Goal: Task Accomplishment & Management: Manage account settings

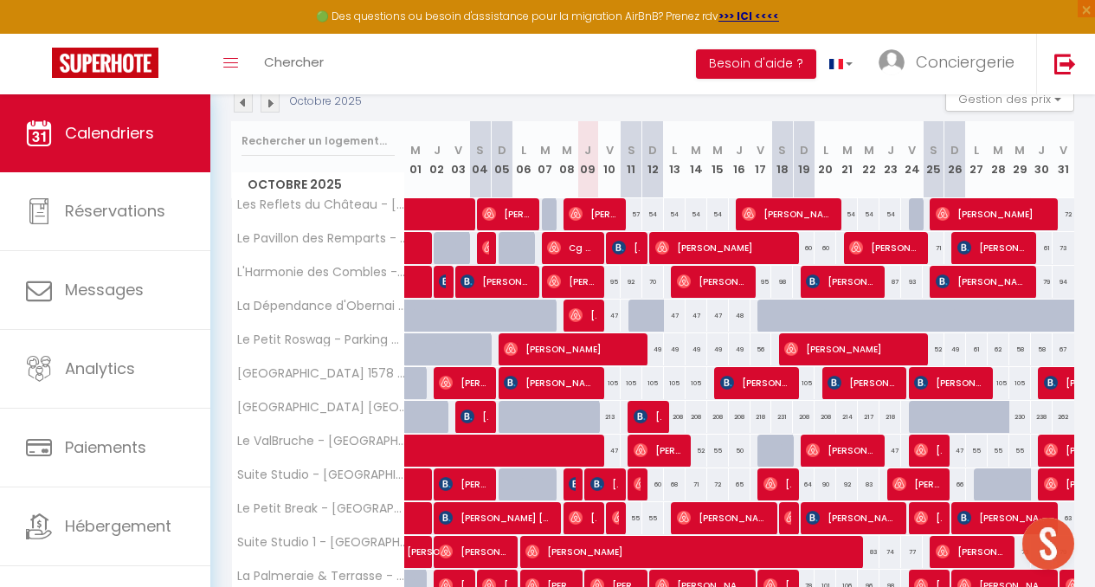
scroll to position [194, 0]
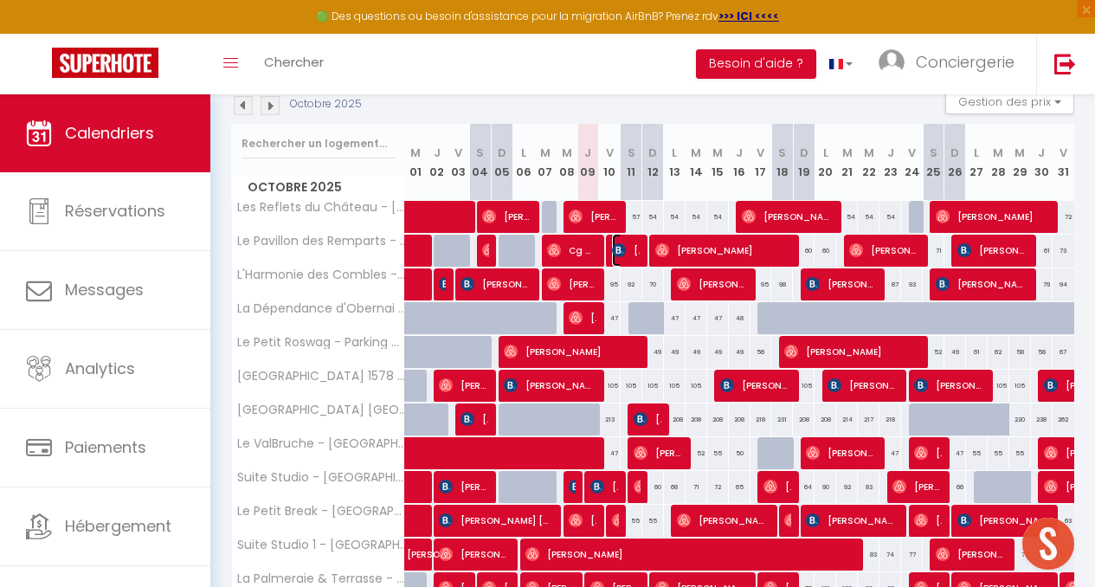
click at [631, 256] on span "[PERSON_NAME]" at bounding box center [626, 250] width 28 height 33
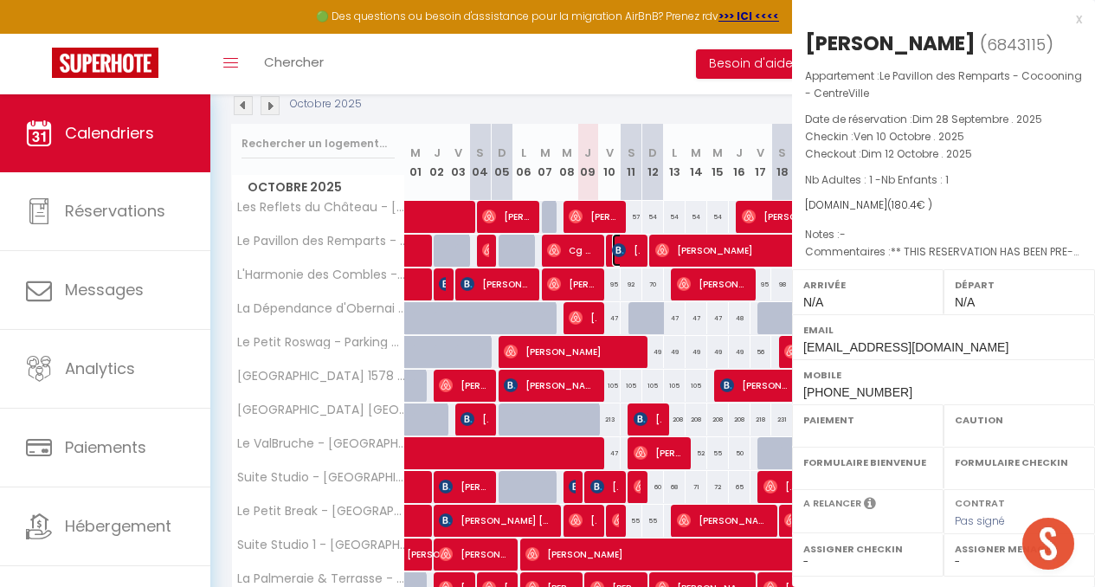
select select "OK"
select select "KO"
select select "0"
select select "1"
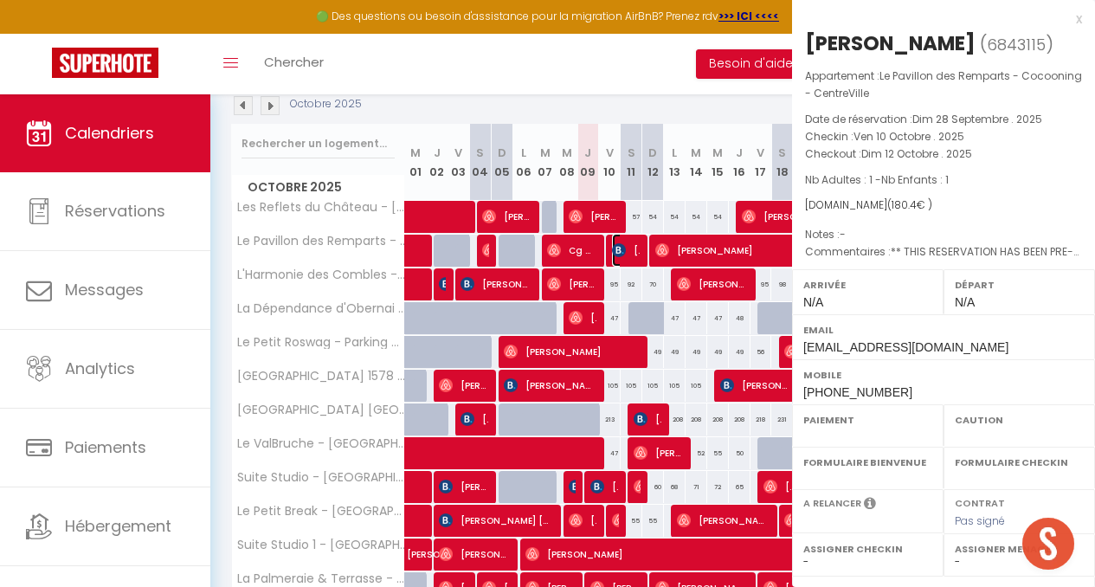
select select
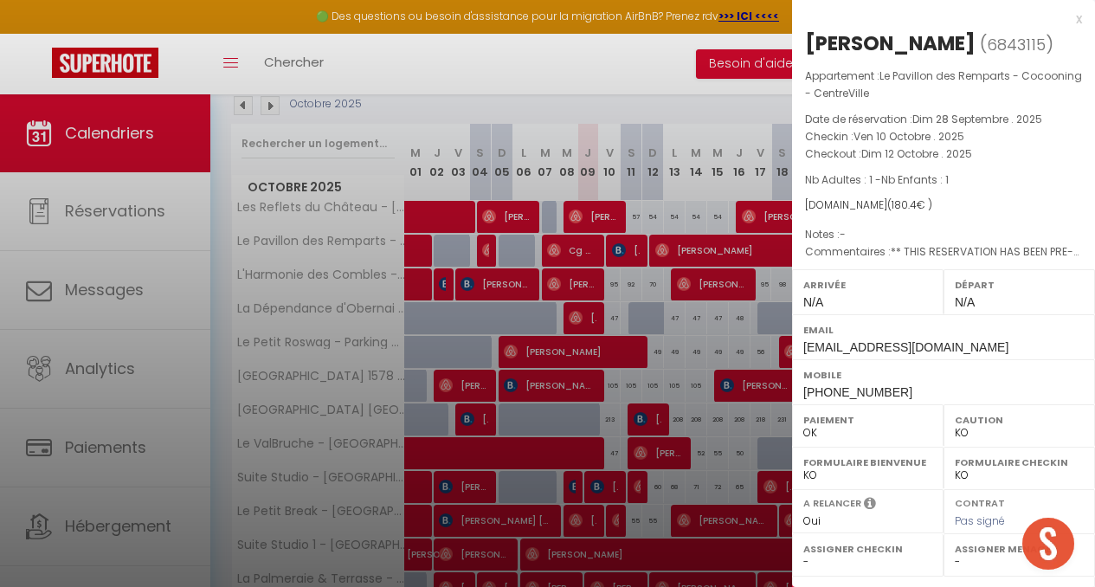
click at [1062, 20] on div "x" at bounding box center [937, 19] width 290 height 21
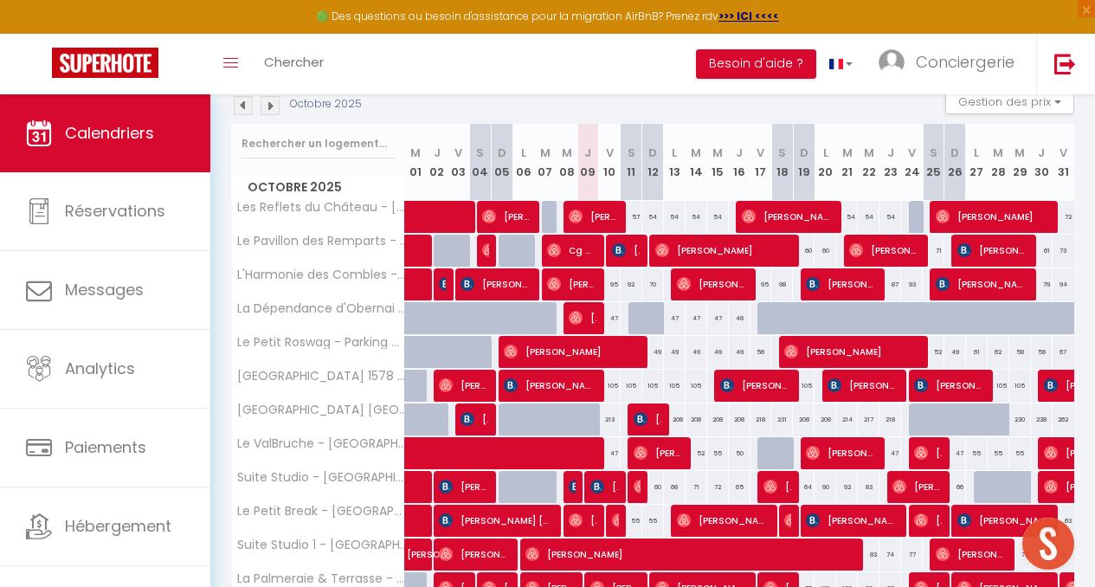
click at [239, 111] on img at bounding box center [243, 105] width 19 height 19
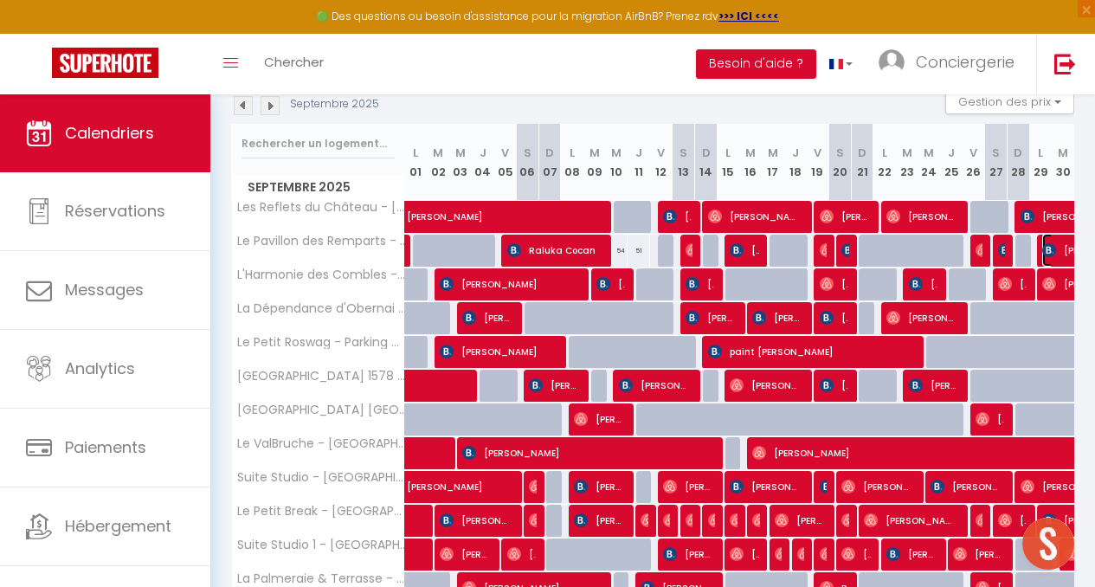
click at [1042, 240] on span "[PERSON_NAME]" at bounding box center [1101, 250] width 119 height 33
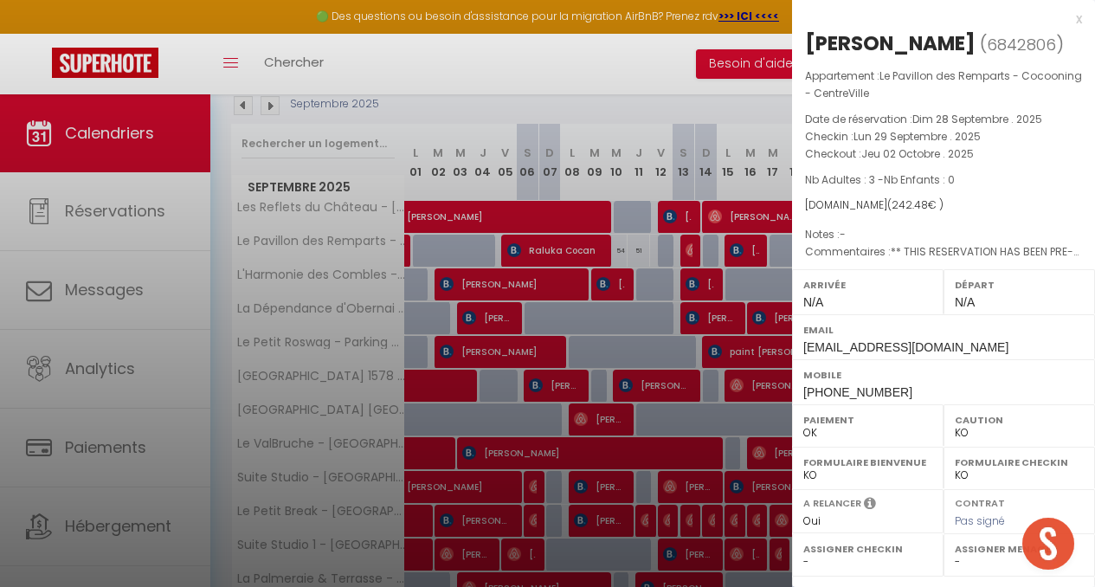
click at [1062, 17] on div "x" at bounding box center [937, 19] width 290 height 21
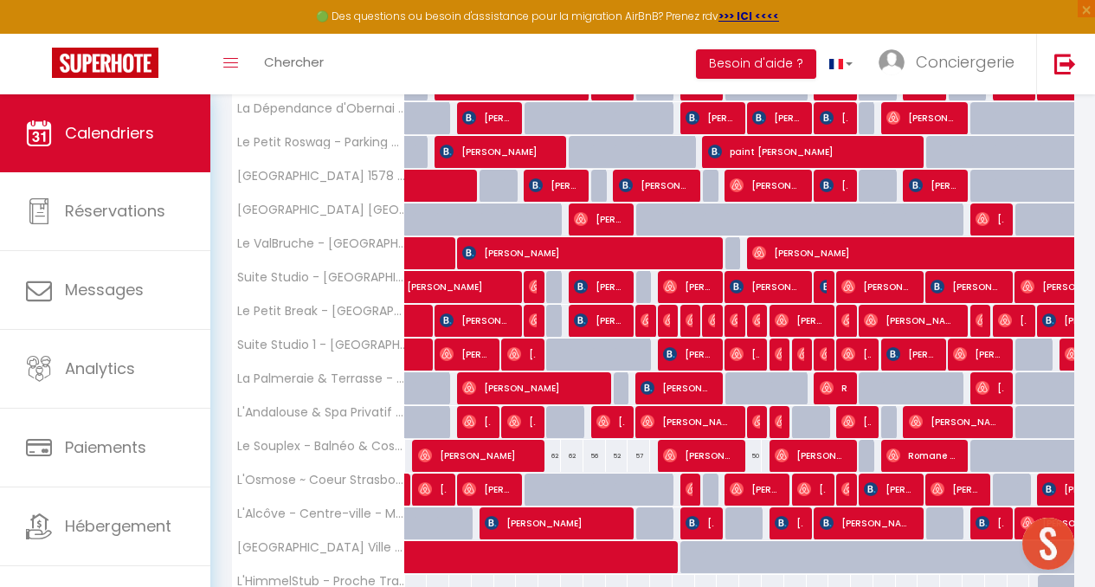
scroll to position [0, 0]
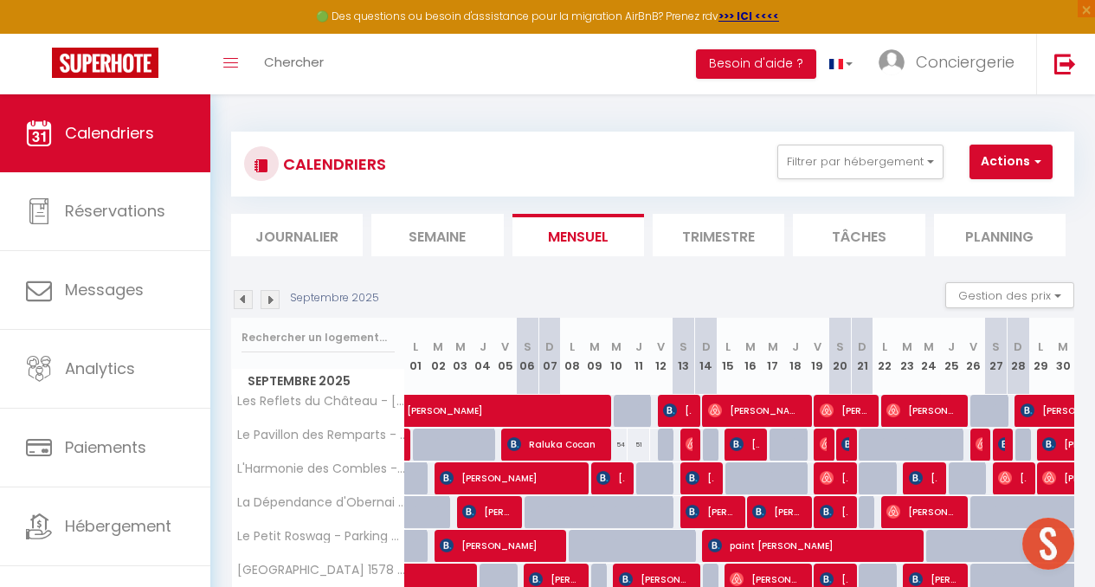
click at [271, 295] on img at bounding box center [270, 299] width 19 height 19
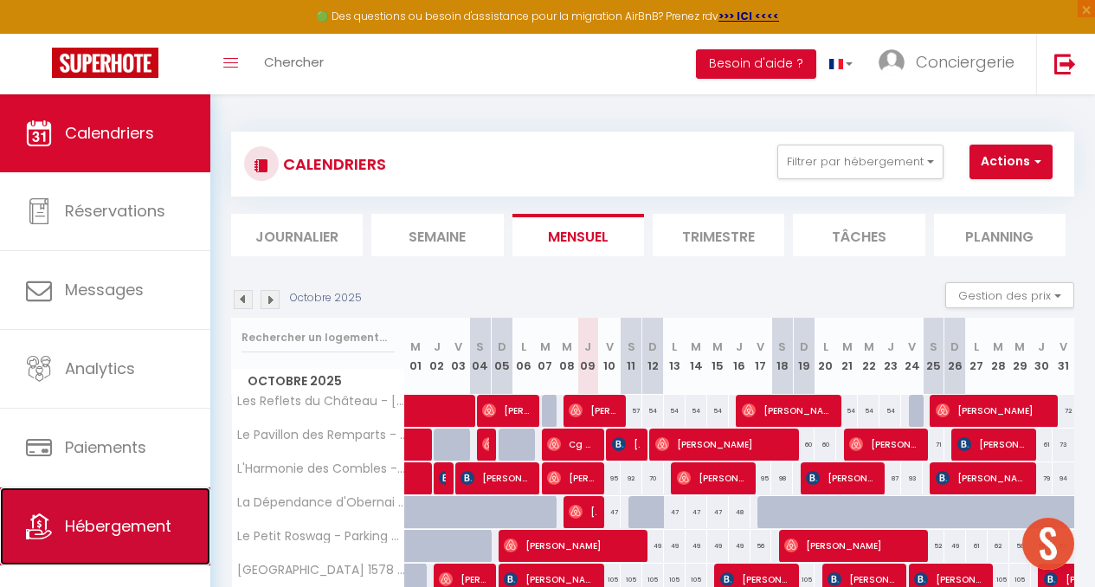
click at [125, 520] on span "Hébergement" at bounding box center [118, 526] width 106 height 22
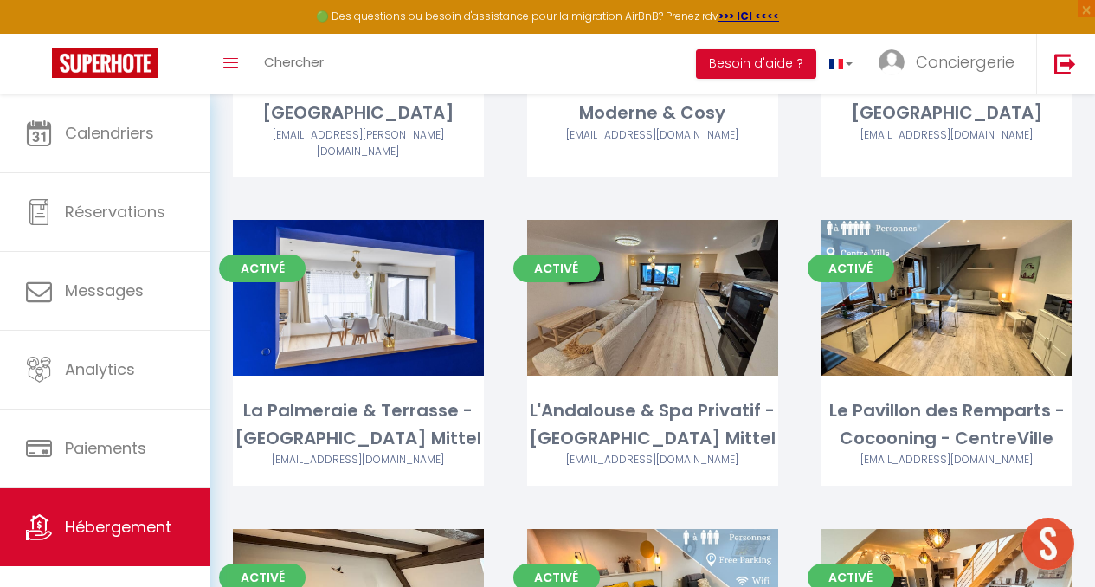
scroll to position [328, 0]
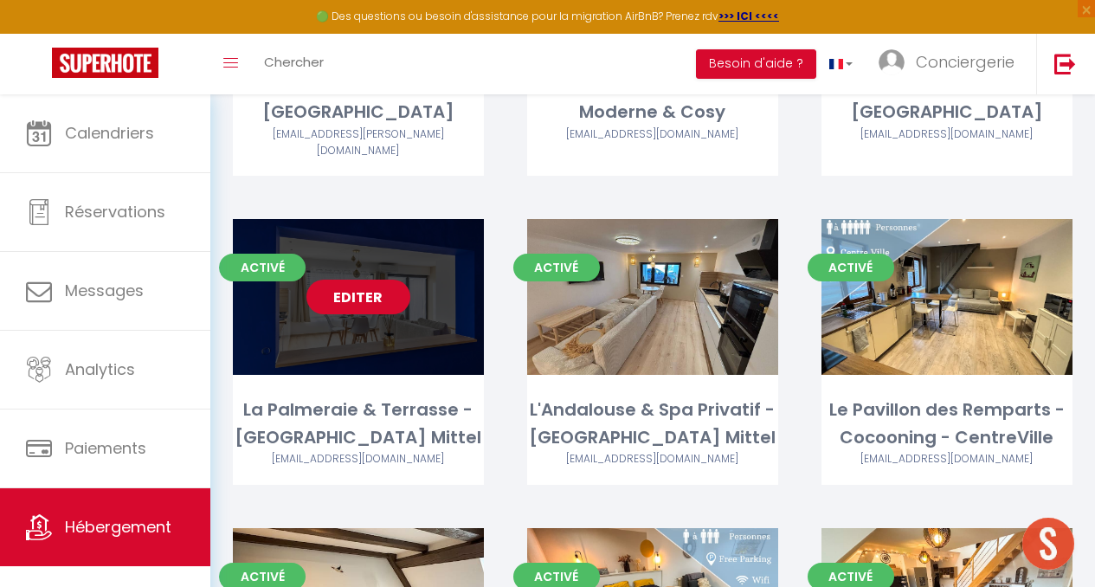
click at [390, 280] on link "Editer" at bounding box center [358, 297] width 104 height 35
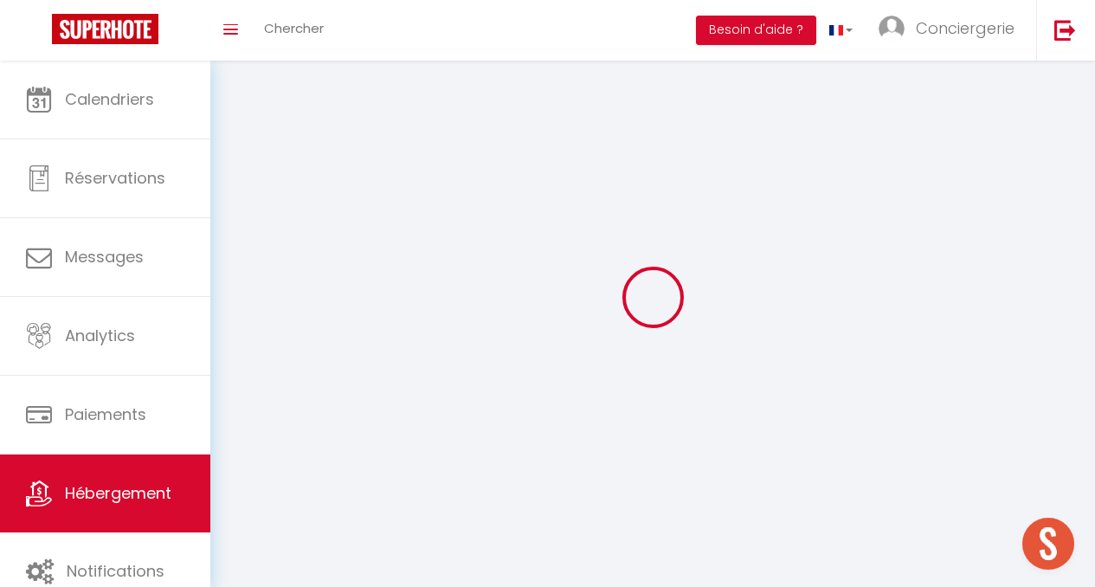
select select "1"
select select
select select "28"
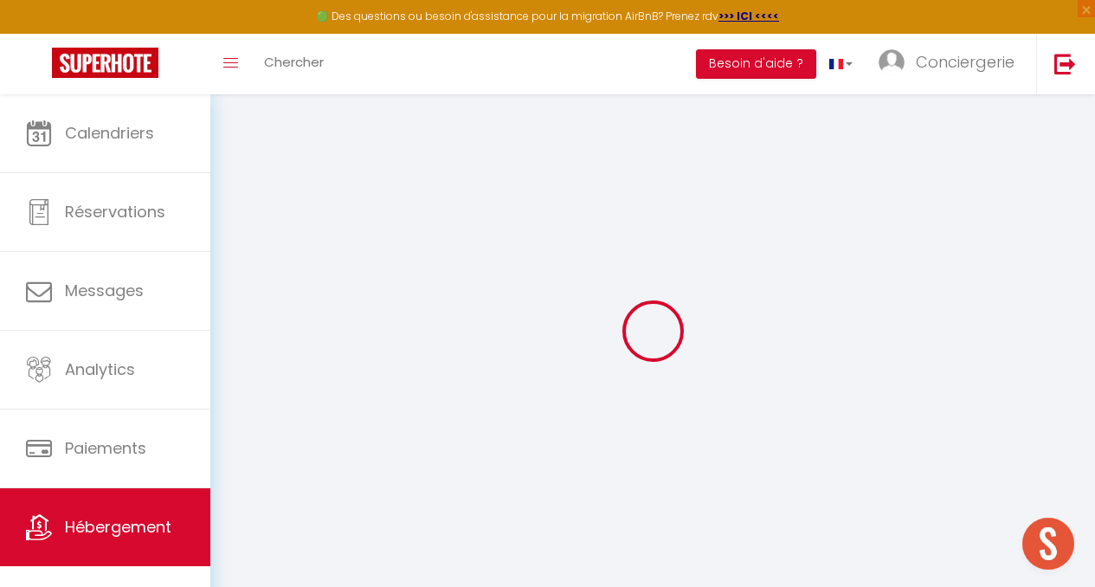
select select
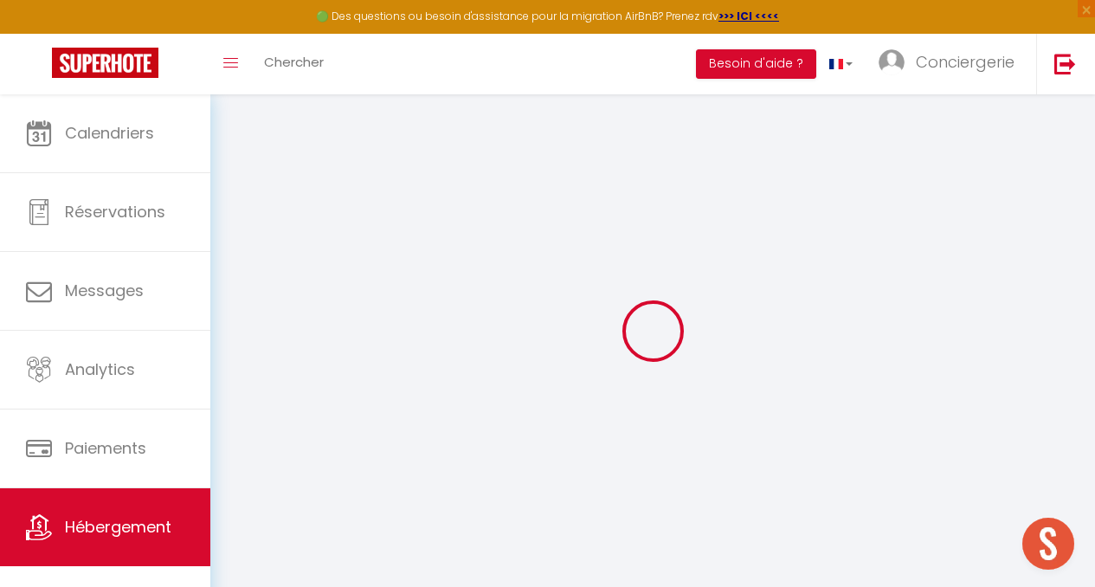
select select
checkbox input "false"
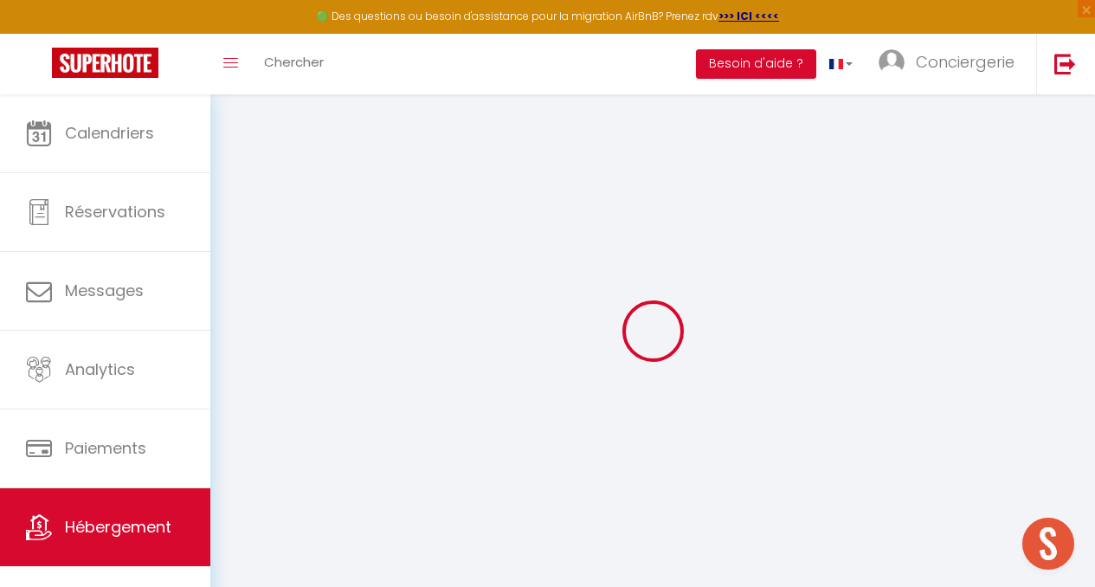
select select
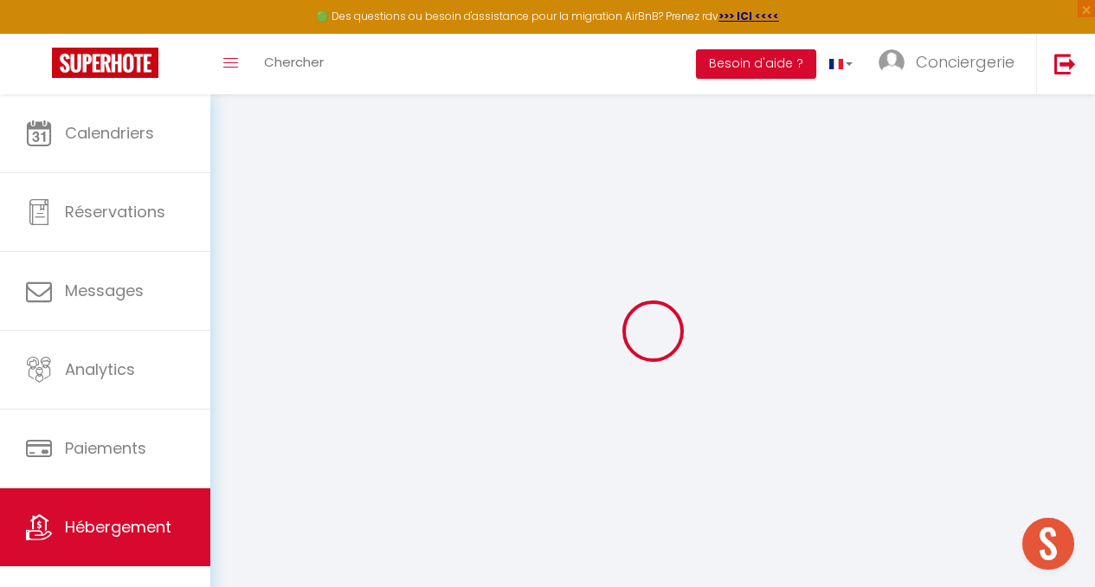
select select
checkbox input "false"
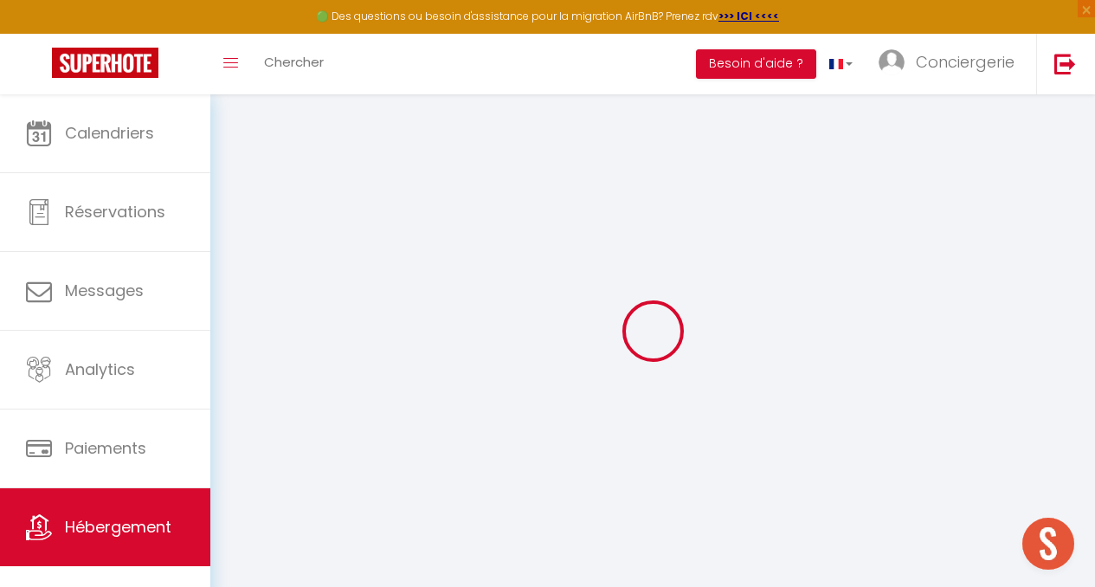
checkbox input "false"
select select
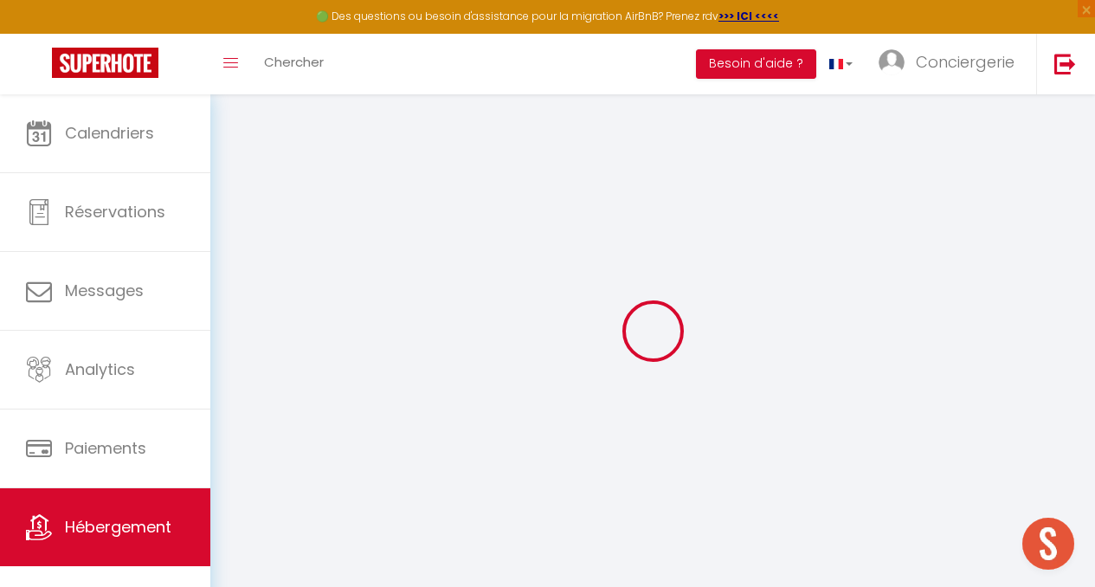
select select
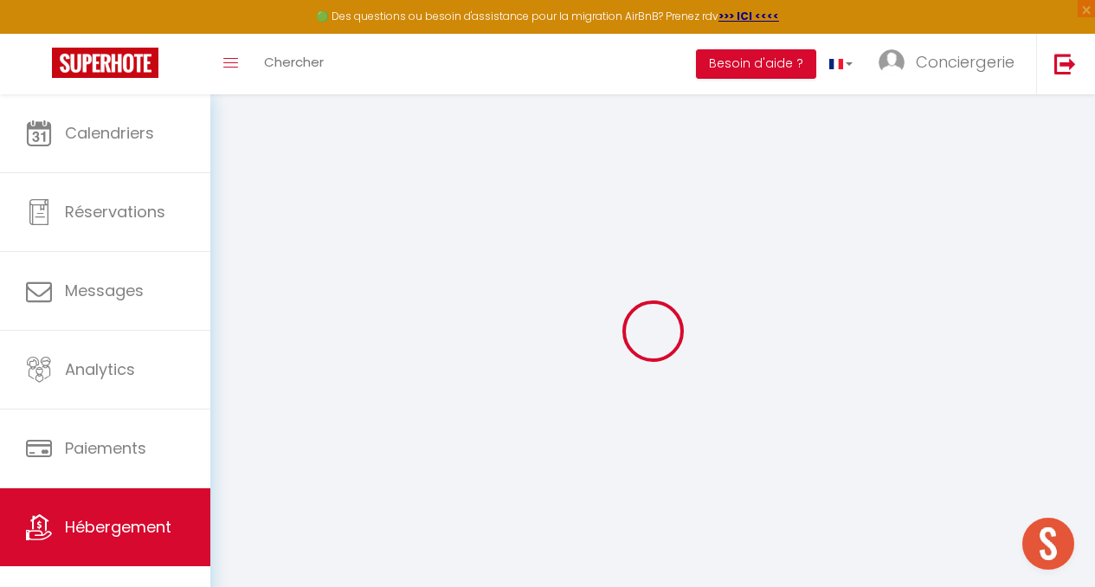
checkbox input "false"
select select
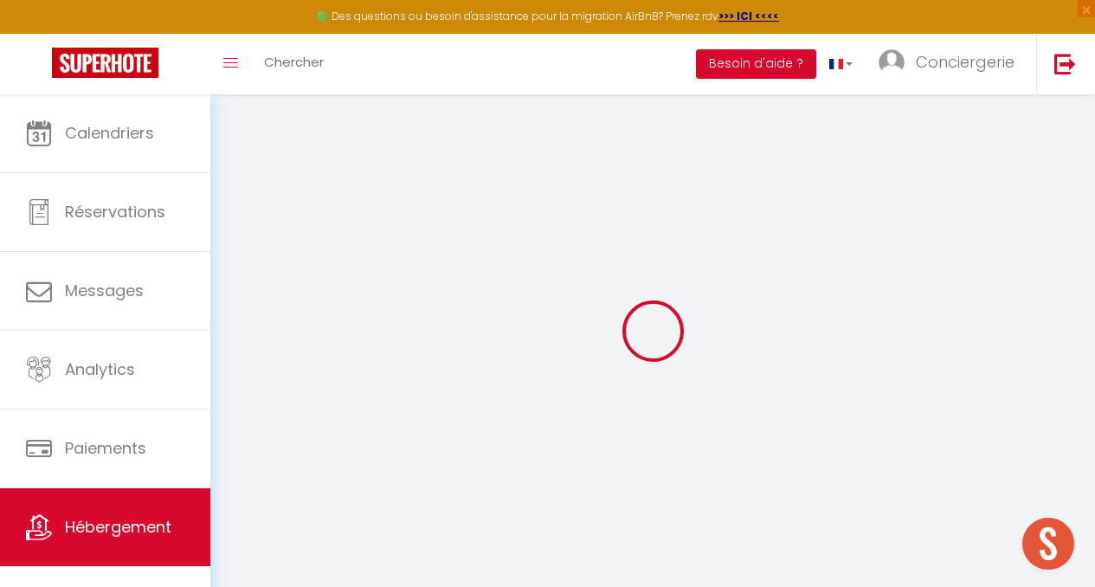
select select
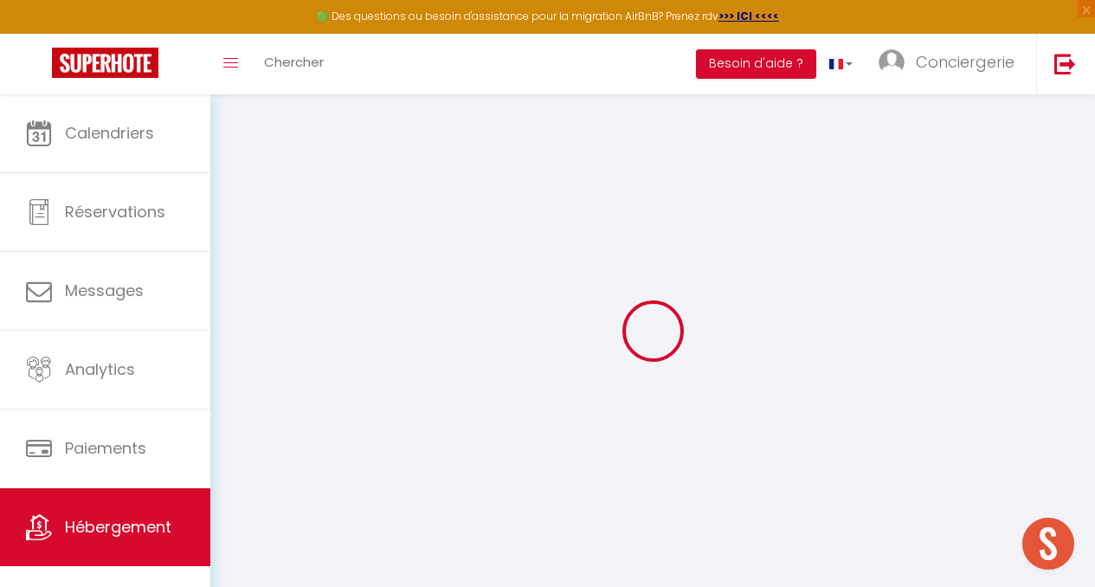
select select
checkbox input "false"
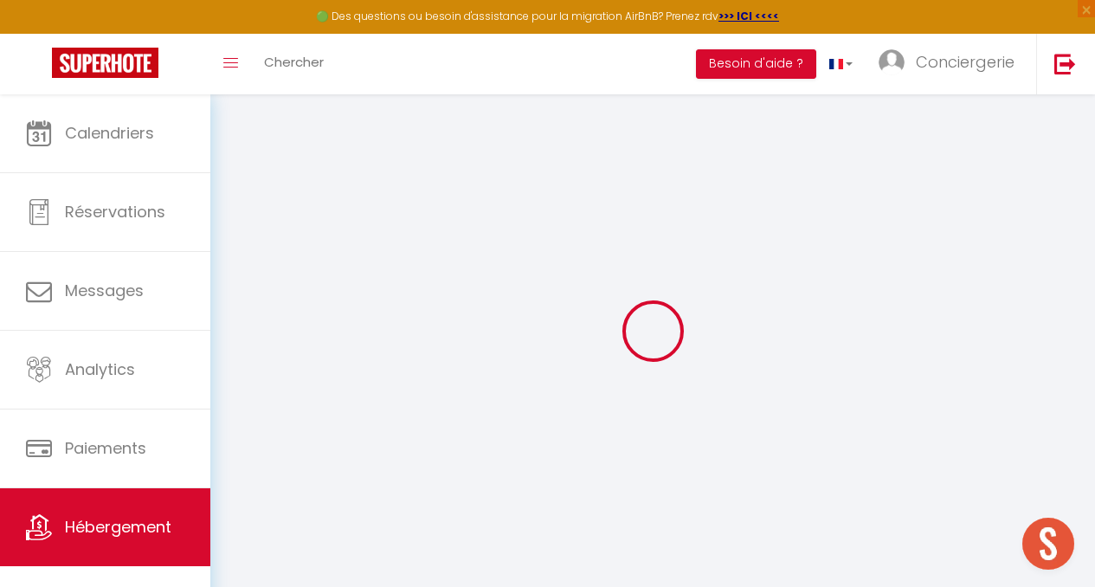
checkbox input "false"
select select
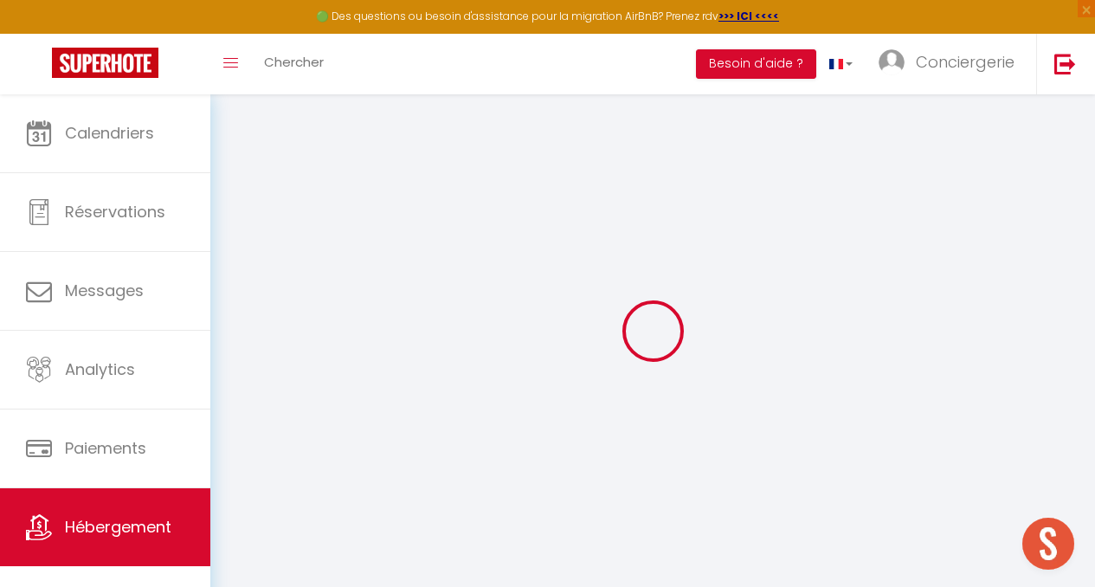
select select
checkbox input "false"
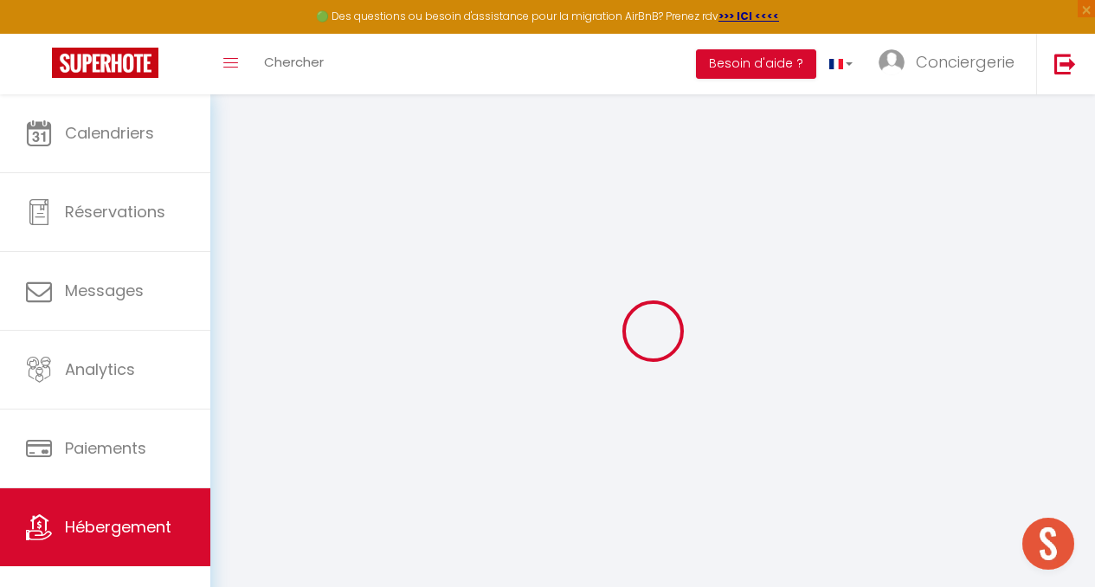
checkbox input "false"
select select
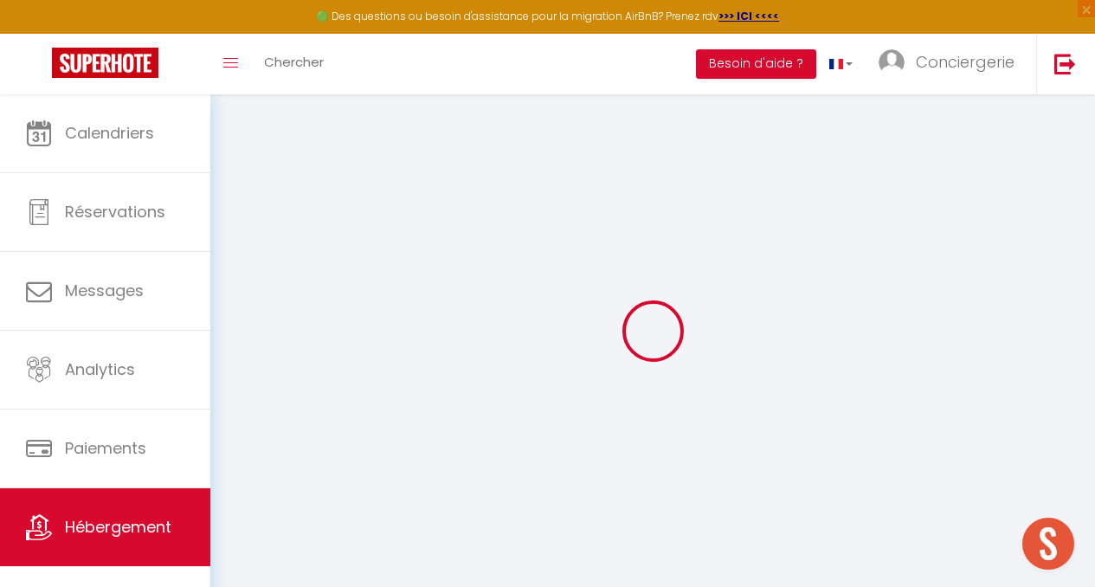
select select
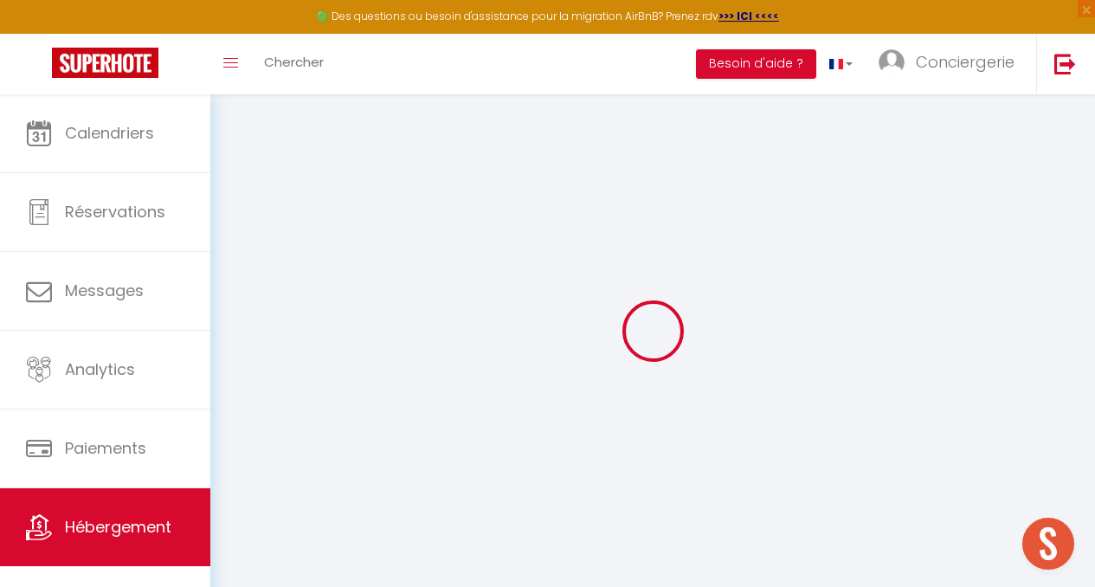
select select
checkbox input "false"
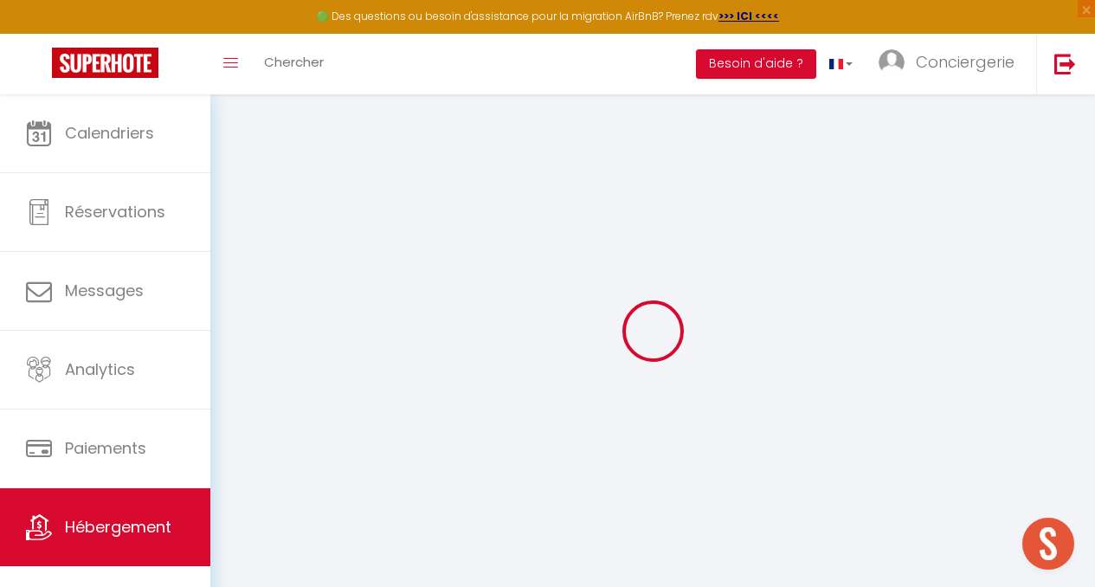
select select
type input "La Palmeraie & Terrasse - [GEOGRAPHIC_DATA] Mittel"
type input "[PERSON_NAME]"
type input "Hadri"
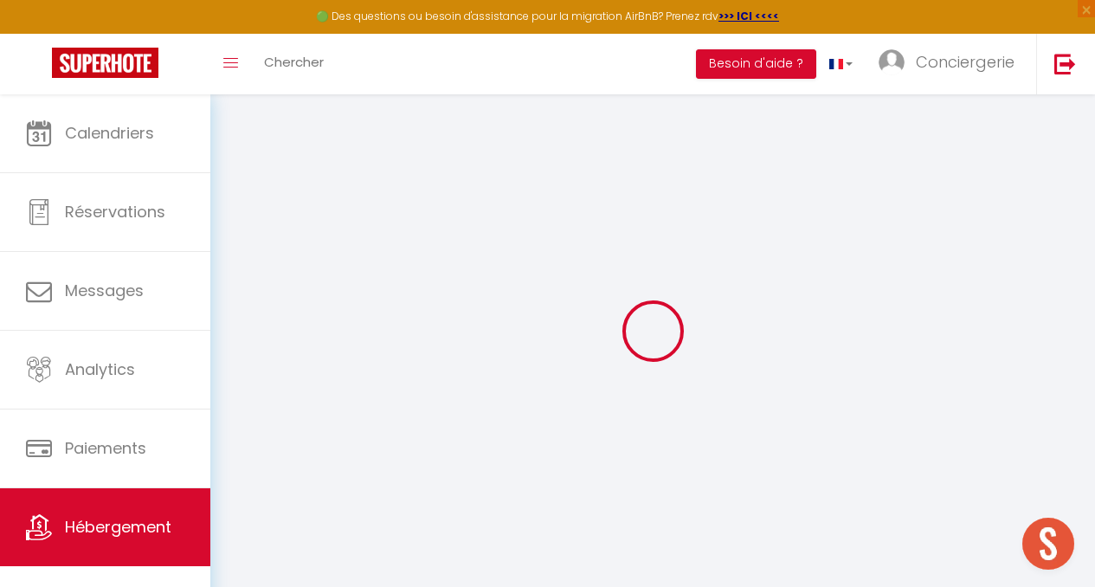
select select "2"
type input "400"
type input "5"
type input "80"
type input "700"
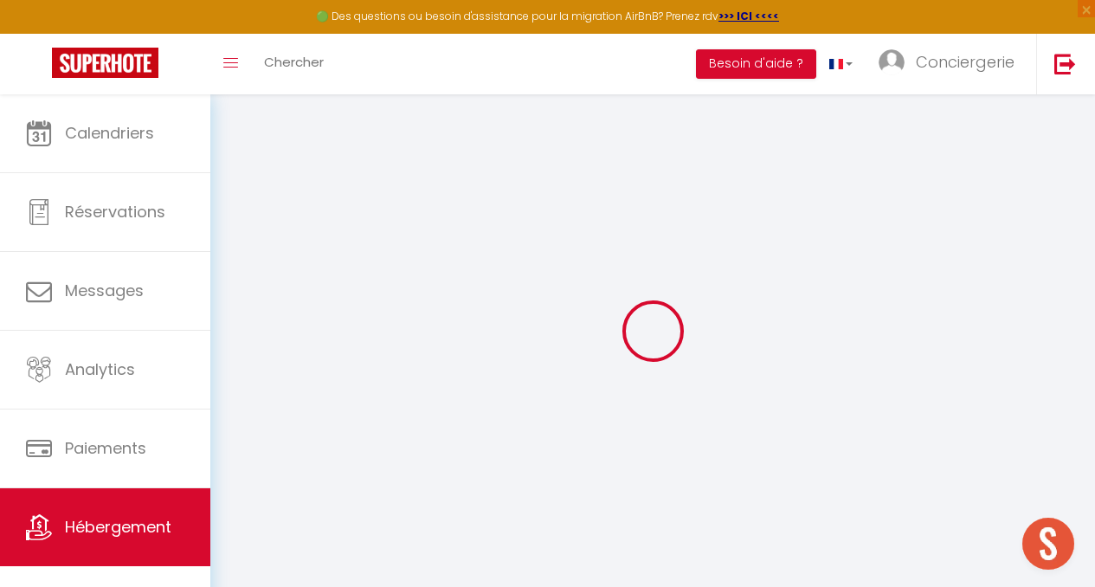
select select
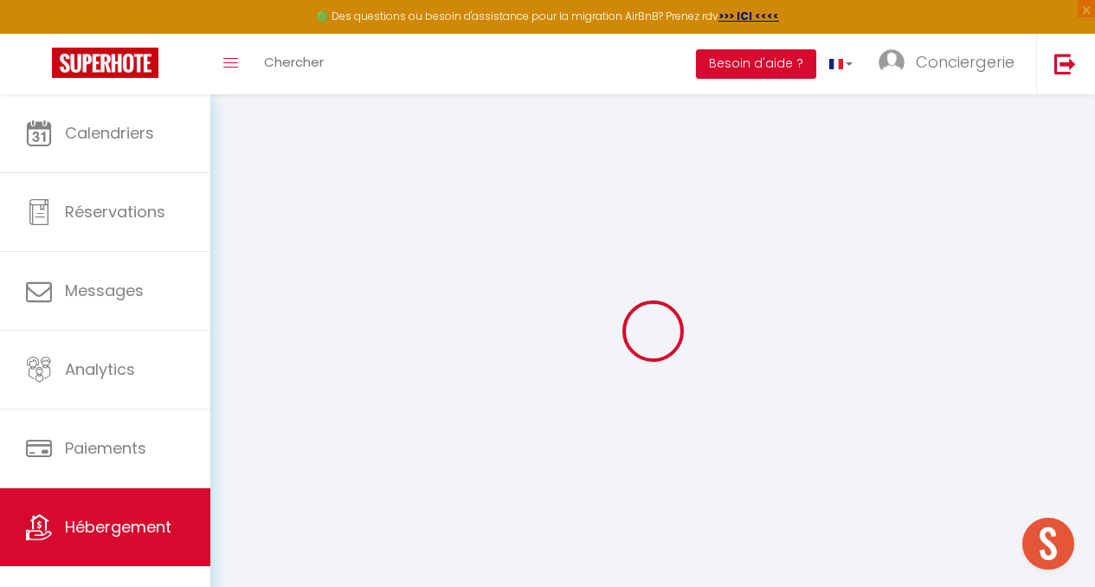
select select
type input "[STREET_ADDRESS]"
type input "67206"
type input "Mittelhausbergen"
type input "[EMAIL_ADDRESS][DOMAIN_NAME]"
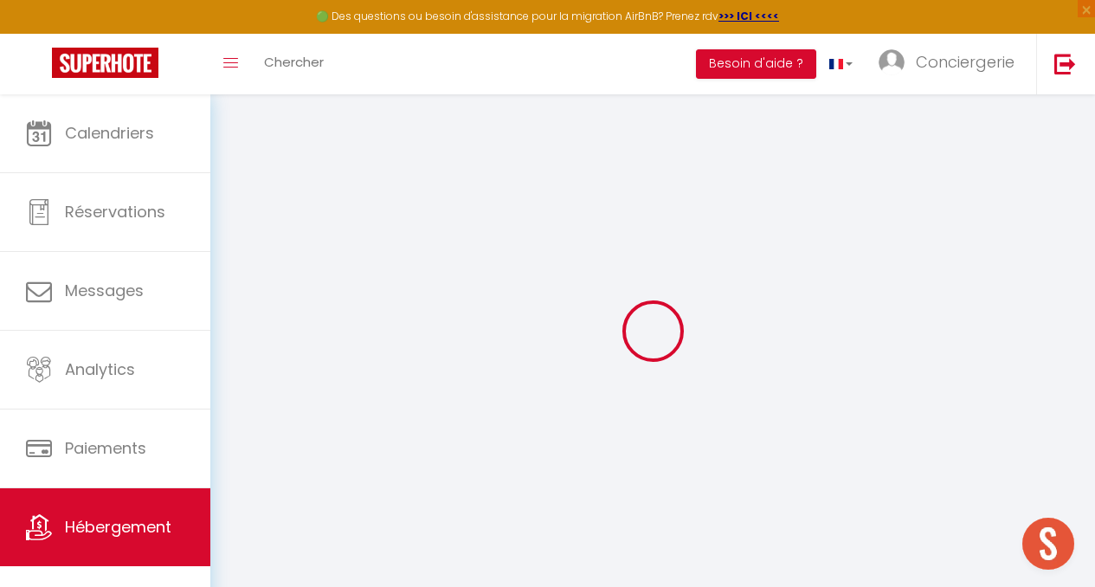
select select "13601"
checkbox input "false"
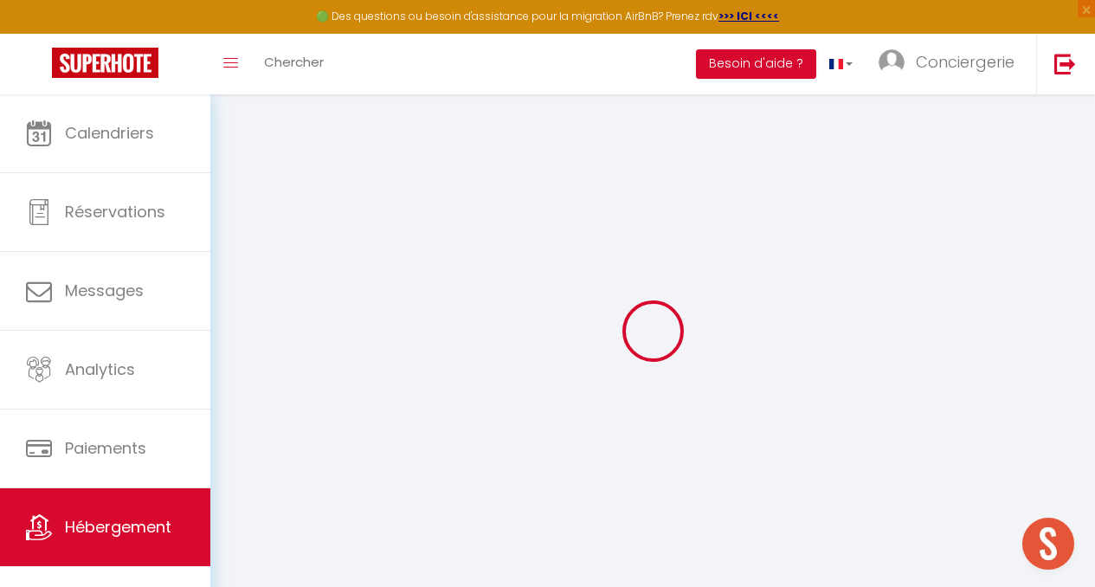
type input "12"
type input "0"
select select
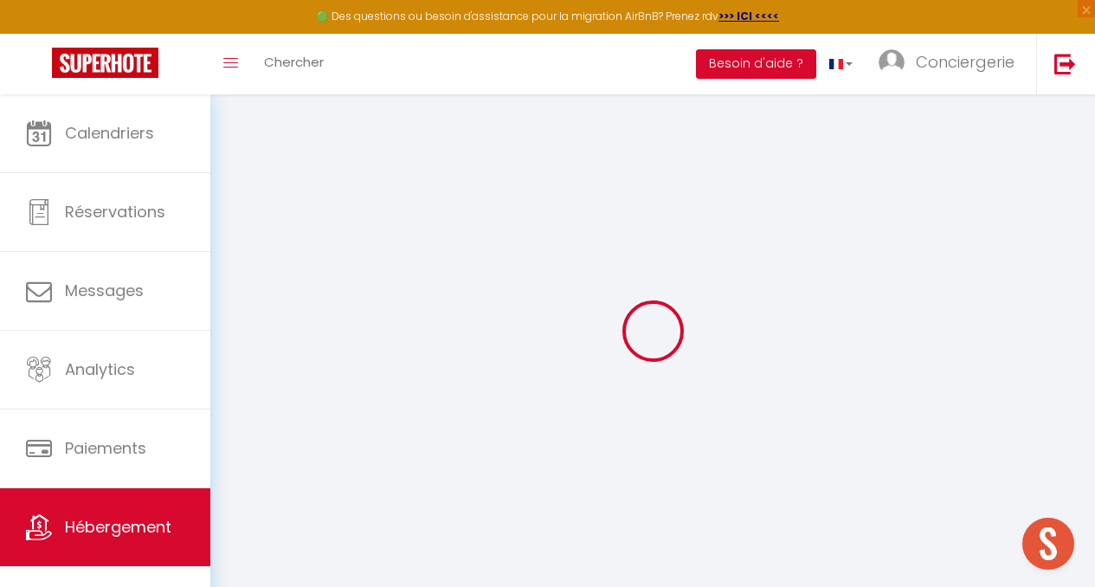
select select
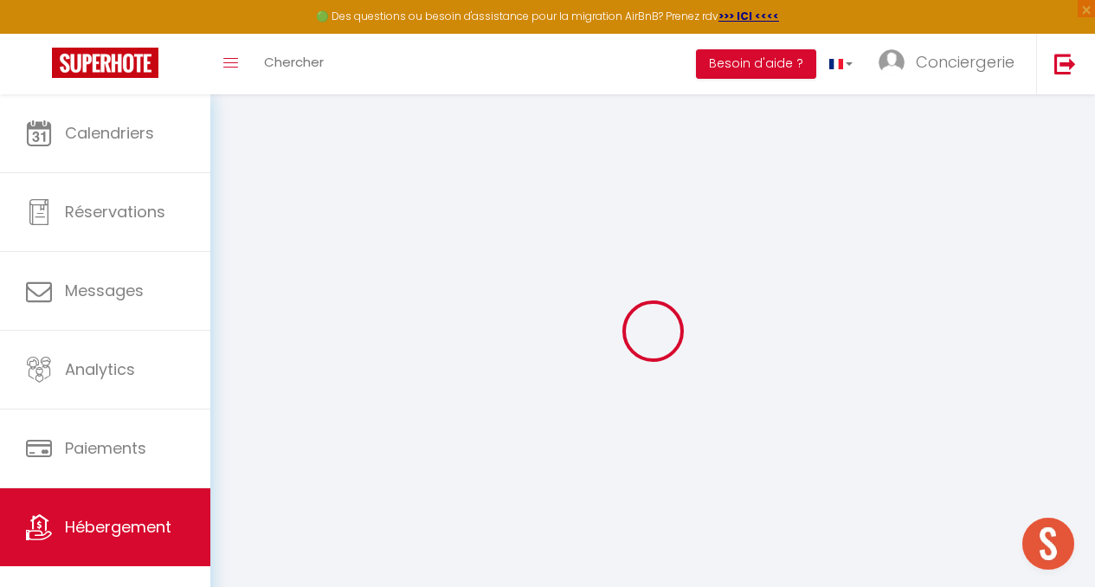
checkbox input "false"
select select "+ 20 %"
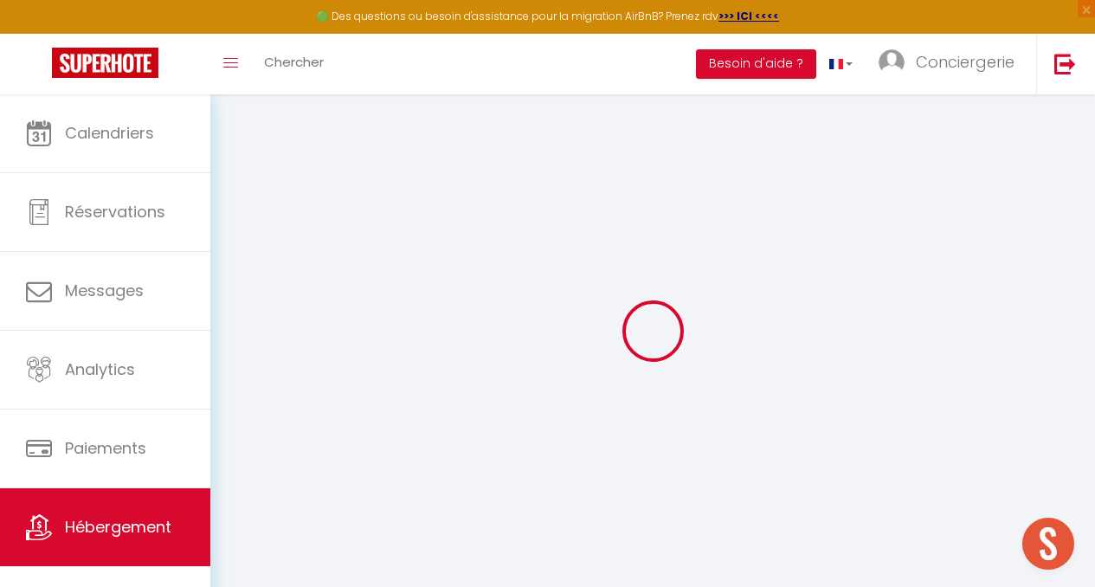
select select "+ 18 %"
select select
checkbox input "false"
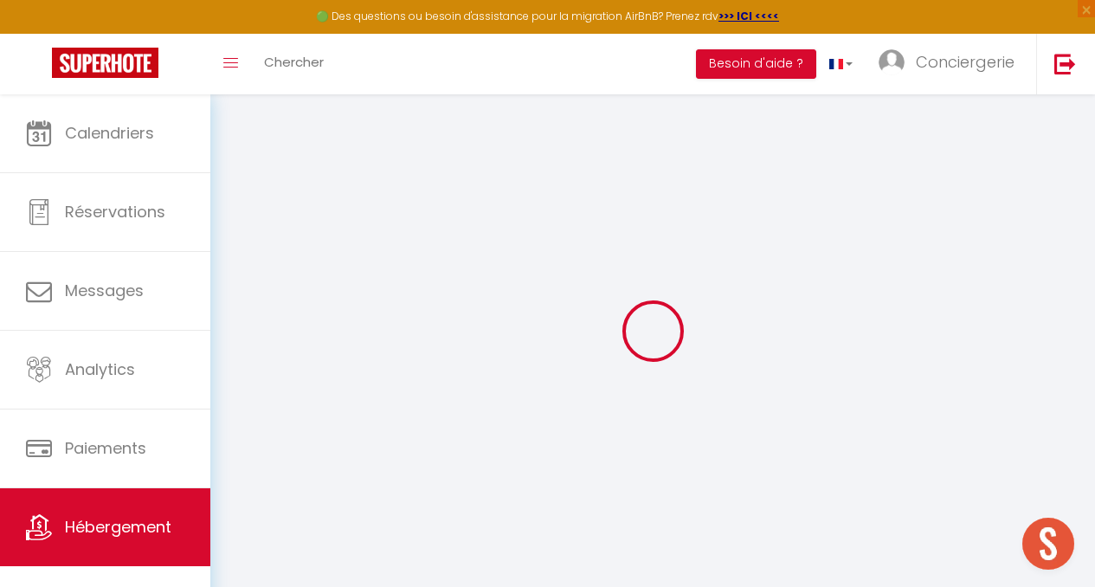
checkbox input "false"
select select "EUR"
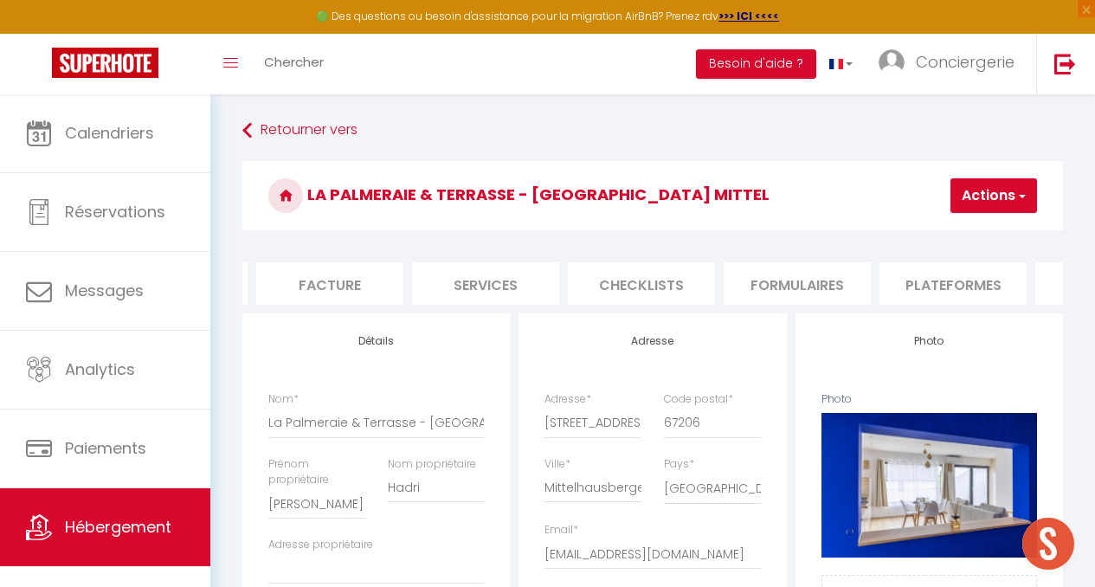
scroll to position [0, 323]
click at [986, 282] on li "Plateformes" at bounding box center [928, 283] width 147 height 42
select select
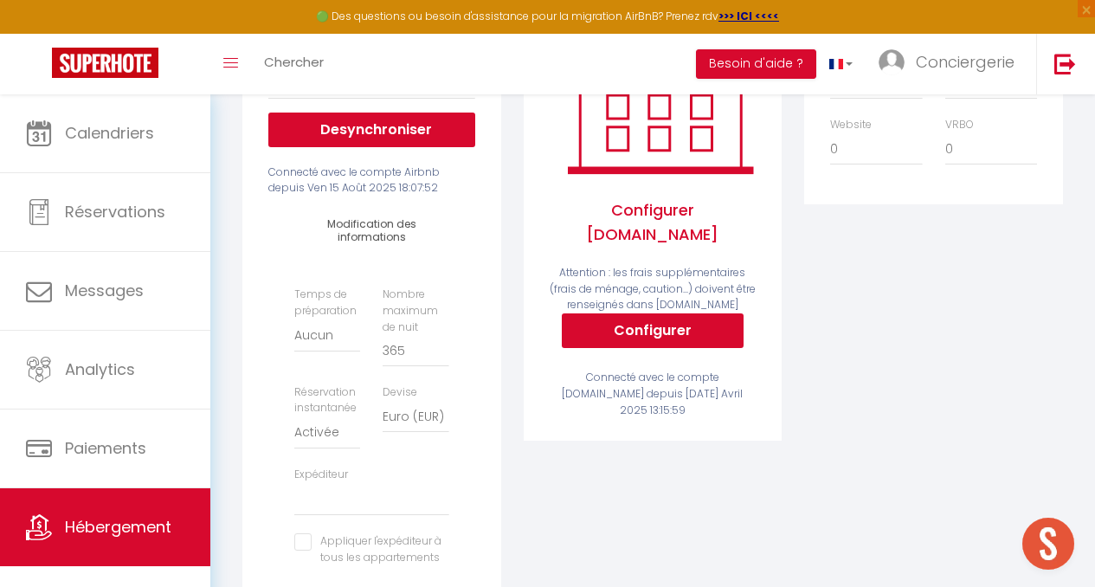
scroll to position [623, 0]
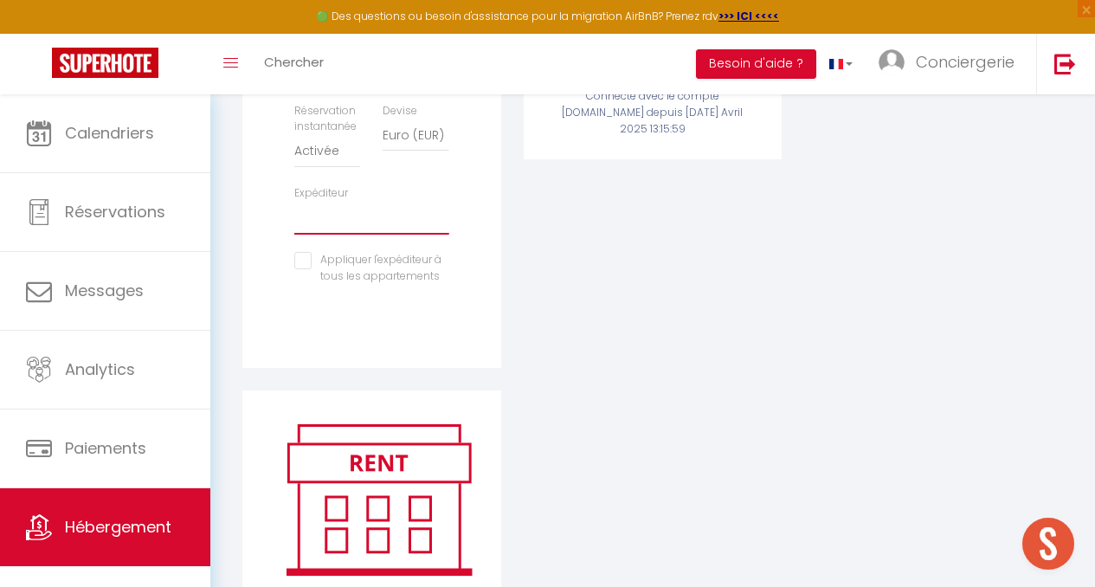
click at [376, 235] on select "[EMAIL_ADDRESS][DOMAIN_NAME] [EMAIL_ADDRESS][DOMAIN_NAME] [EMAIL_ADDRESS][DOMAI…" at bounding box center [371, 218] width 154 height 33
click at [648, 369] on div "Activé Configurer [DOMAIN_NAME] Attention : les frais supplémentaires (frais de…" at bounding box center [653, 41] width 281 height 700
click at [331, 235] on select "[EMAIL_ADDRESS][DOMAIN_NAME] [EMAIL_ADDRESS][DOMAIN_NAME] [EMAIL_ADDRESS][DOMAI…" at bounding box center [371, 218] width 154 height 33
click at [595, 389] on div "Activé Configurer [DOMAIN_NAME] Attention : les frais supplémentaires (frais de…" at bounding box center [653, 41] width 281 height 700
click at [386, 235] on select "[EMAIL_ADDRESS][DOMAIN_NAME] [EMAIL_ADDRESS][DOMAIN_NAME] [EMAIL_ADDRESS][DOMAI…" at bounding box center [371, 218] width 154 height 33
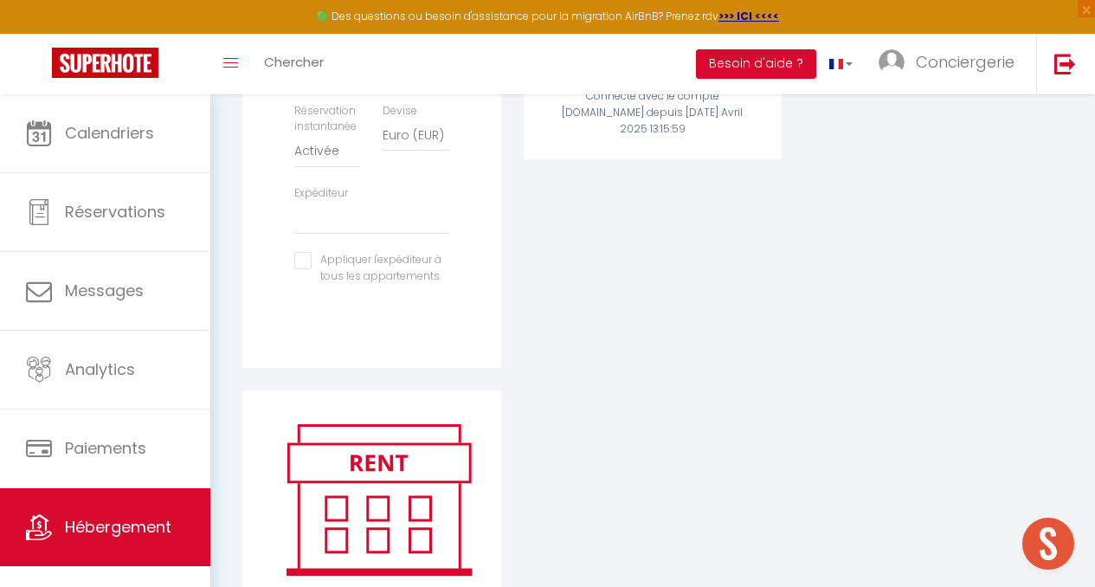
click at [635, 330] on div "Activé Configurer [DOMAIN_NAME] Attention : les frais supplémentaires (frais de…" at bounding box center [653, 41] width 281 height 700
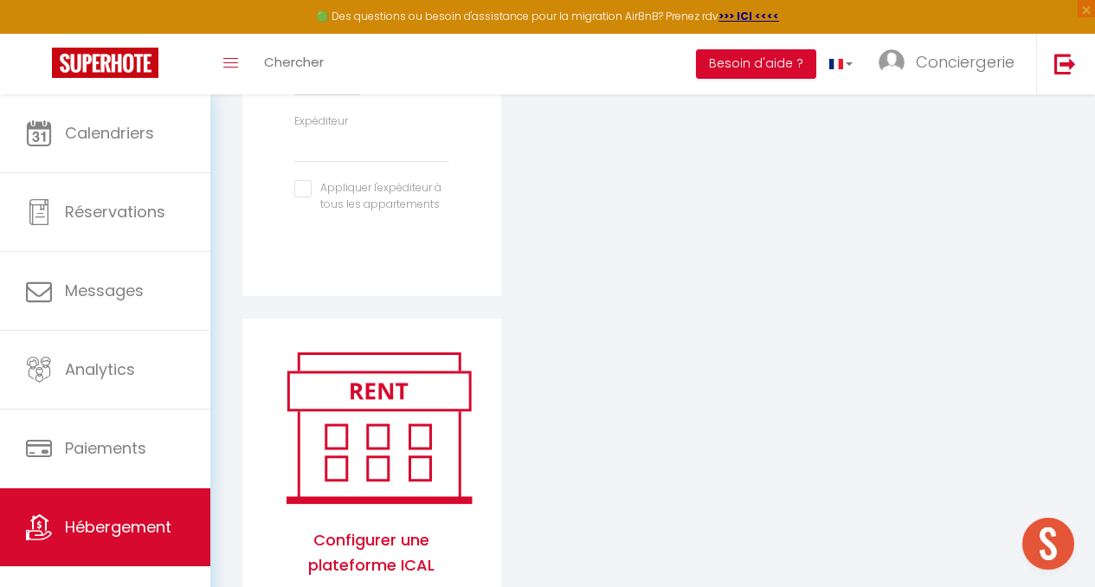
scroll to position [697, 0]
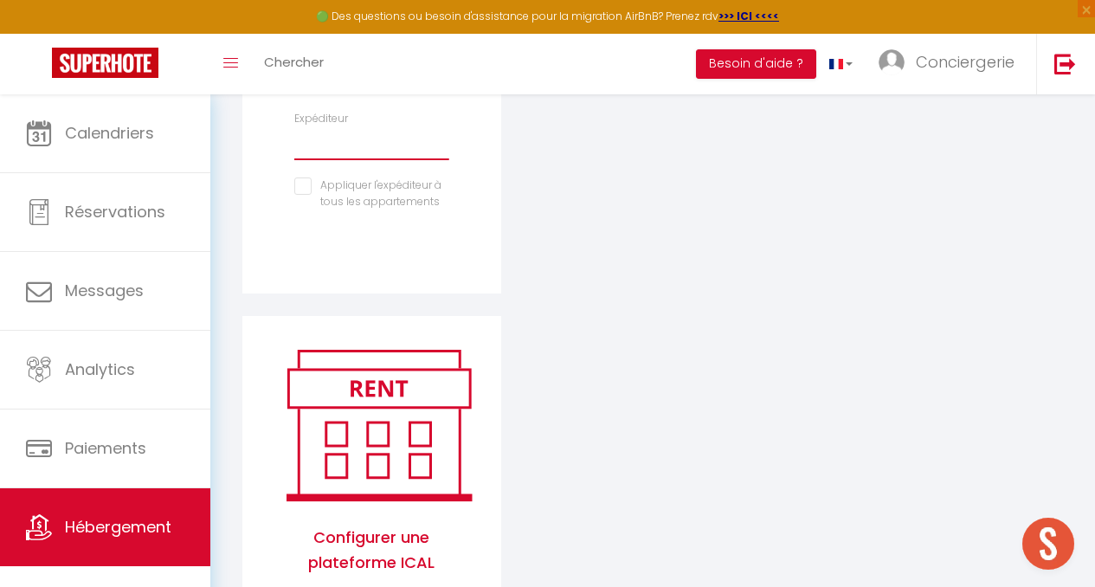
click at [351, 160] on select "[EMAIL_ADDRESS][DOMAIN_NAME] [EMAIL_ADDRESS][DOMAIN_NAME] [EMAIL_ADDRESS][DOMAI…" at bounding box center [371, 143] width 154 height 33
click at [260, 249] on div "Modification des informations Temps de préparation [GEOGRAPHIC_DATA] 1 nuit ava…" at bounding box center [371, 45] width 229 height 409
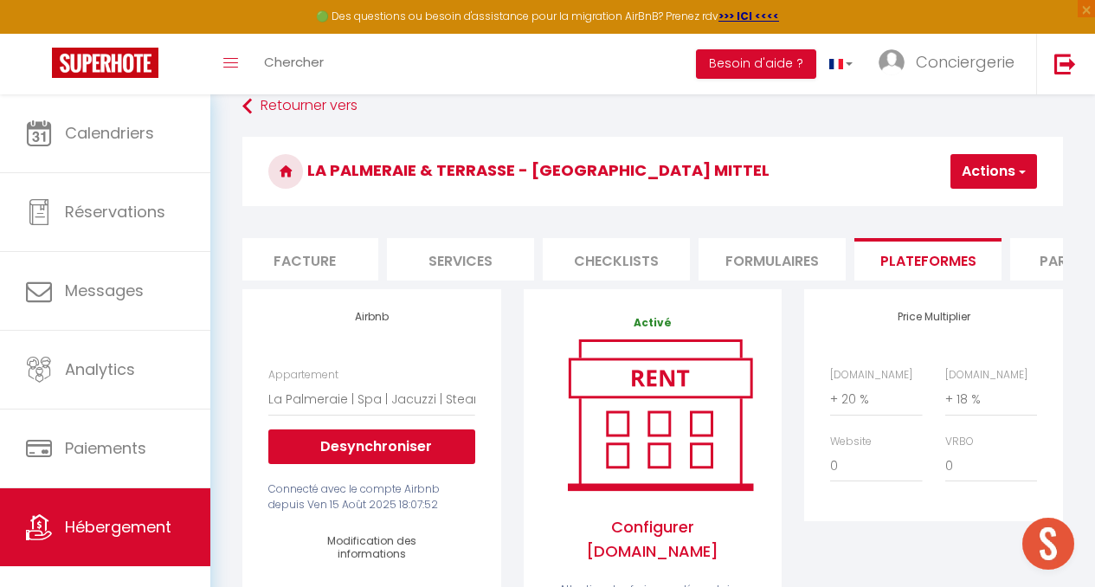
scroll to position [0, 0]
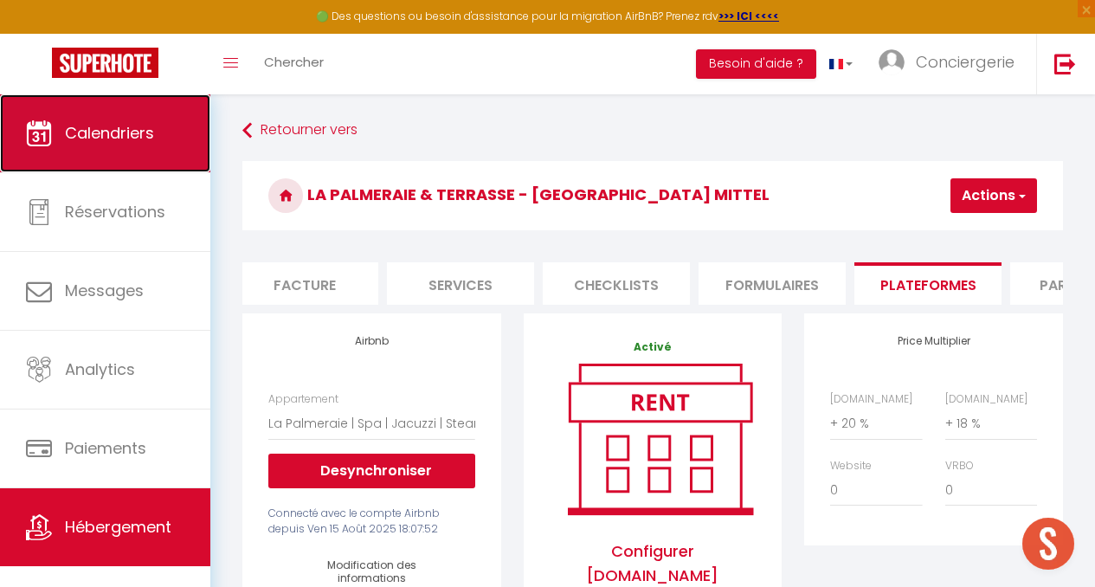
click at [113, 130] on span "Calendriers" at bounding box center [109, 133] width 89 height 22
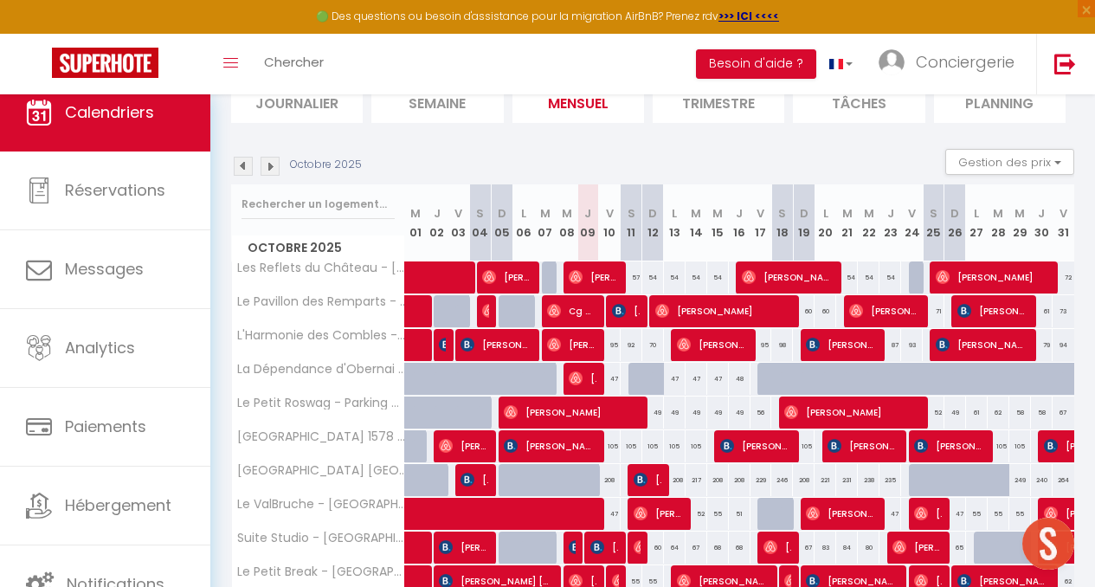
scroll to position [610, 0]
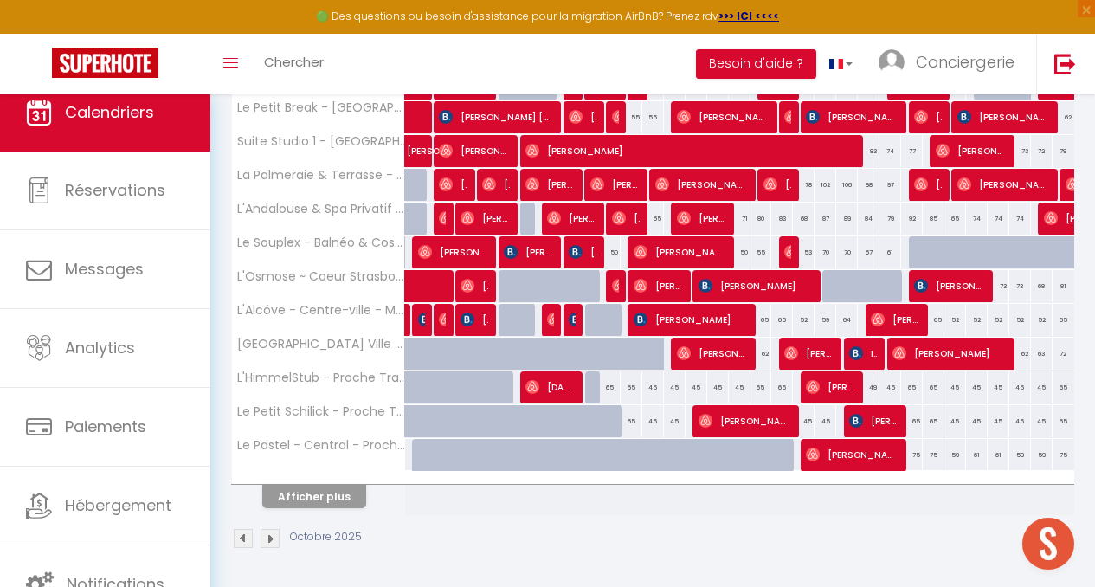
click at [625, 413] on div "65" at bounding box center [632, 421] width 22 height 32
type input "65"
type input "[PERSON_NAME] 11 Octobre 2025"
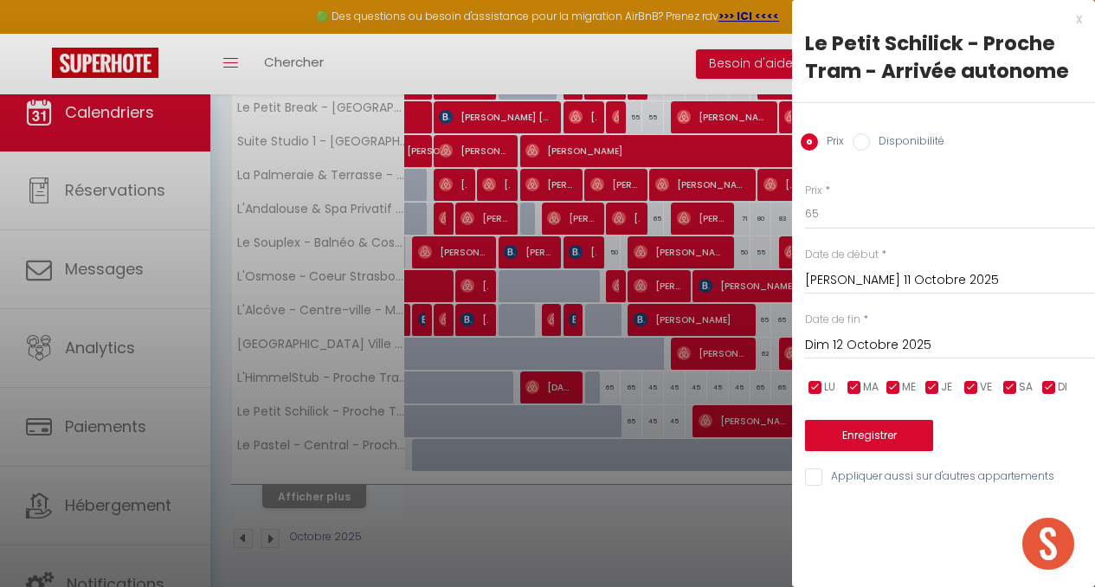
click at [873, 341] on input "Dim 12 Octobre 2025" at bounding box center [950, 345] width 290 height 23
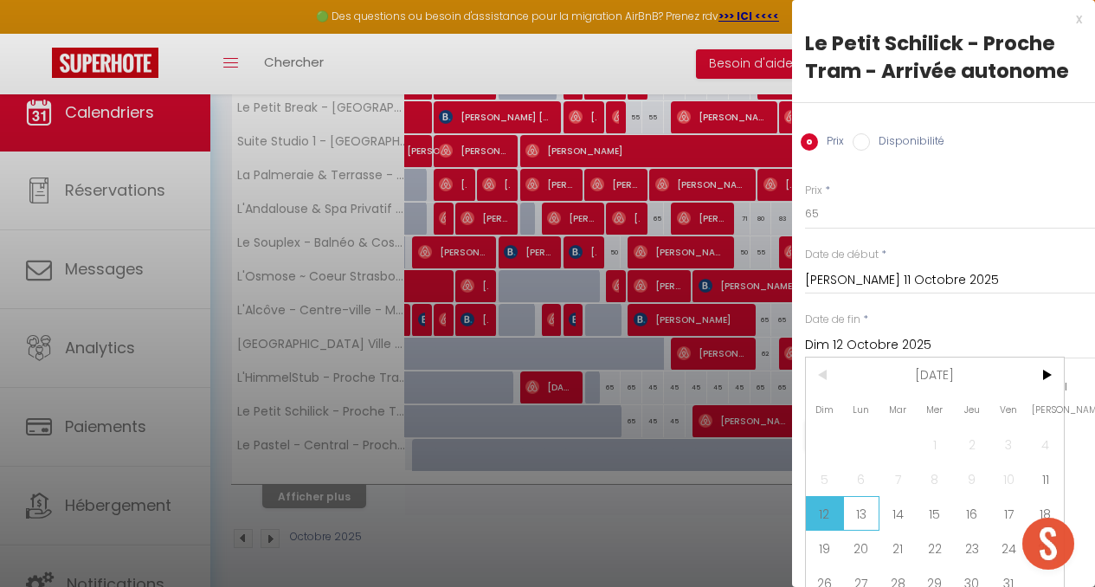
click at [867, 513] on span "13" at bounding box center [861, 513] width 37 height 35
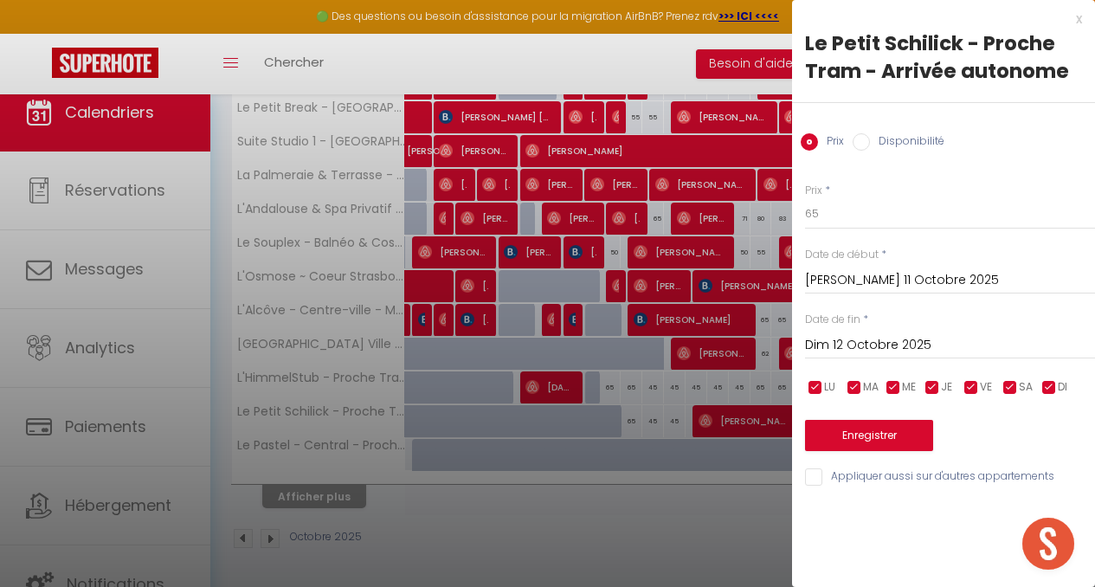
type input "Lun 13 Octobre 2025"
drag, startPoint x: 911, startPoint y: 139, endPoint x: 919, endPoint y: 129, distance: 13.5
click at [919, 129] on div "Prix Disponibilité" at bounding box center [943, 132] width 303 height 58
click at [882, 144] on label "Disponibilité" at bounding box center [907, 142] width 74 height 19
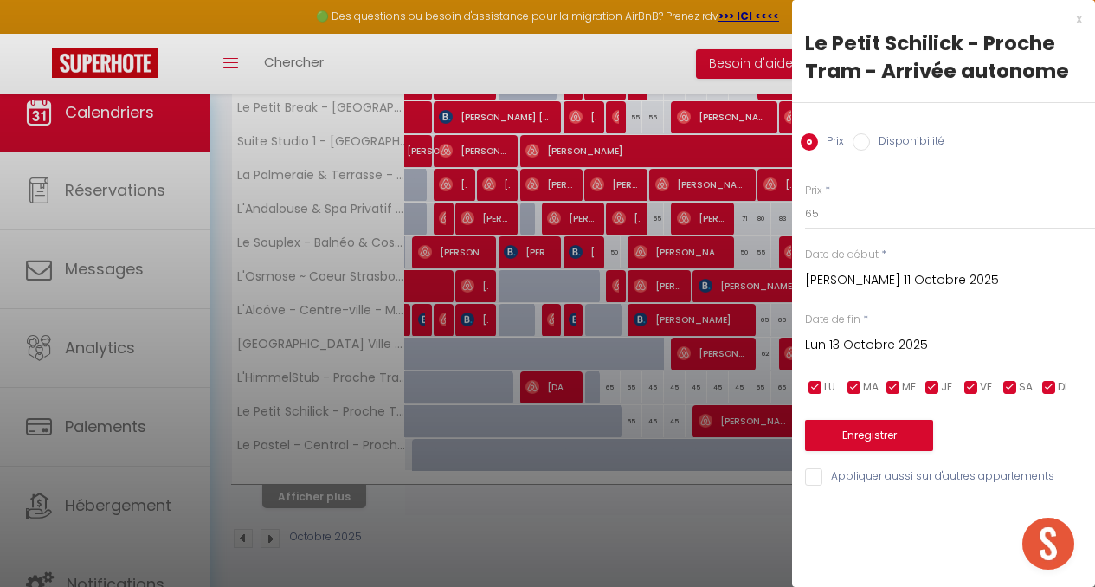
click at [870, 144] on input "Disponibilité" at bounding box center [861, 141] width 17 height 17
radio input "true"
radio input "false"
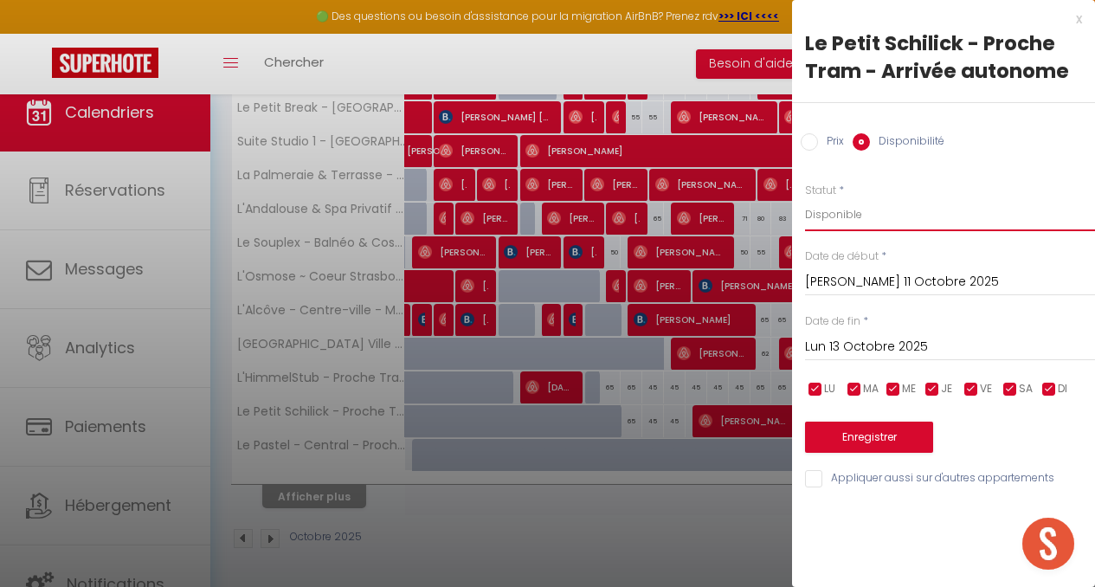
click at [845, 218] on select "Disponible Indisponible" at bounding box center [950, 214] width 290 height 33
select select "0"
click at [805, 198] on select "Disponible Indisponible" at bounding box center [950, 214] width 290 height 33
click at [863, 441] on button "Enregistrer" at bounding box center [869, 437] width 128 height 31
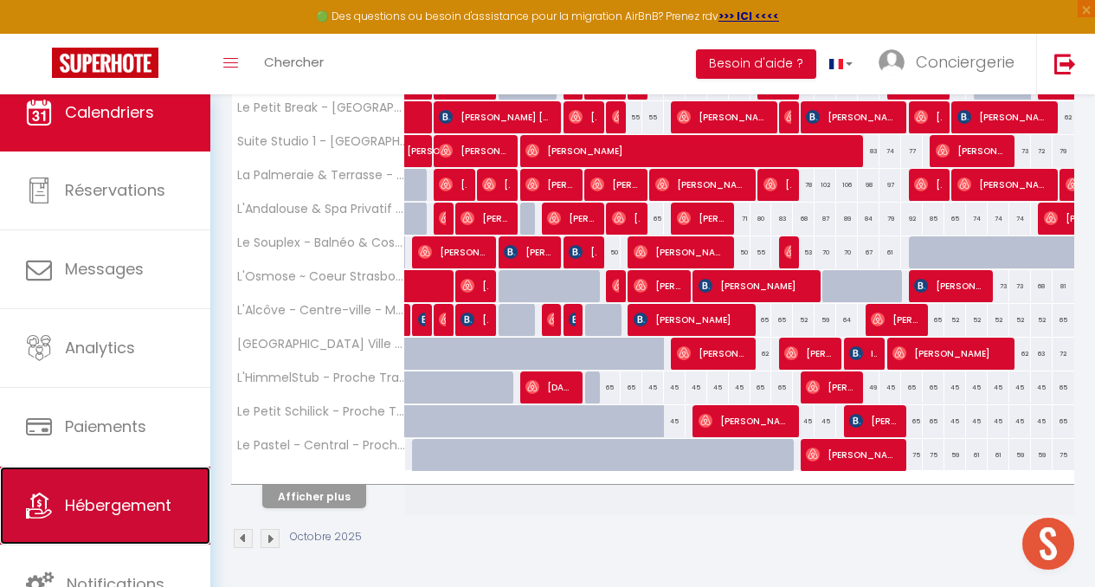
click at [94, 527] on link "Hébergement" at bounding box center [105, 506] width 210 height 78
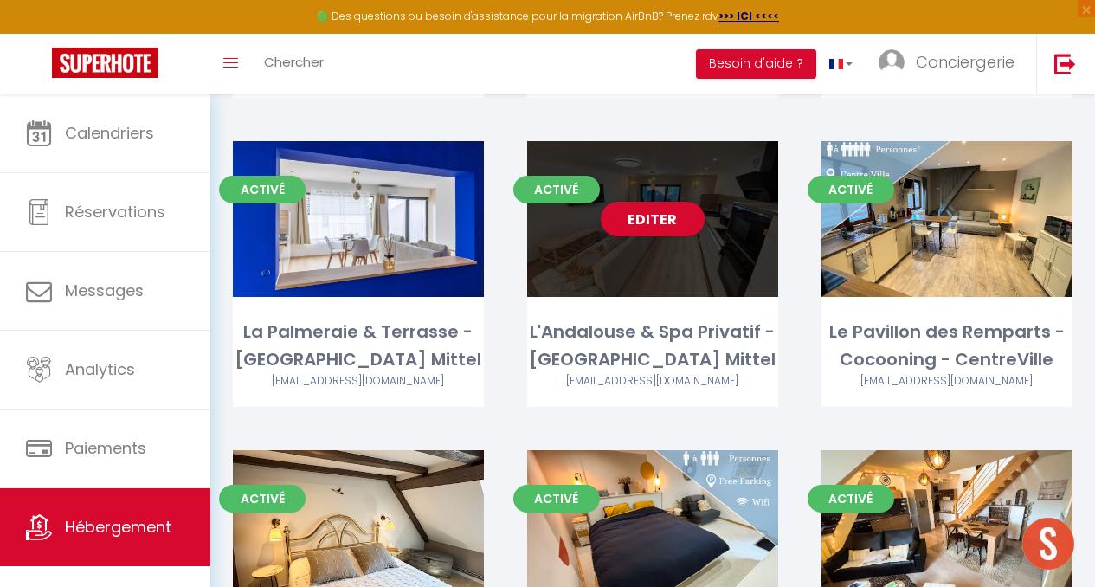
scroll to position [409, 0]
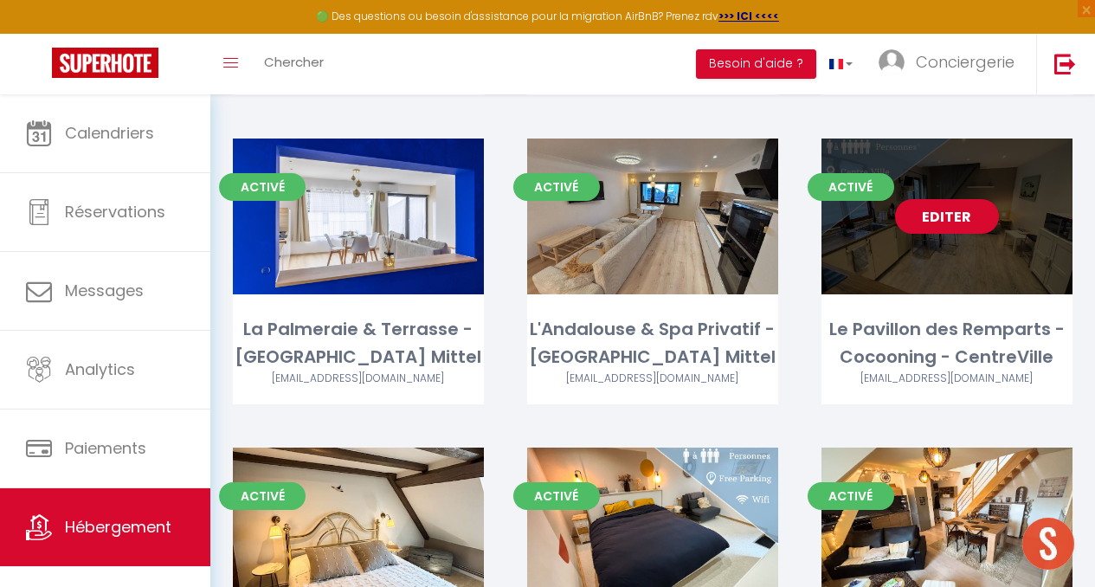
click at [967, 203] on link "Editer" at bounding box center [947, 216] width 104 height 35
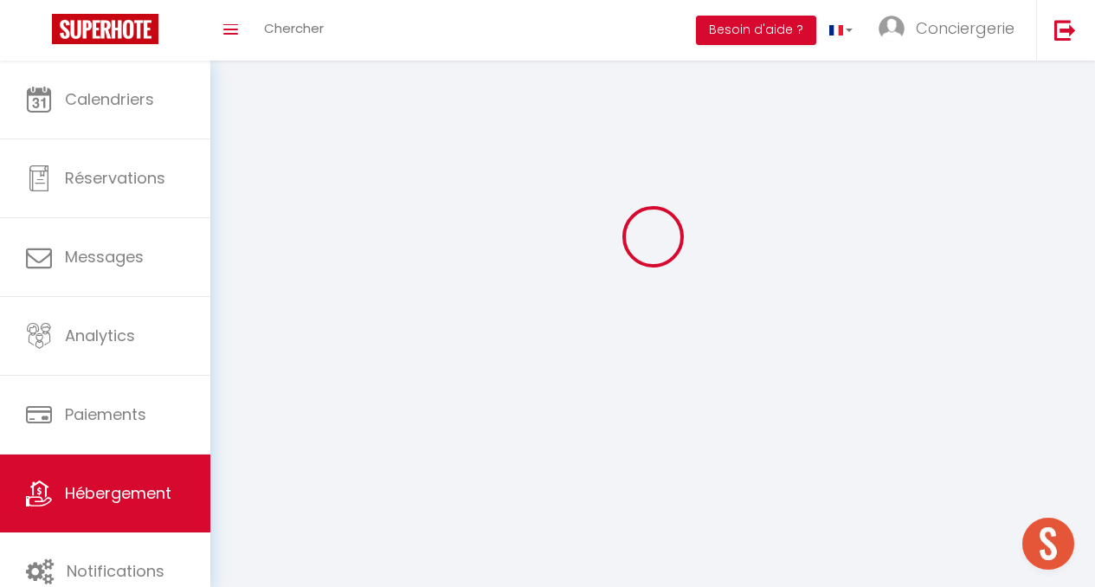
select select
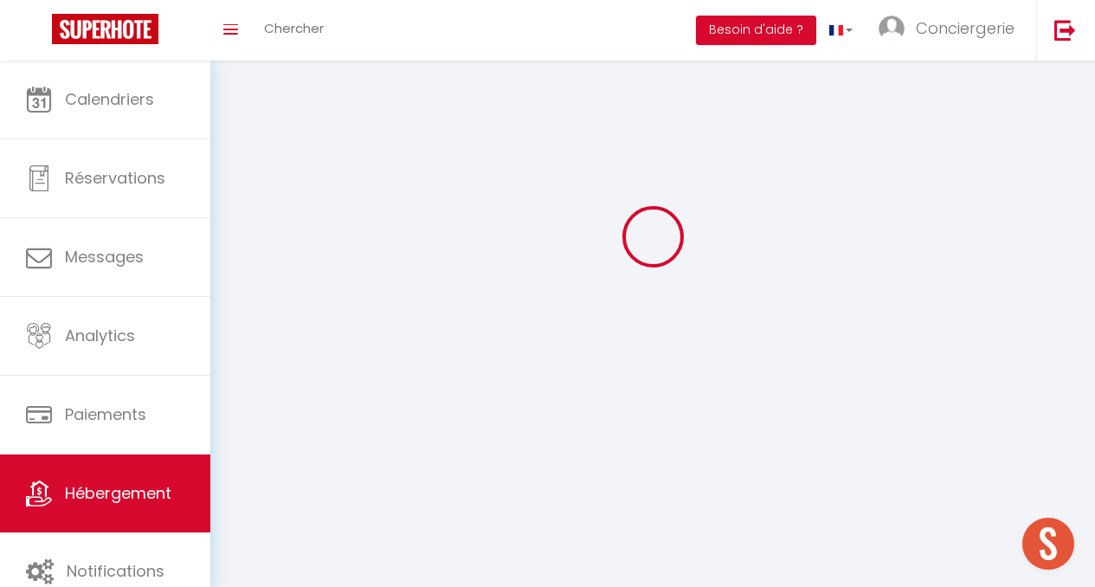
select select "1"
select select
checkbox input "false"
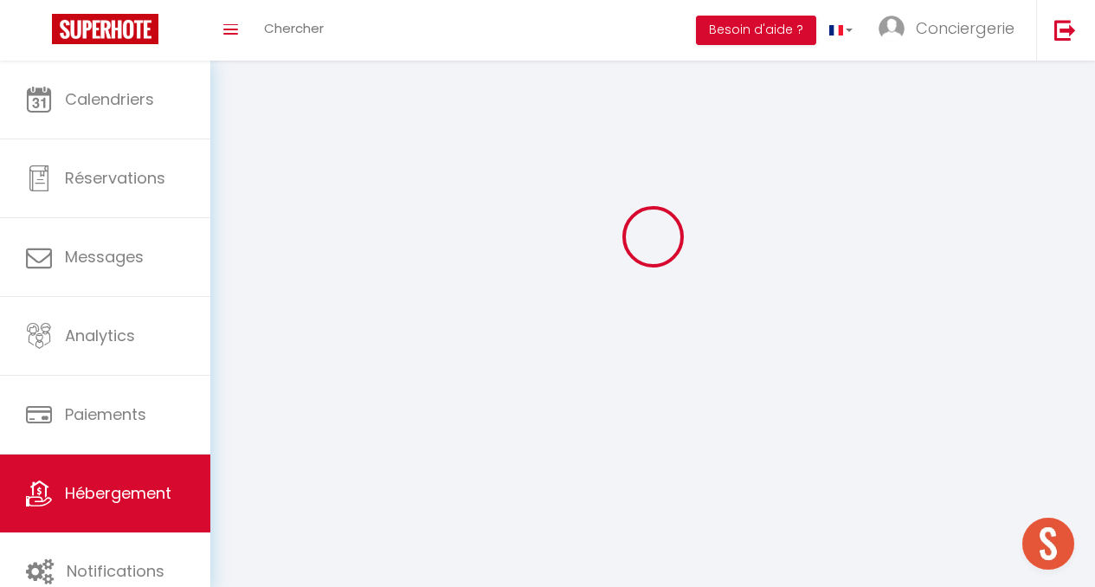
checkbox input "false"
select select "28"
select select
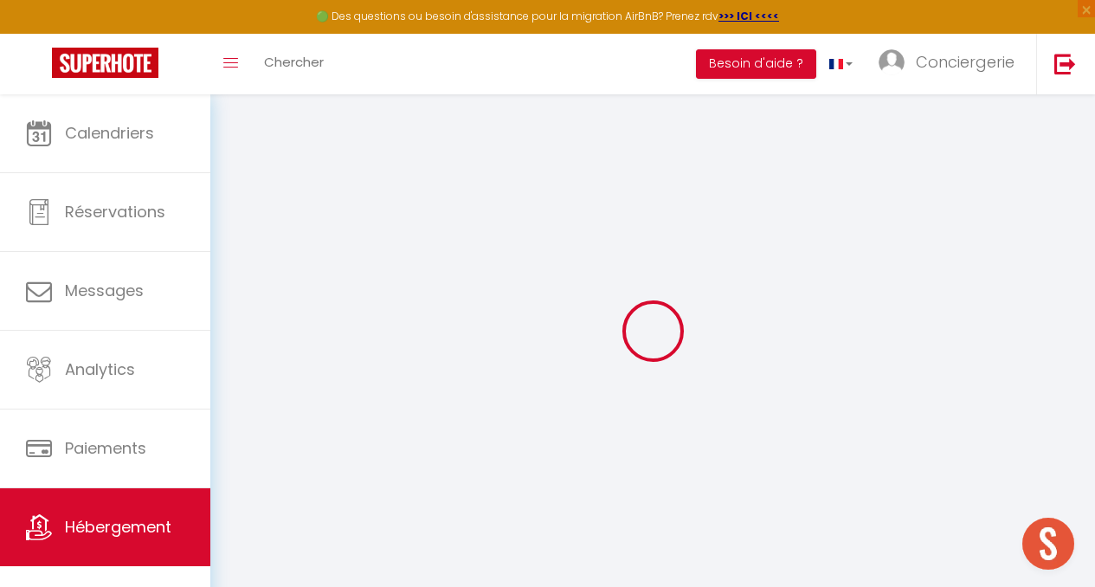
select select
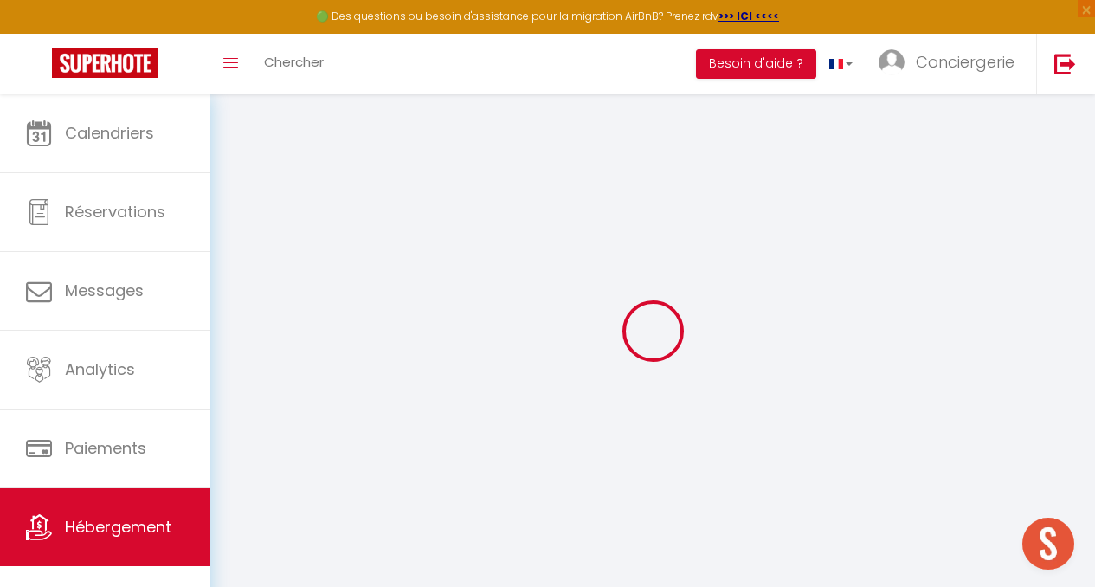
select select
checkbox input "false"
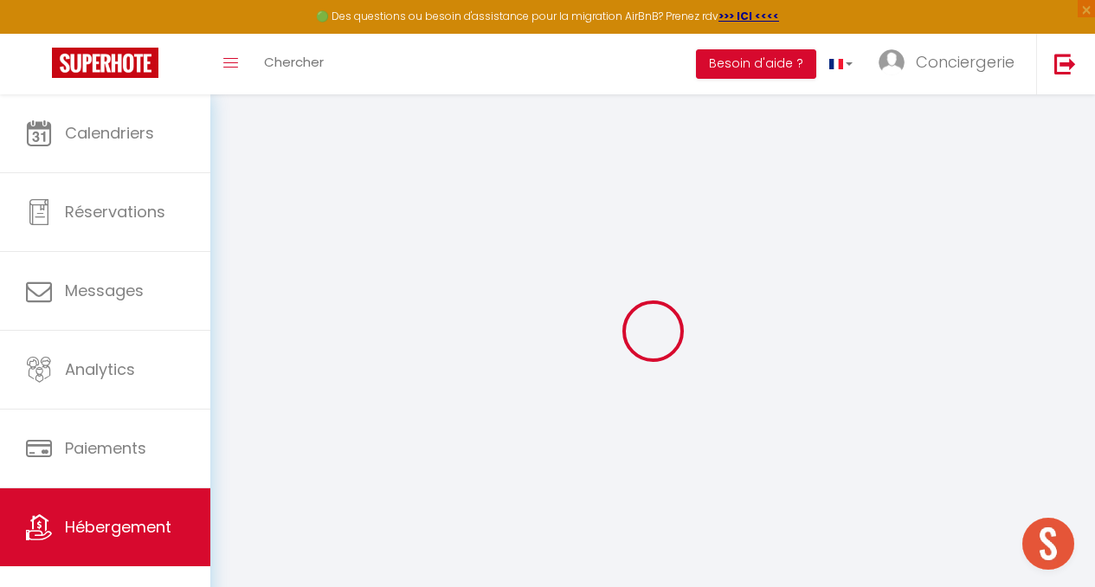
select select
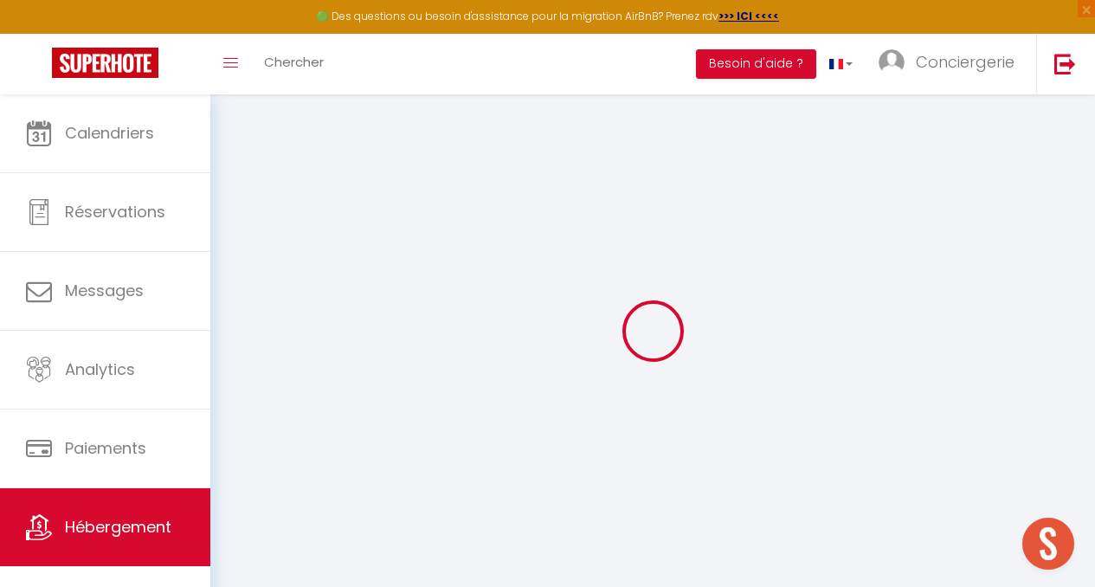
select select
checkbox input "false"
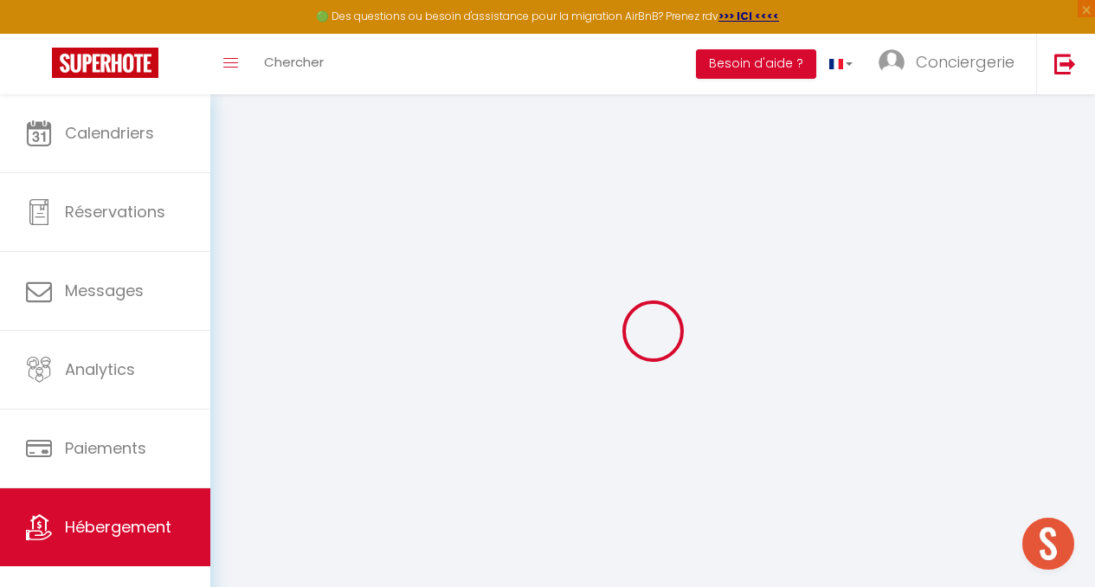
checkbox input "false"
select select
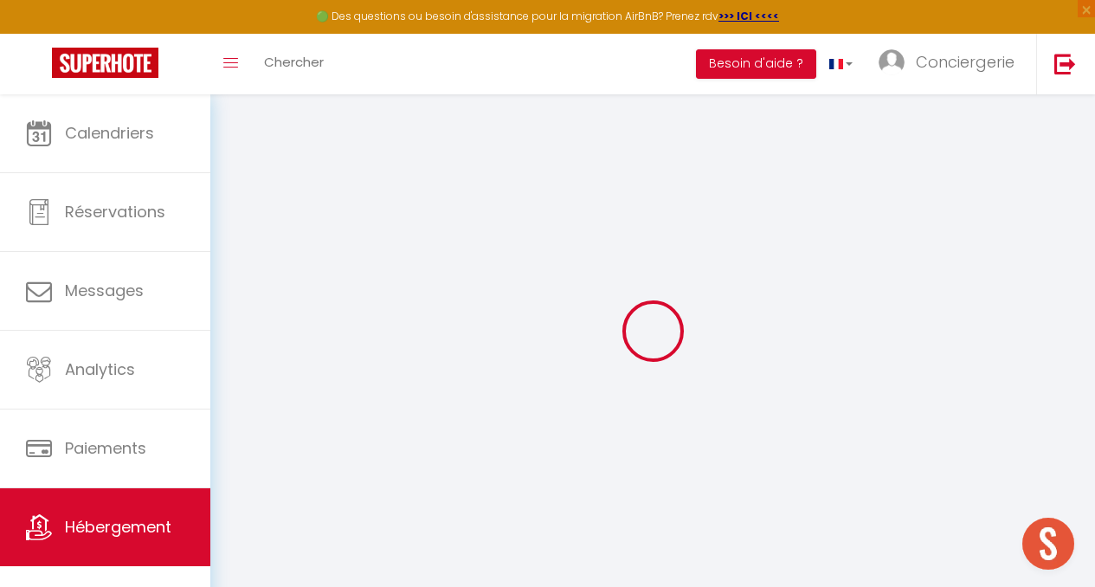
select select
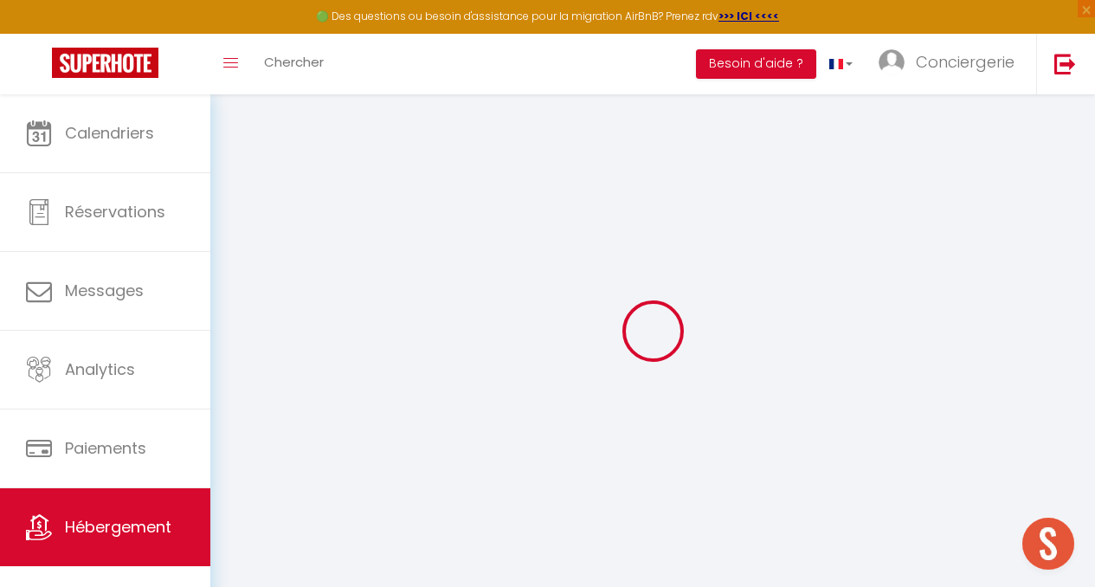
checkbox input "false"
select select
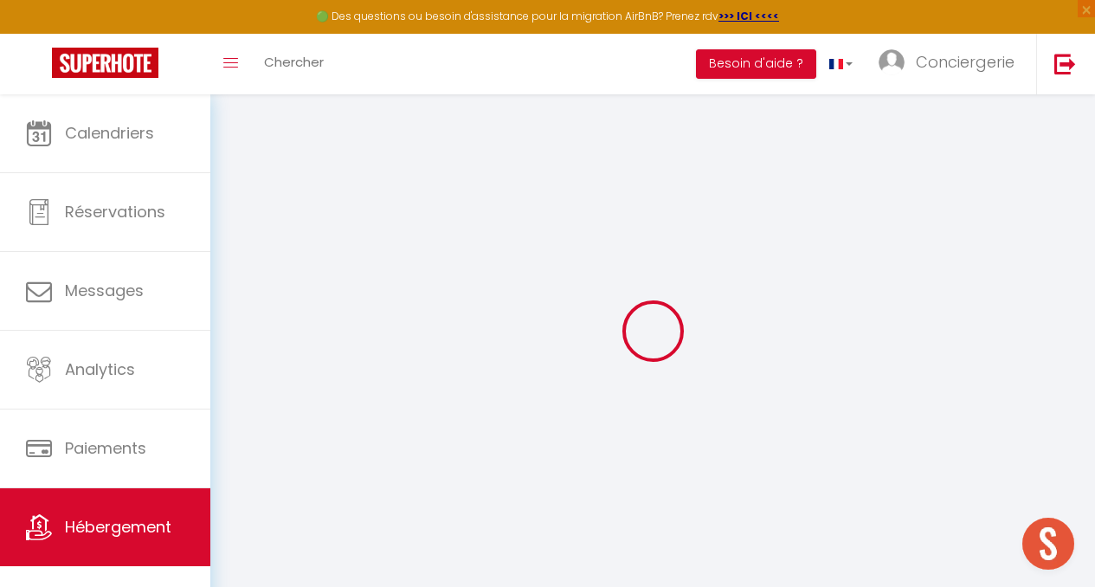
select select
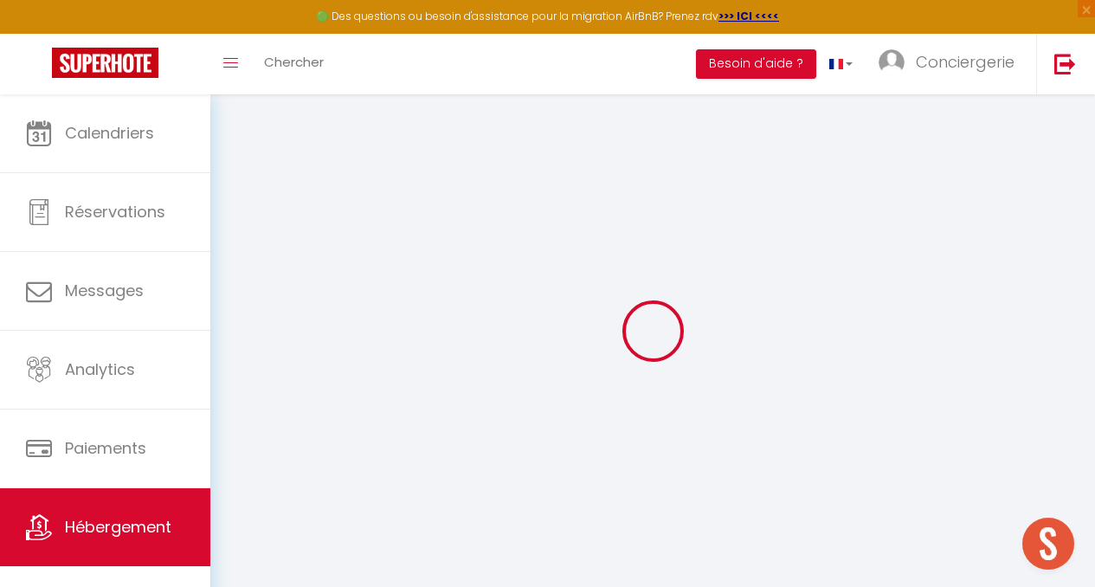
select select
checkbox input "false"
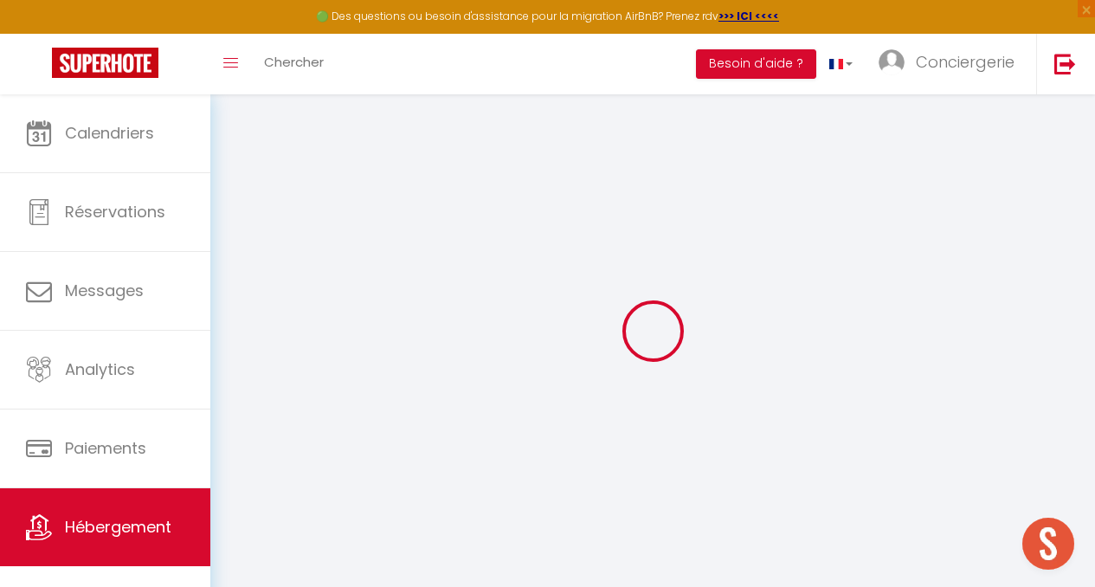
checkbox input "false"
select select
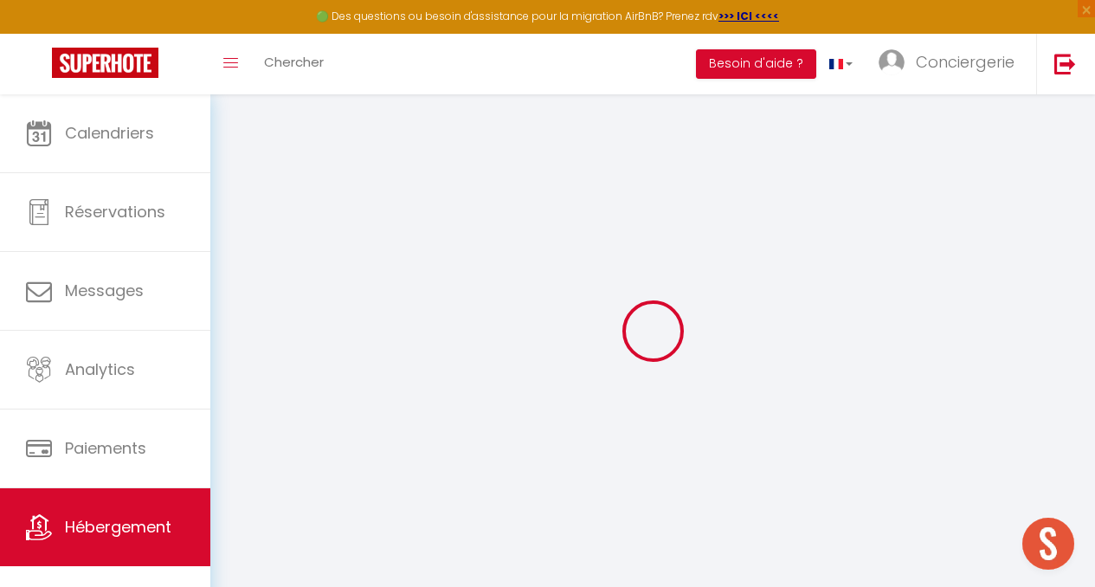
select select
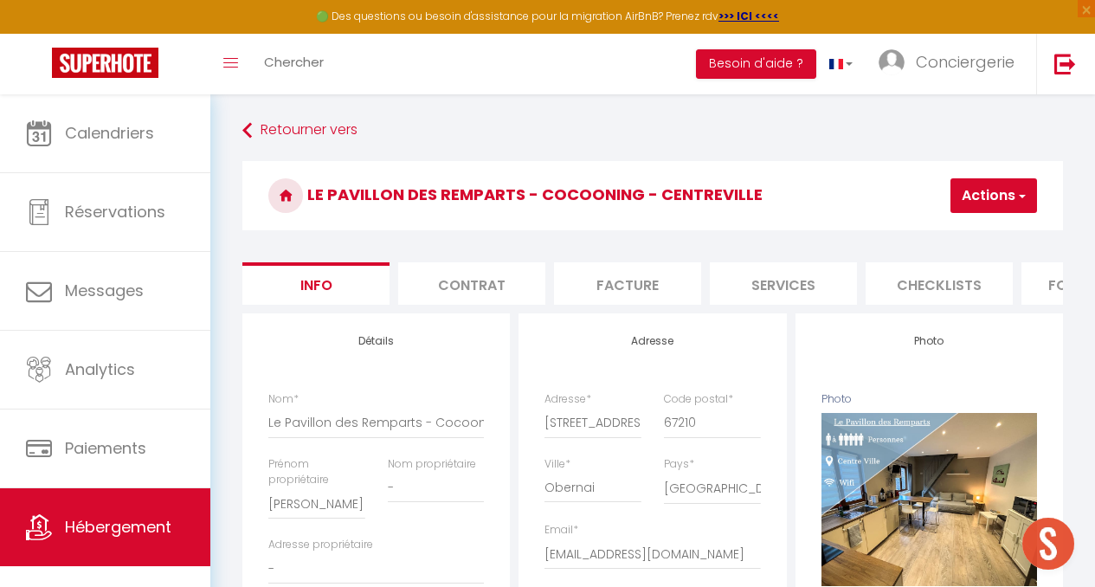
scroll to position [0, 738]
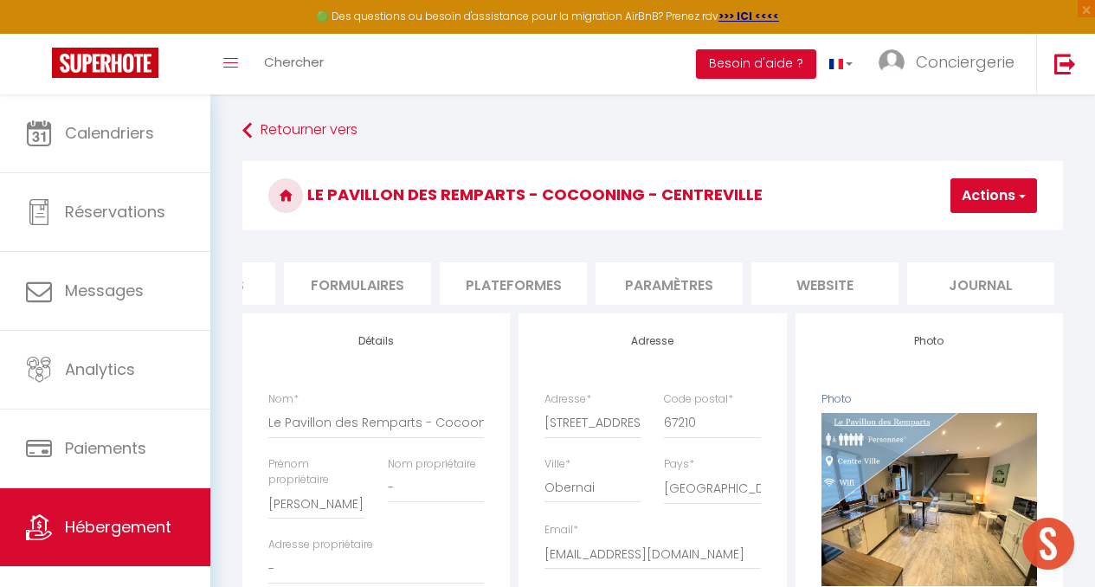
click at [535, 271] on li "Plateformes" at bounding box center [513, 283] width 147 height 42
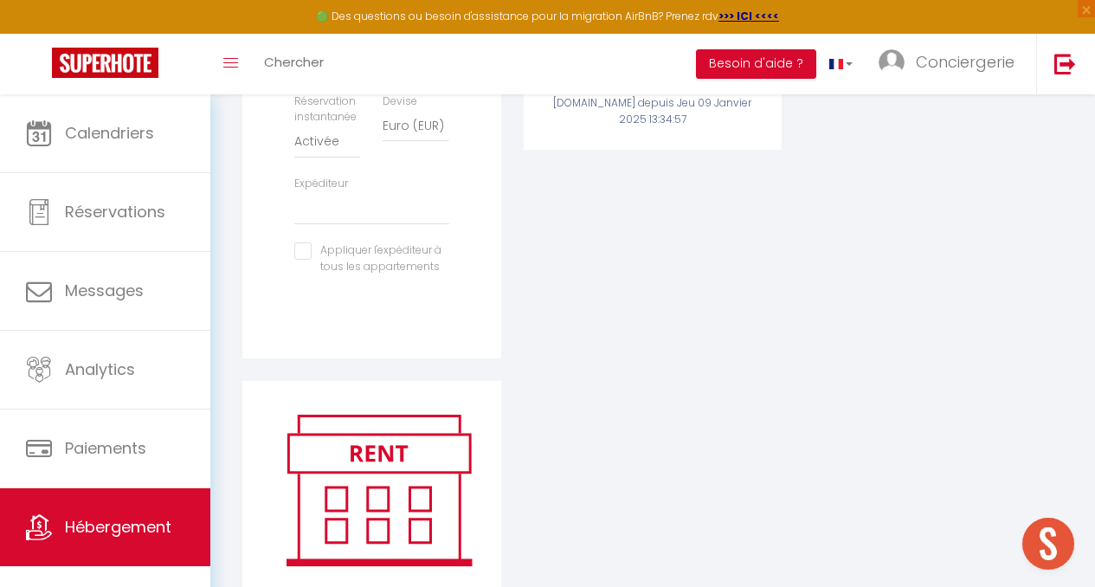
scroll to position [644, 0]
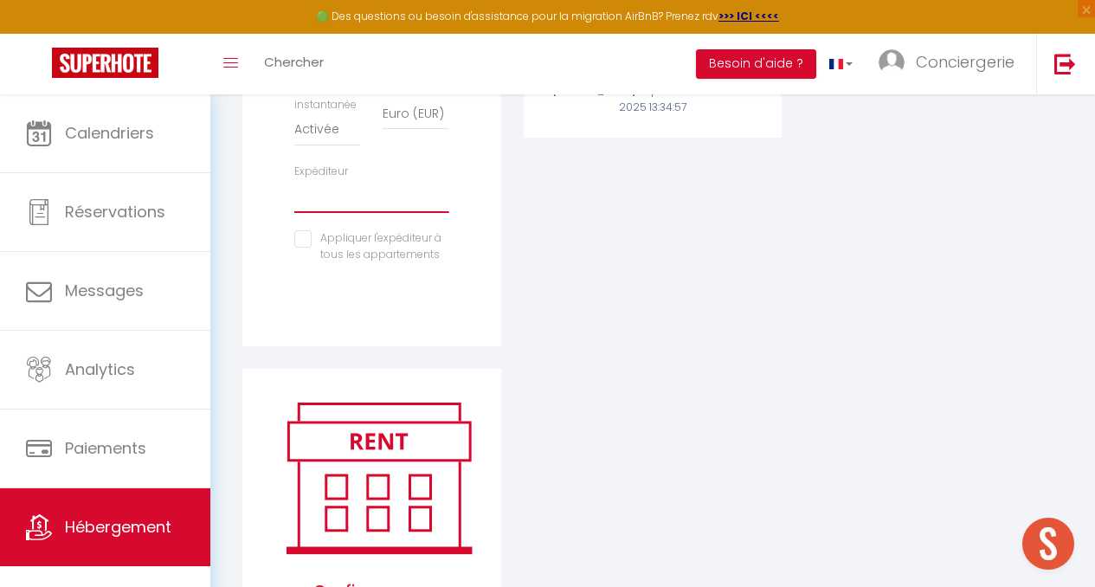
click at [317, 213] on select "[EMAIL_ADDRESS][DOMAIN_NAME] [EMAIL_ADDRESS][DOMAIN_NAME] [EMAIL_ADDRESS][DOMAI…" at bounding box center [371, 196] width 154 height 33
click at [690, 306] on div "Activé Configurer [DOMAIN_NAME] Attention : les frais supplémentaires (frais de…" at bounding box center [653, 19] width 281 height 700
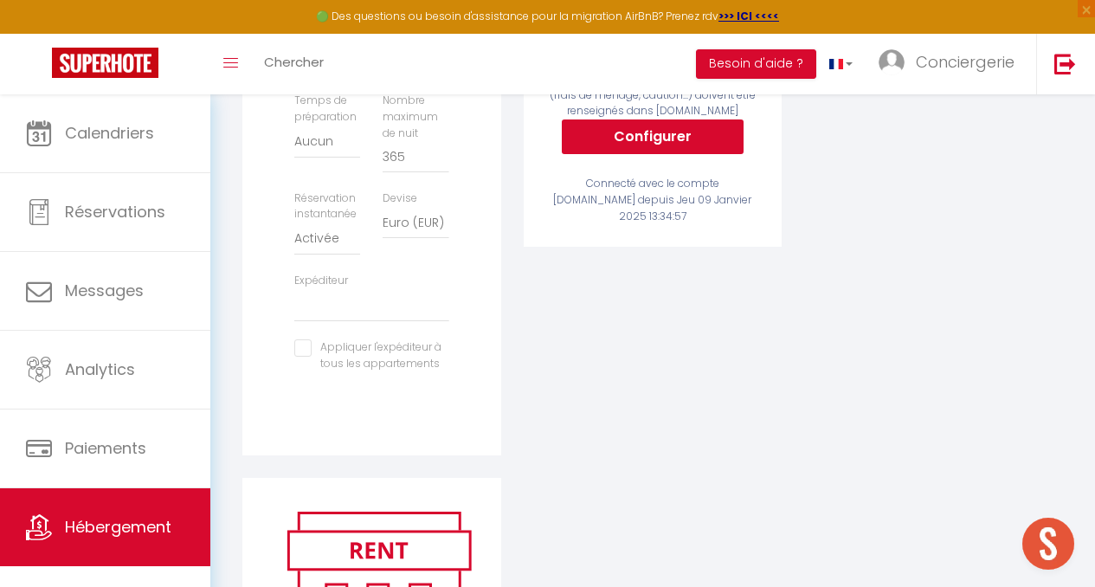
scroll to position [533, 0]
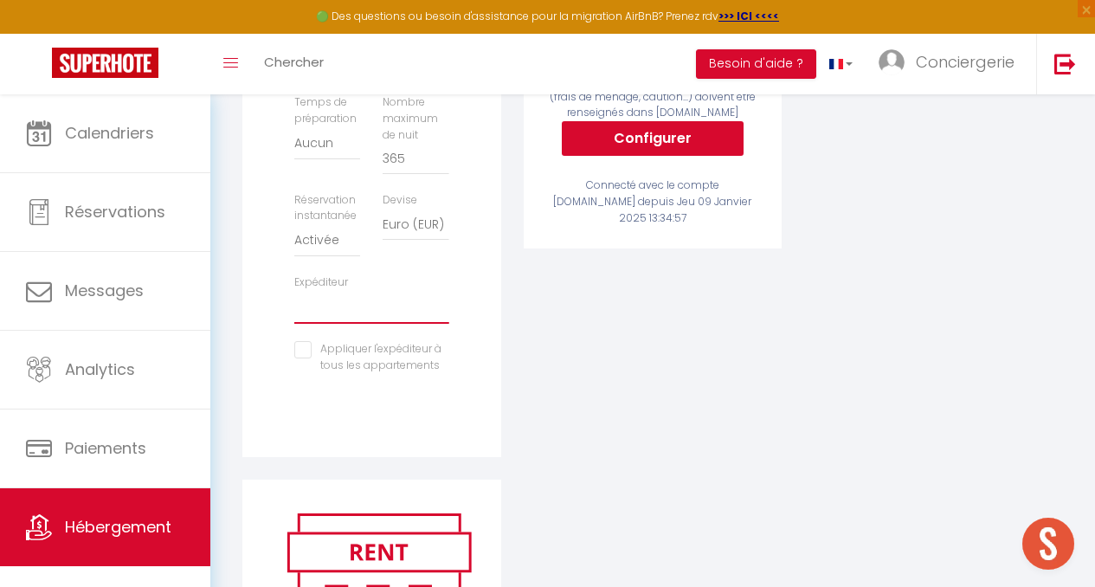
click at [334, 324] on select "[EMAIL_ADDRESS][DOMAIN_NAME] [EMAIL_ADDRESS][DOMAIN_NAME] [EMAIL_ADDRESS][DOMAI…" at bounding box center [371, 307] width 154 height 33
click at [518, 442] on div "Activé Configurer [DOMAIN_NAME] Attention : les frais supplémentaires (frais de…" at bounding box center [653, 130] width 281 height 700
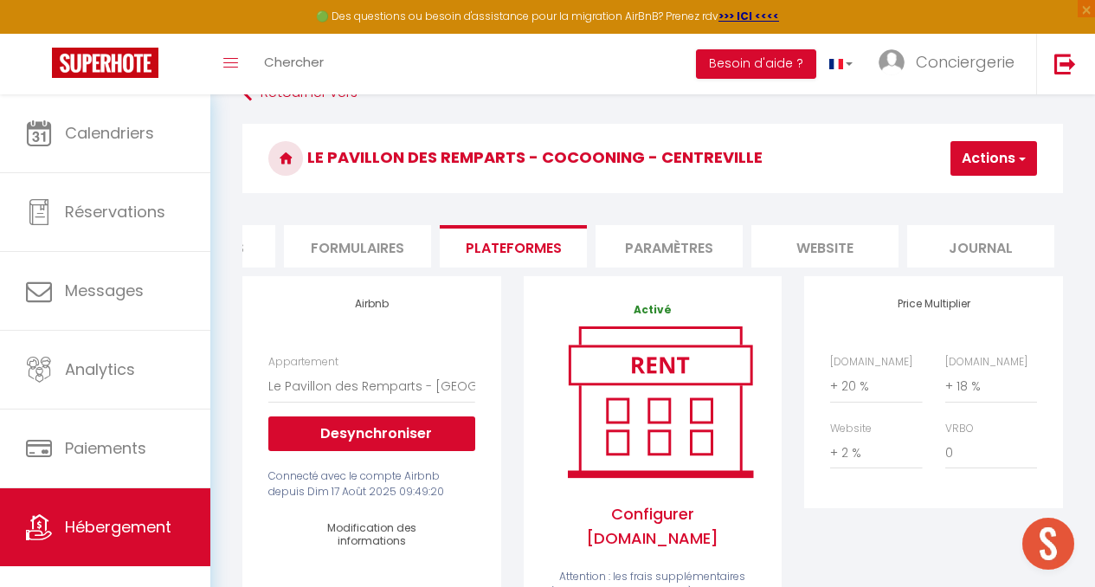
scroll to position [0, 0]
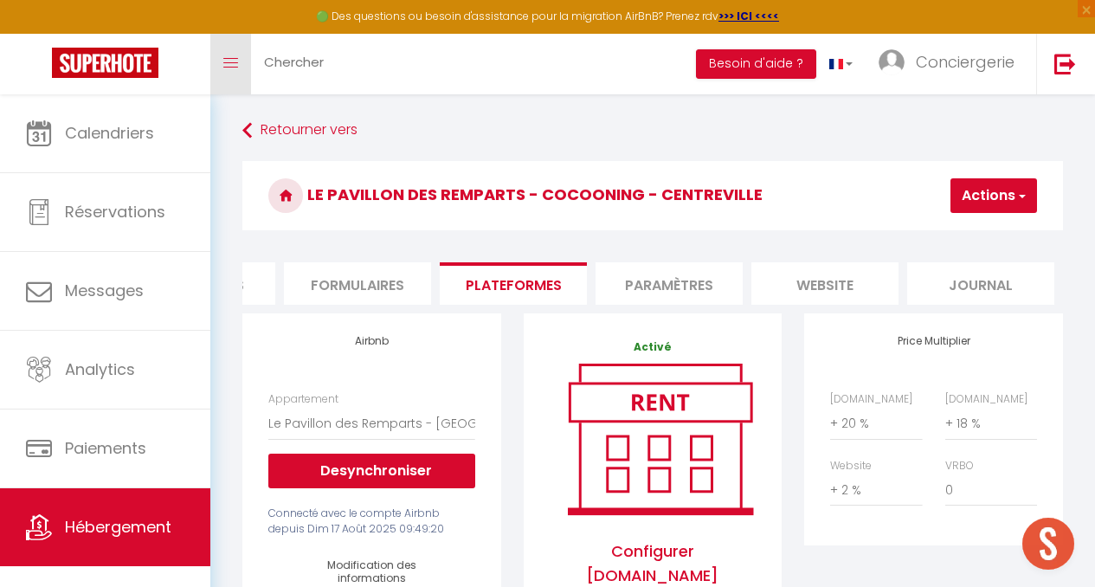
click at [216, 73] on link "Toggle menubar" at bounding box center [230, 64] width 41 height 61
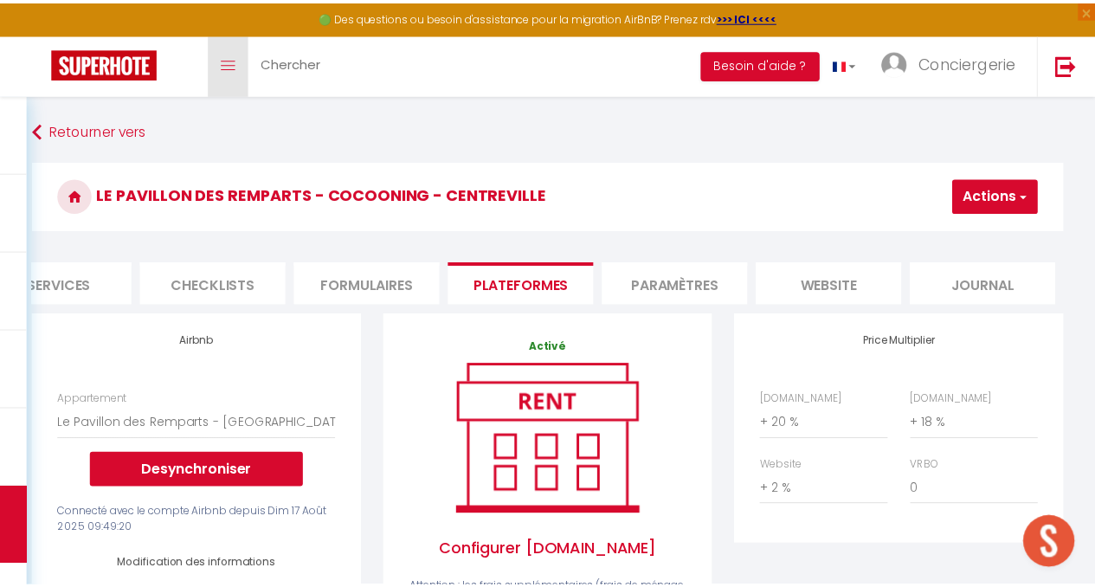
scroll to position [0, 514]
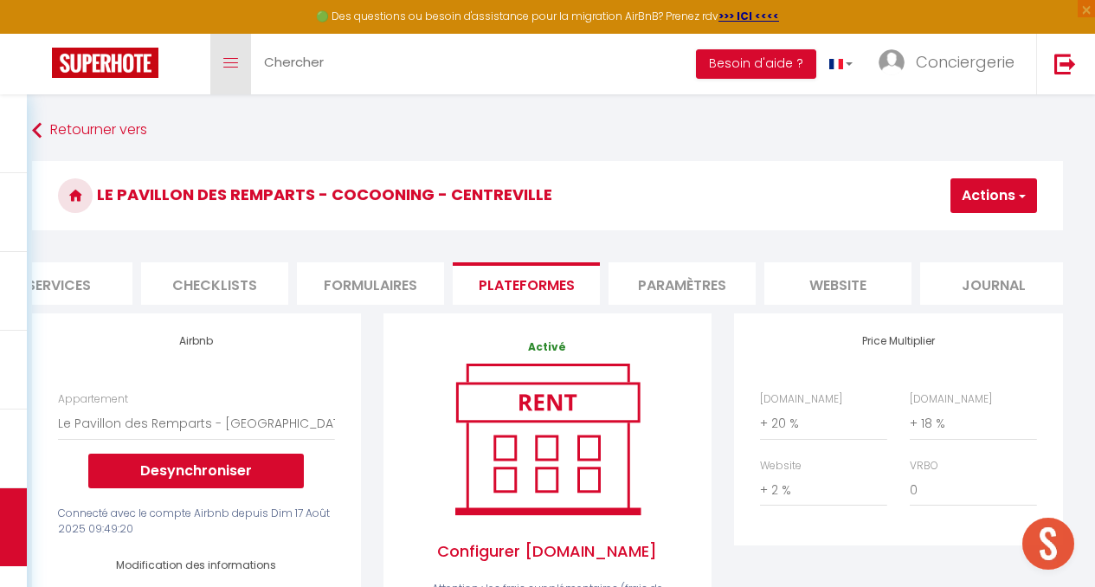
click at [216, 73] on link "Toggle menubar" at bounding box center [230, 64] width 41 height 61
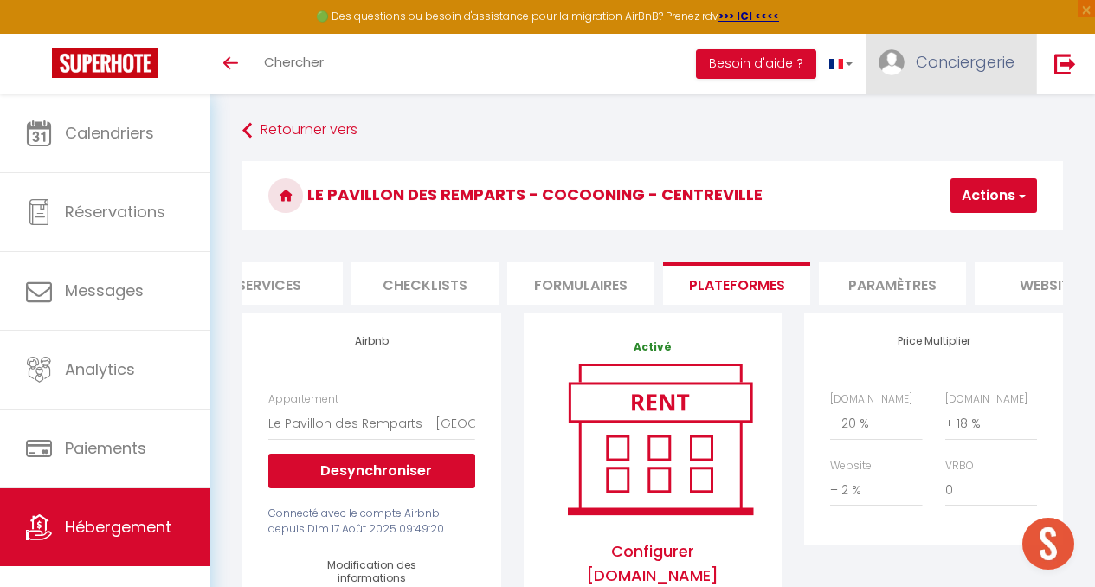
click at [914, 53] on link "Conciergerie" at bounding box center [951, 64] width 171 height 61
click at [964, 122] on link "Paramètres" at bounding box center [967, 120] width 128 height 29
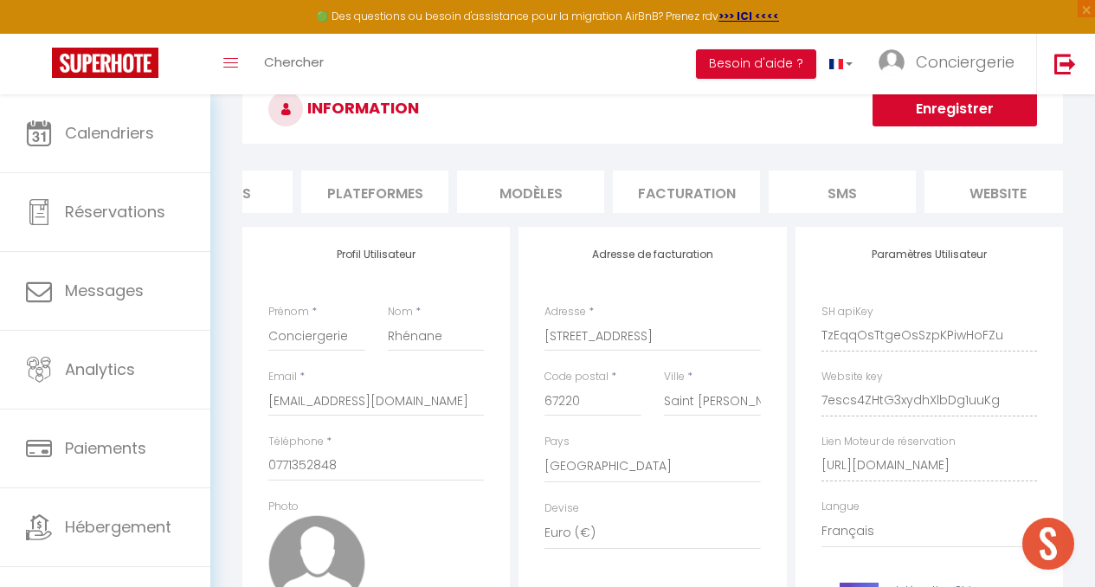
scroll to position [0, 254]
click at [394, 202] on li "Plateformes" at bounding box center [373, 192] width 147 height 42
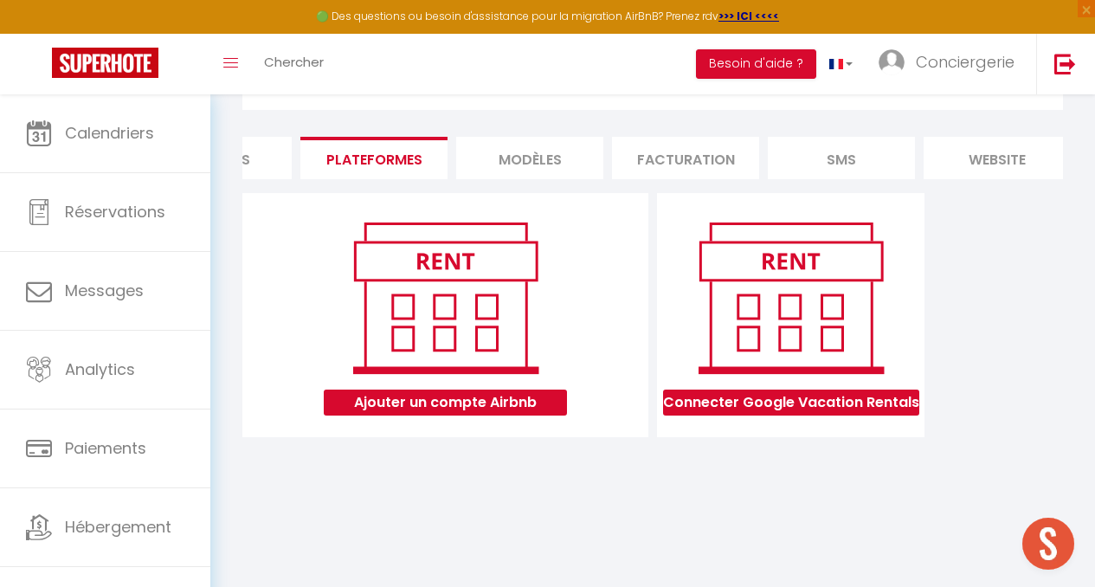
scroll to position [90, 0]
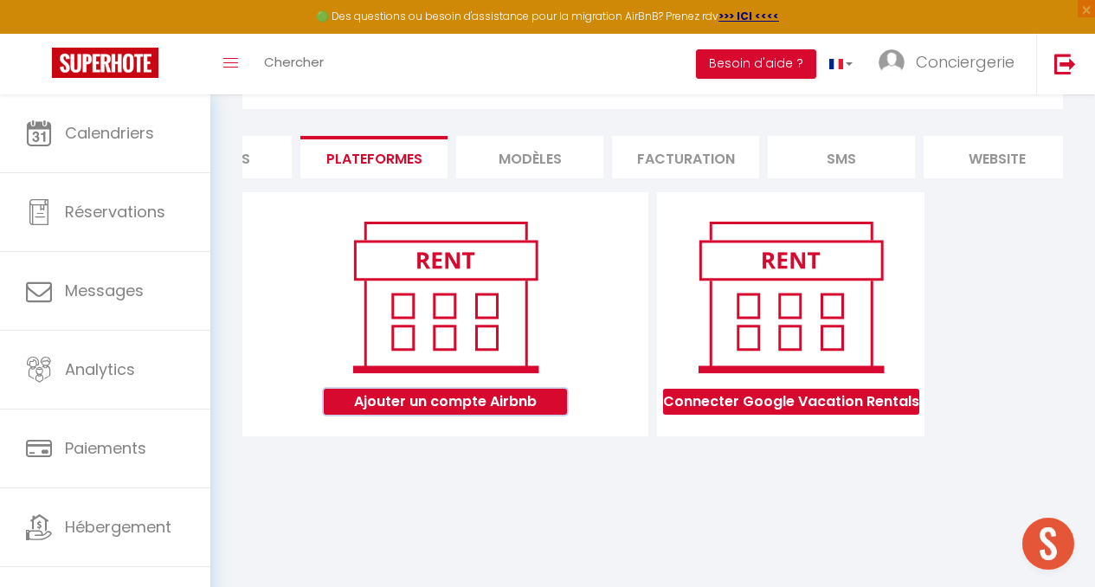
click at [424, 415] on button "Ajouter un compte Airbnb" at bounding box center [445, 402] width 243 height 26
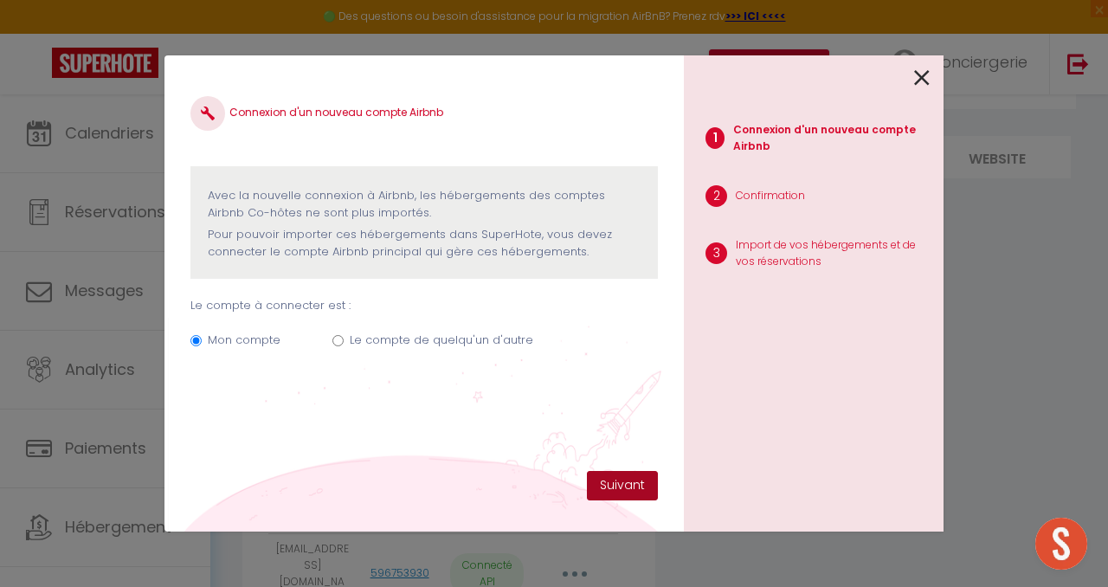
click at [607, 482] on button "Suivant" at bounding box center [622, 485] width 71 height 29
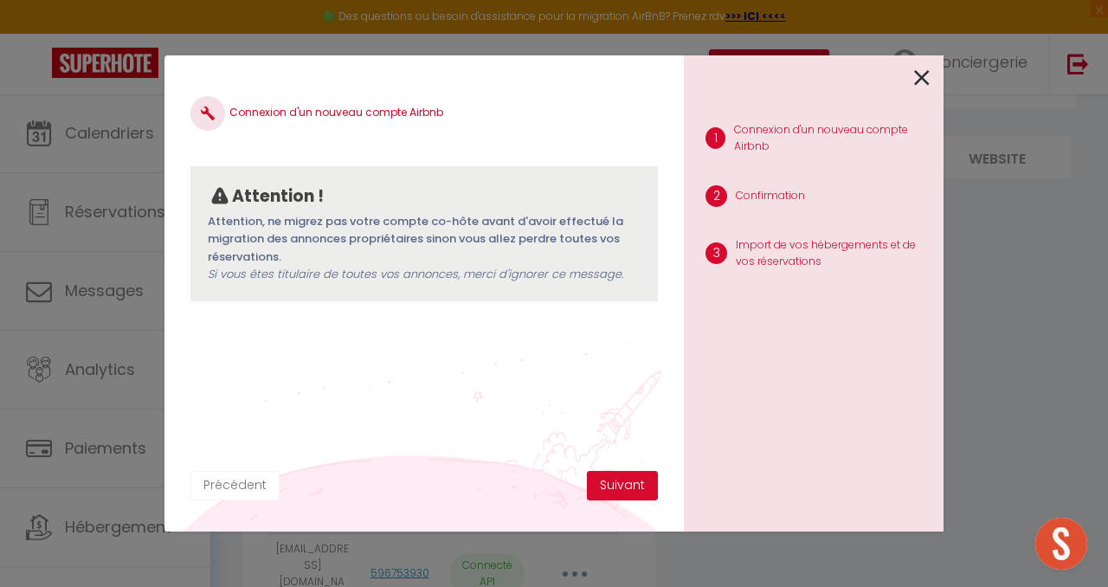
click at [235, 487] on button "Précédent" at bounding box center [234, 485] width 89 height 29
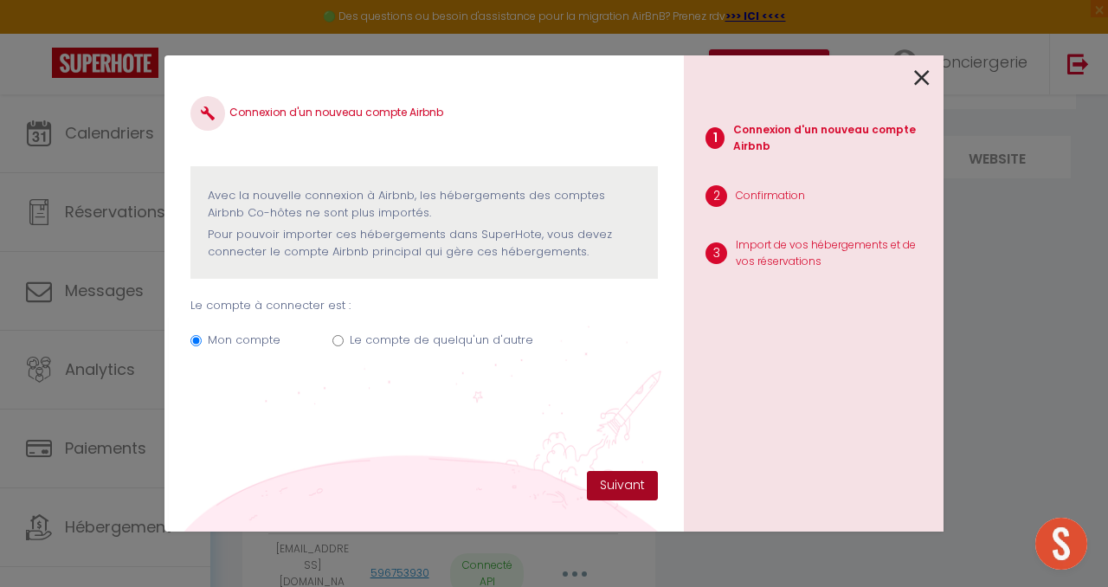
click at [623, 476] on button "Suivant" at bounding box center [622, 485] width 71 height 29
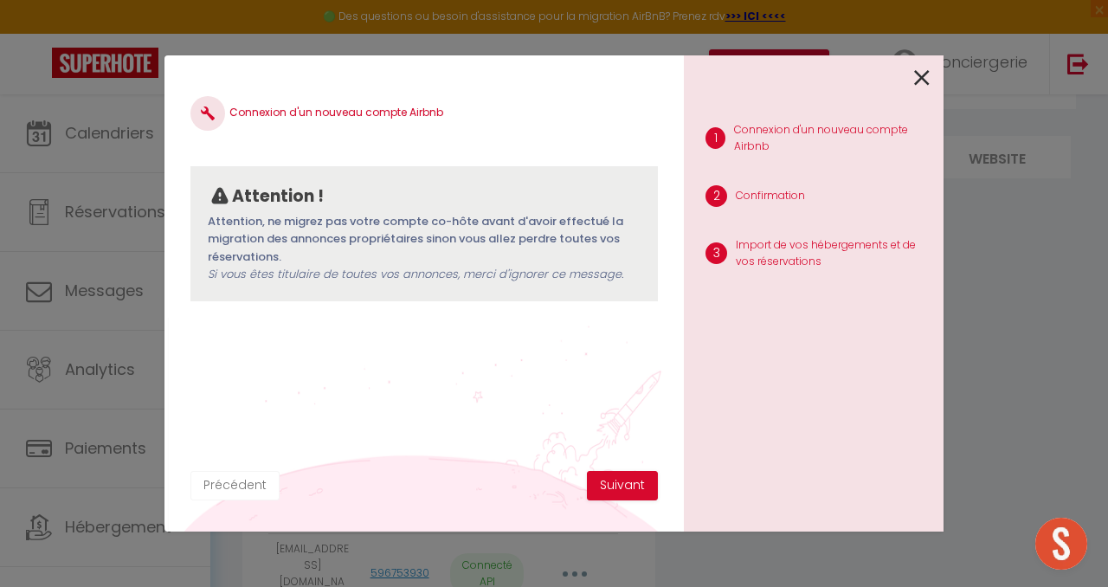
click at [234, 487] on button "Précédent" at bounding box center [234, 485] width 89 height 29
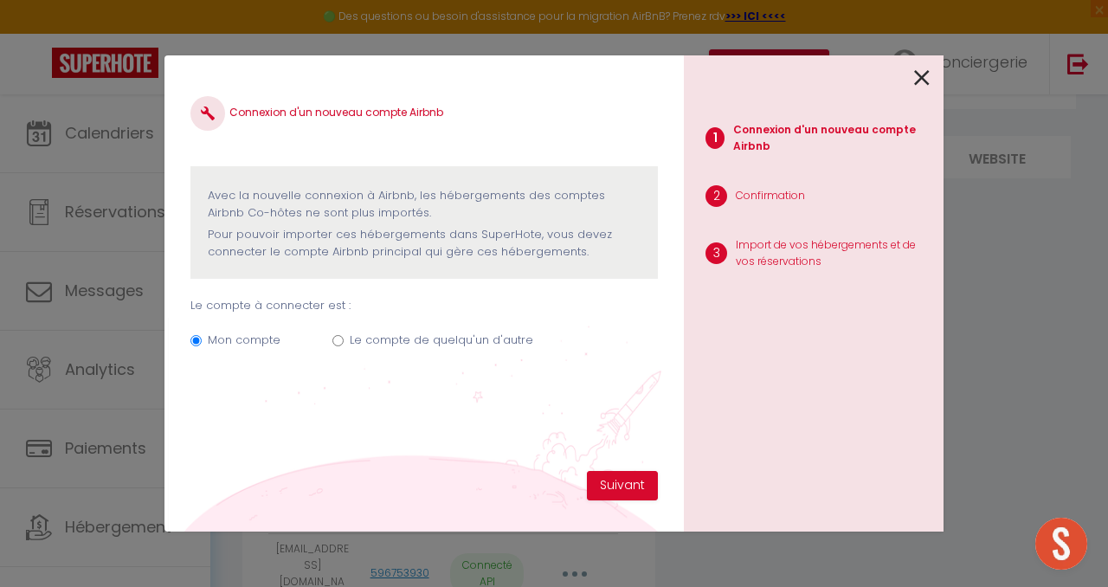
click at [916, 79] on icon at bounding box center [922, 78] width 16 height 26
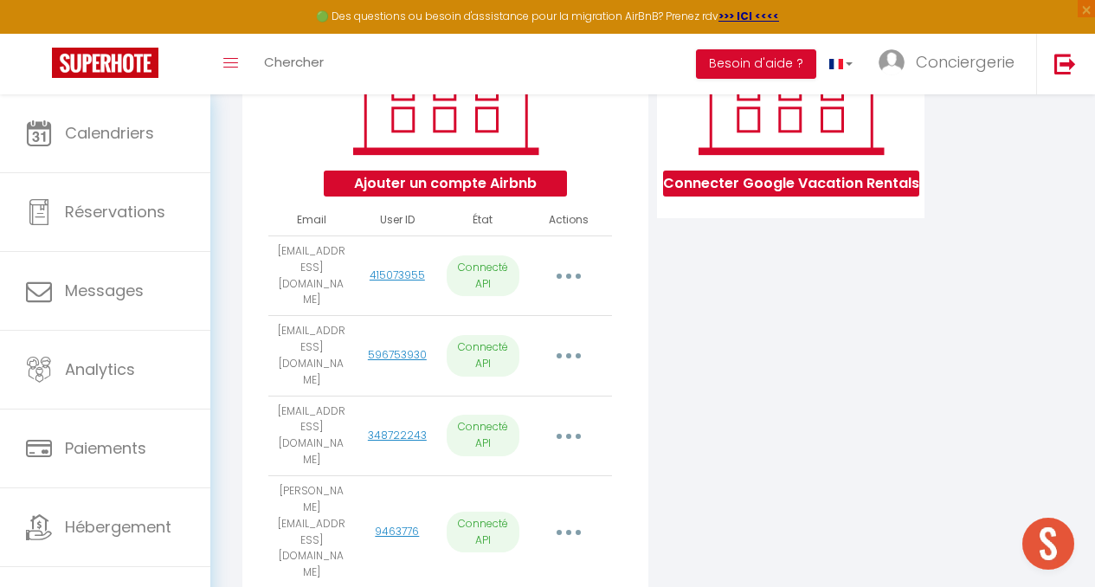
scroll to position [0, 0]
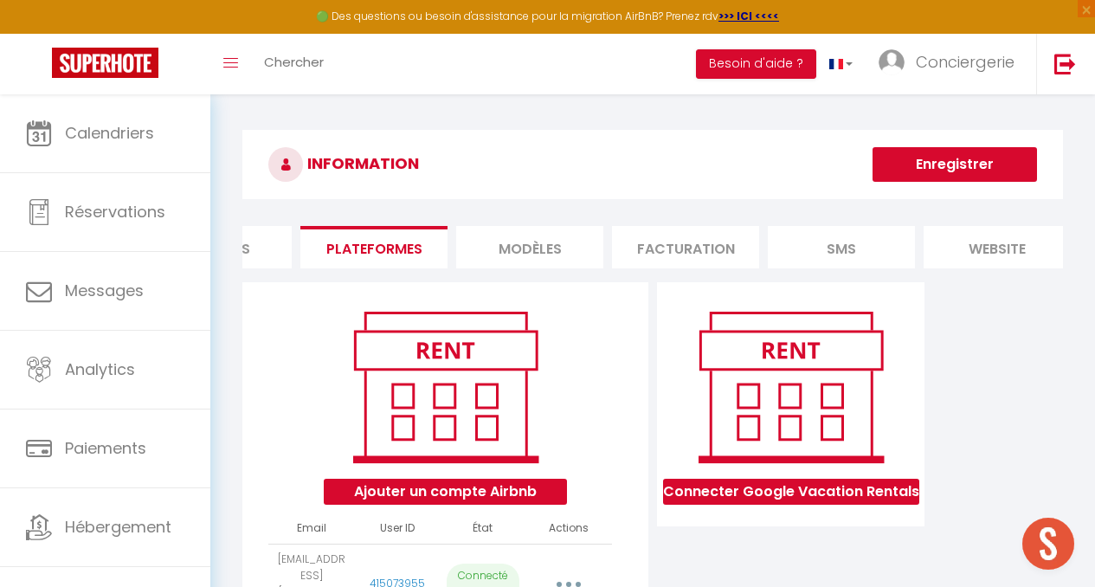
click at [559, 251] on li "MODÈLES" at bounding box center [529, 247] width 147 height 42
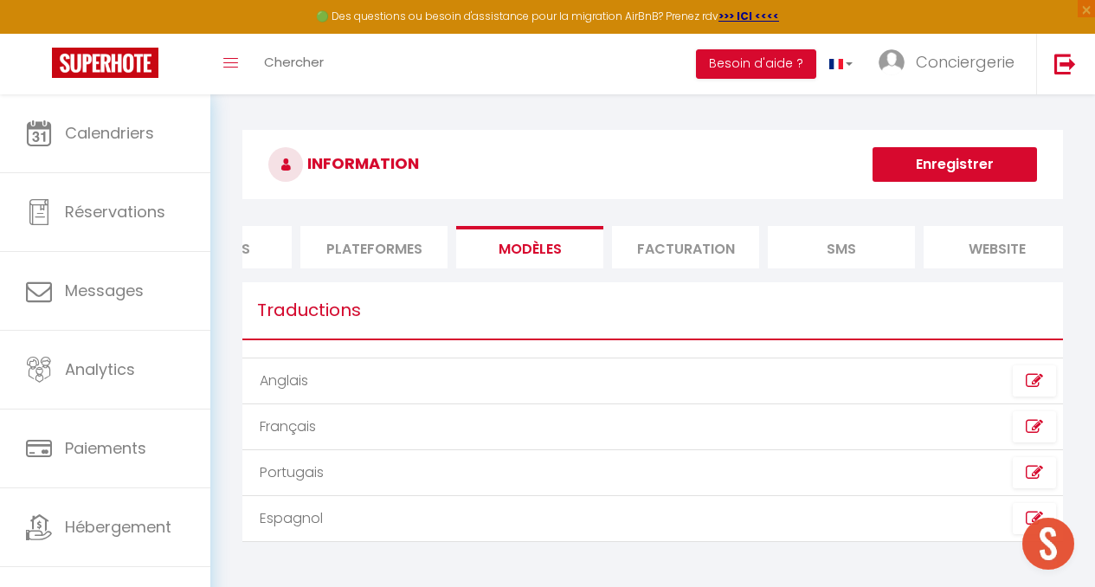
click at [393, 248] on li "Plateformes" at bounding box center [373, 247] width 147 height 42
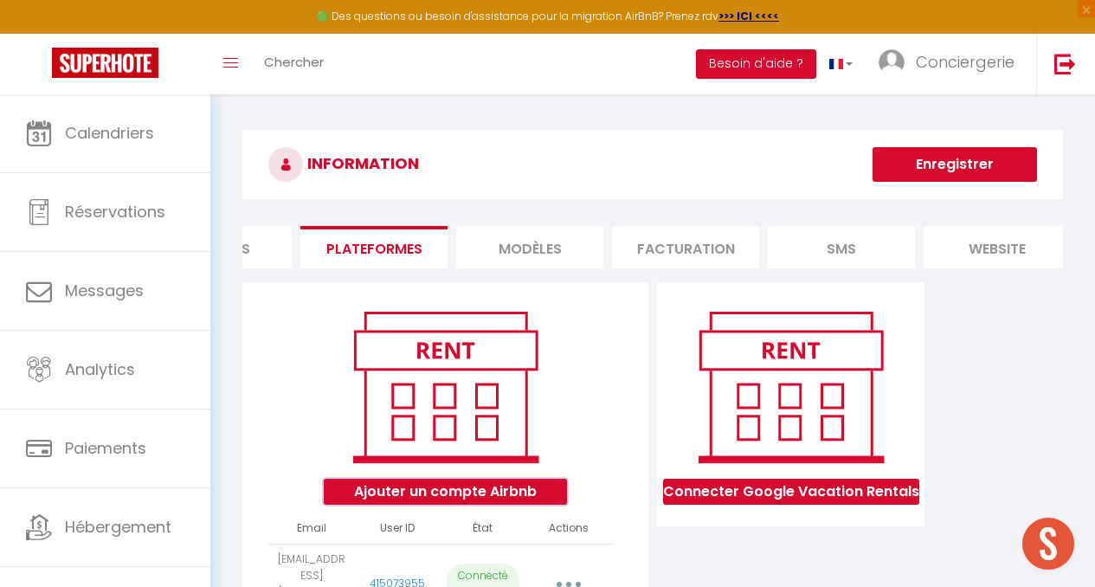
click at [419, 499] on button "Ajouter un compte Airbnb" at bounding box center [445, 492] width 243 height 26
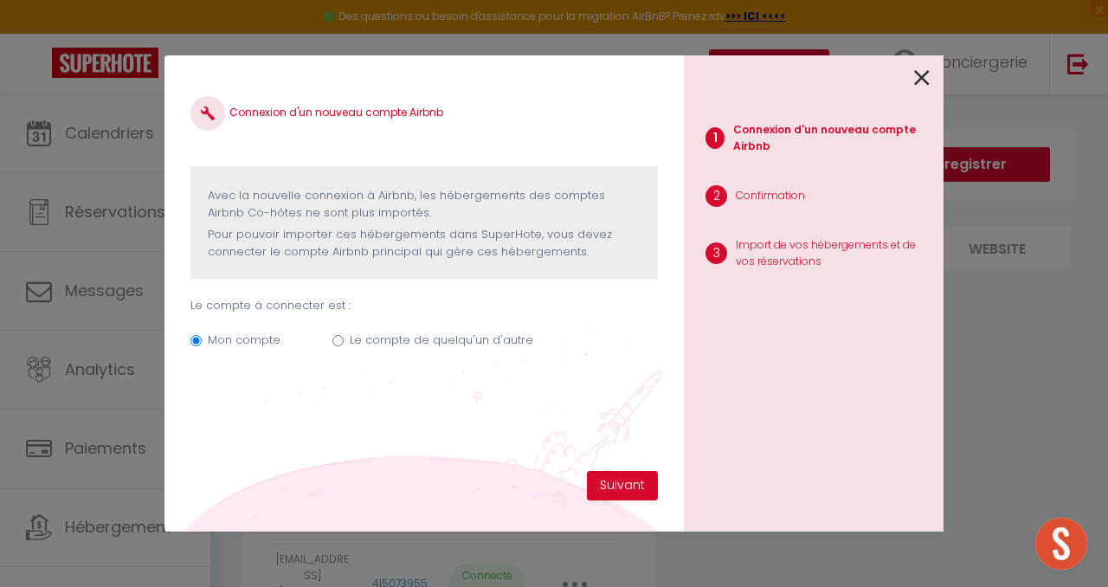
click at [922, 68] on icon at bounding box center [922, 78] width 16 height 26
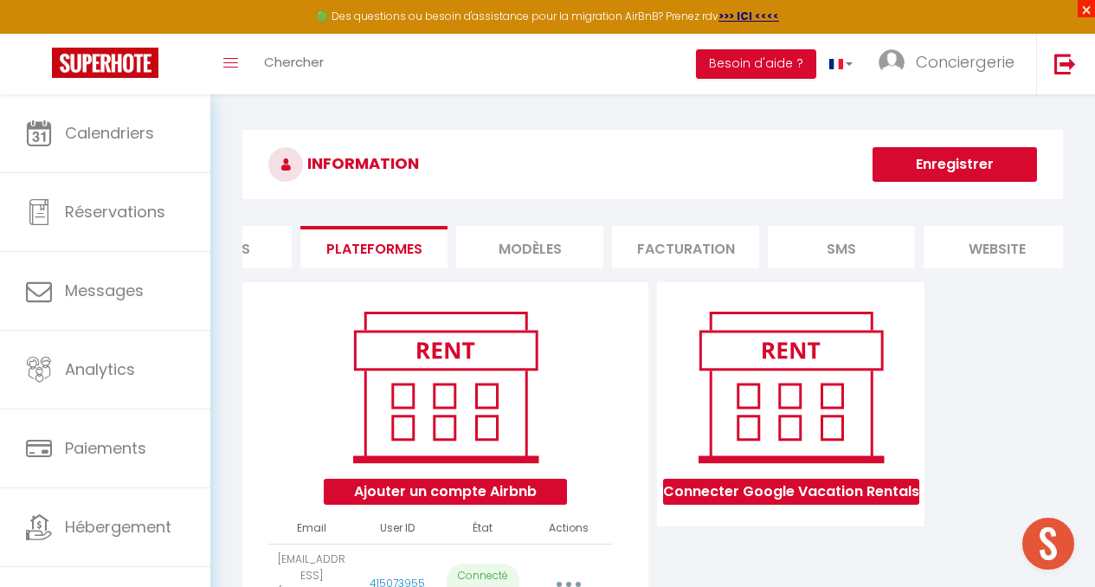
click at [1086, 5] on span "×" at bounding box center [1086, 8] width 17 height 17
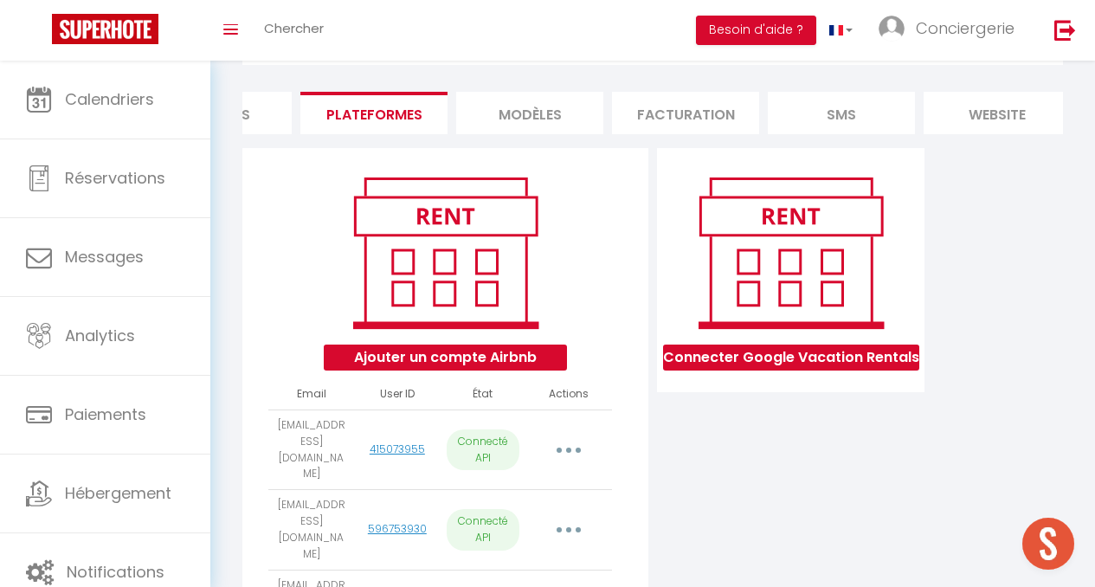
scroll to position [31, 0]
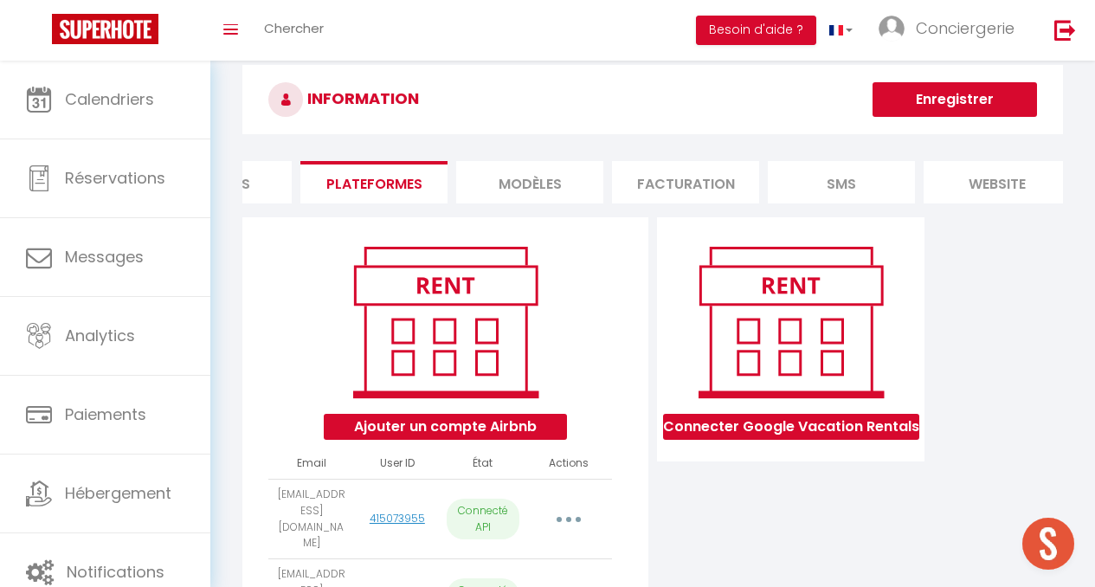
click at [549, 179] on li "MODÈLES" at bounding box center [529, 182] width 147 height 42
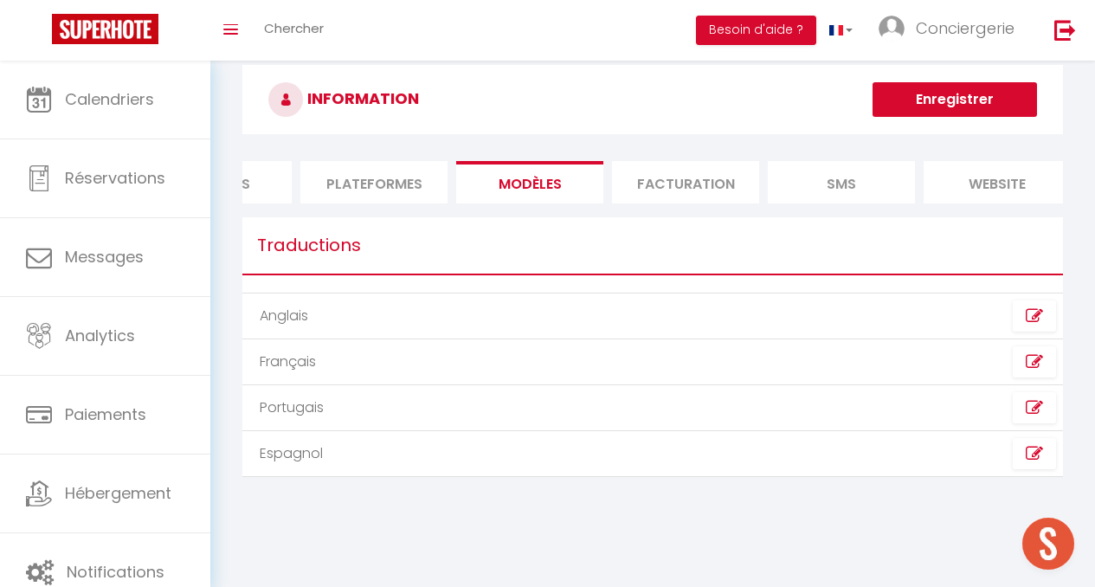
click at [661, 190] on li "Facturation" at bounding box center [685, 182] width 147 height 42
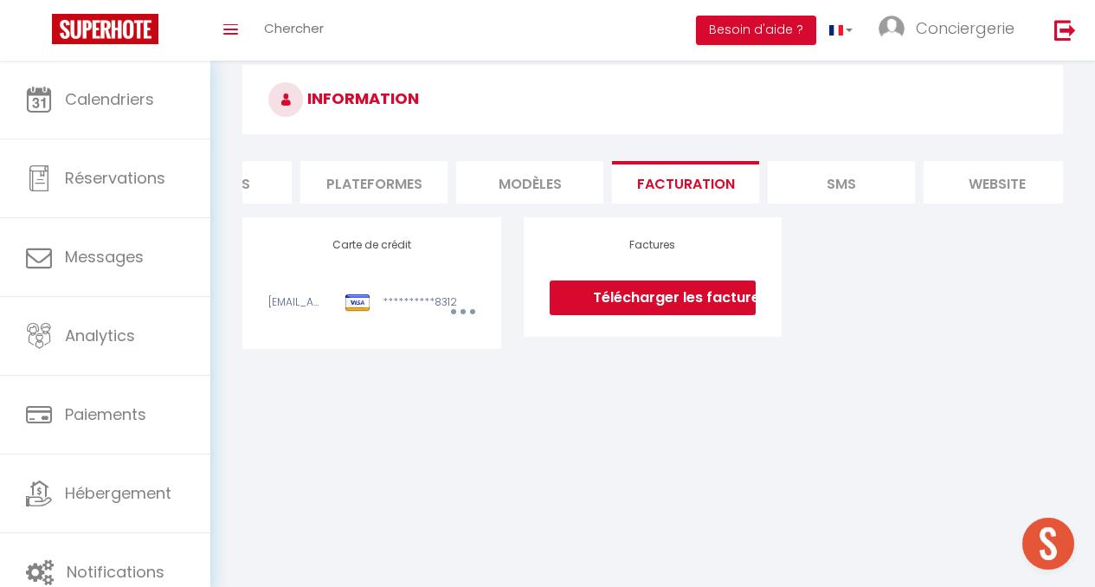
click at [803, 163] on li "SMS" at bounding box center [841, 182] width 147 height 42
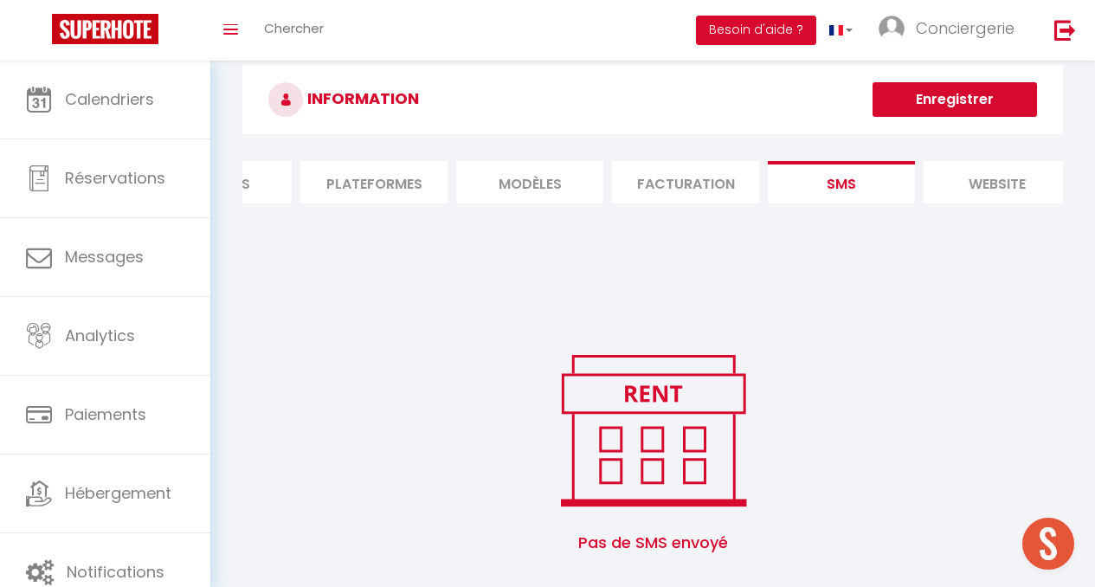
click at [379, 189] on li "Plateformes" at bounding box center [373, 182] width 147 height 42
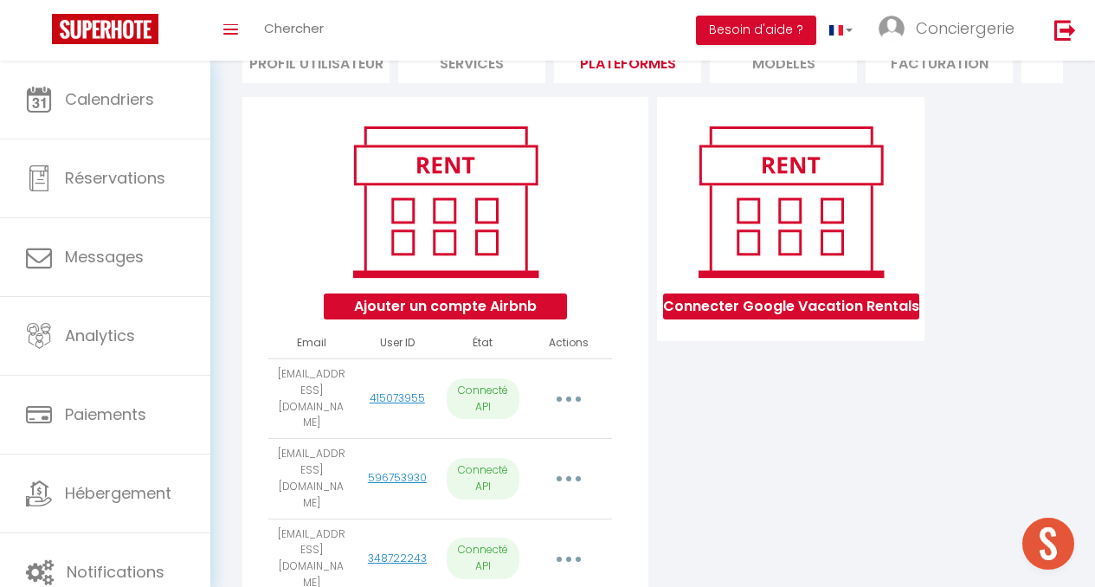
scroll to position [46, 0]
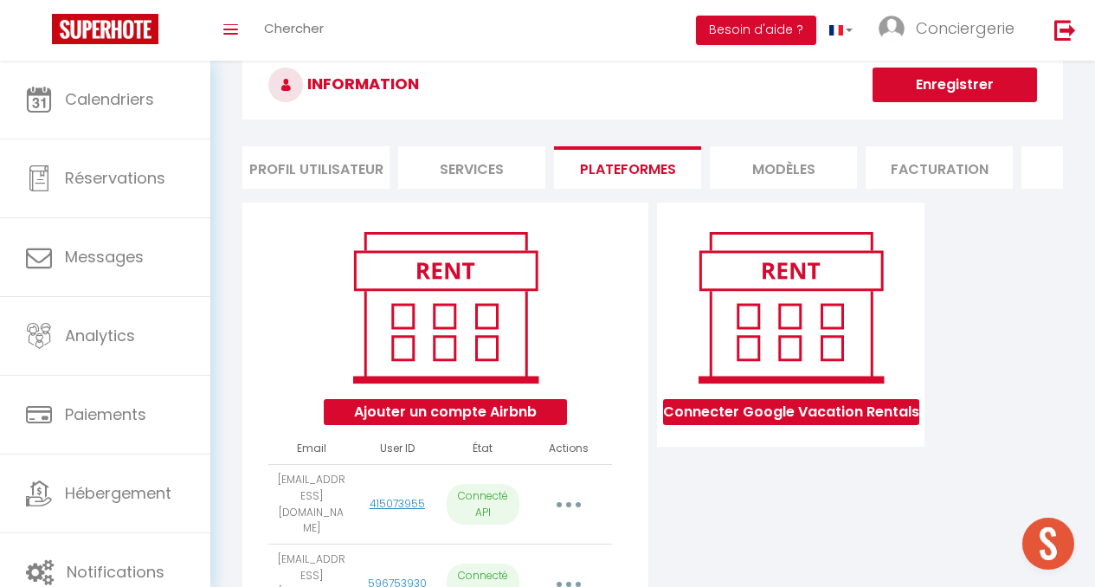
click at [333, 162] on li "Profil Utilisateur" at bounding box center [315, 167] width 147 height 42
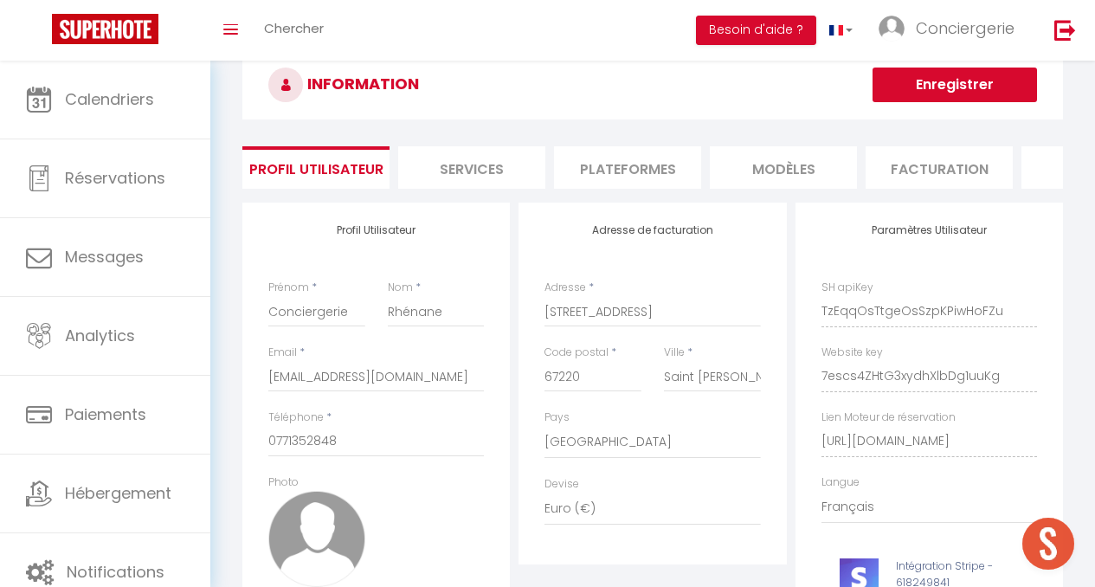
click at [453, 165] on li "Services" at bounding box center [471, 167] width 147 height 42
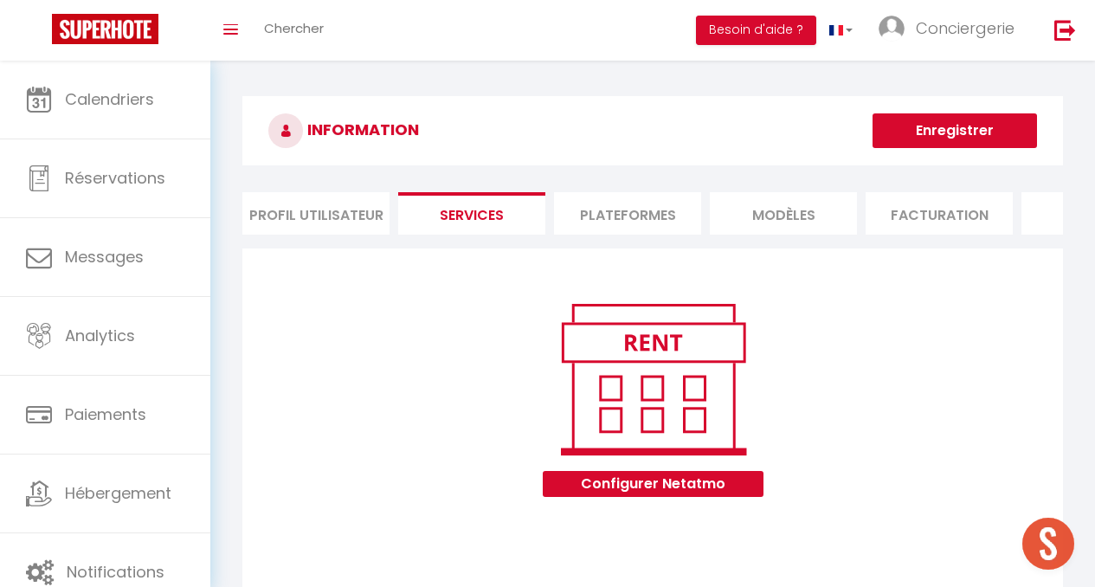
click at [309, 227] on li "Profil Utilisateur" at bounding box center [315, 213] width 147 height 42
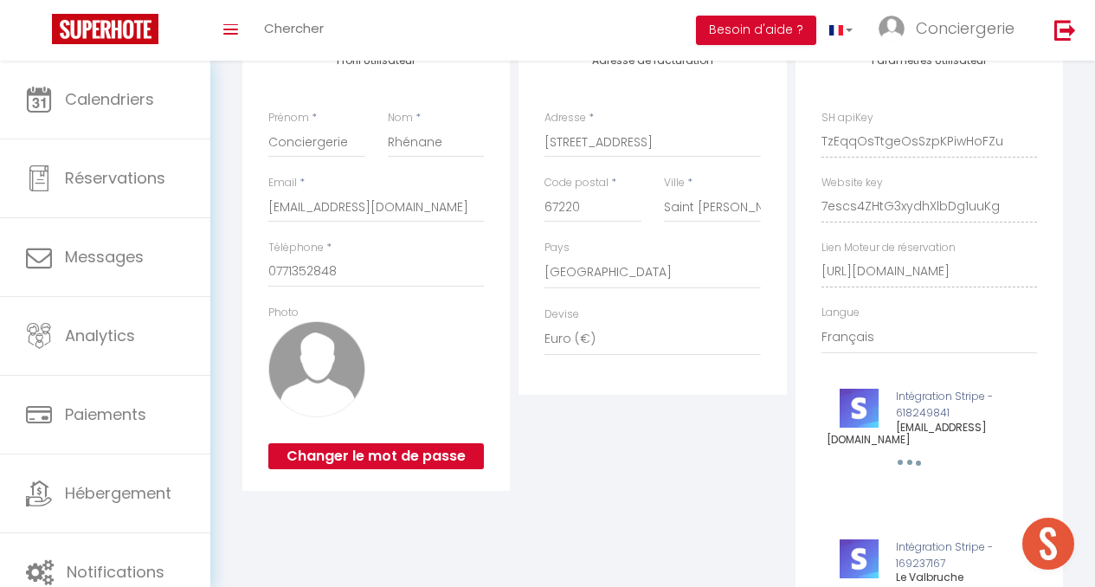
scroll to position [179, 0]
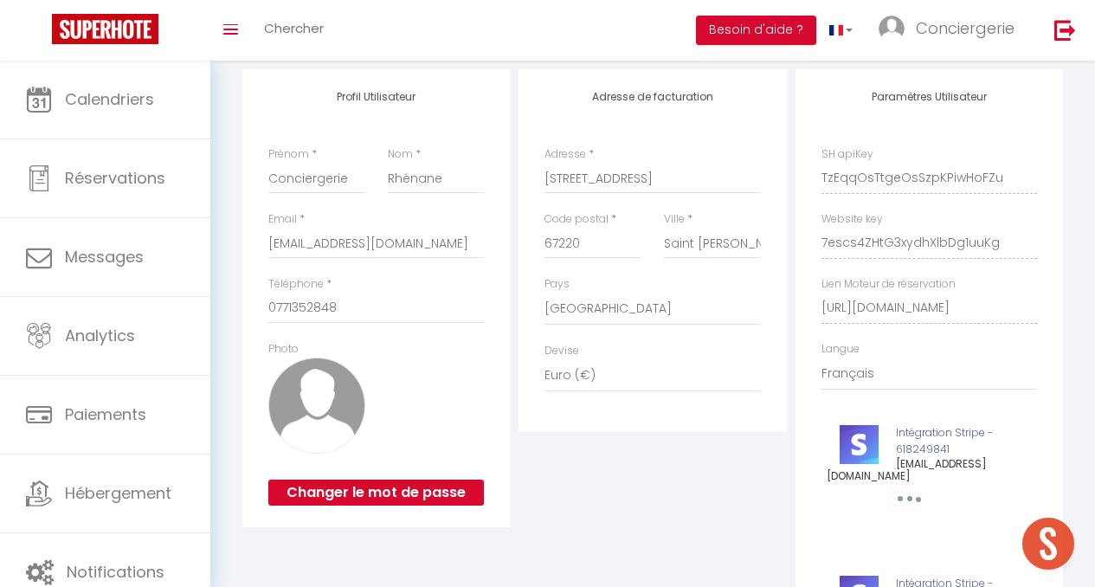
click at [319, 431] on img at bounding box center [316, 406] width 96 height 96
click at [311, 398] on img at bounding box center [316, 406] width 96 height 96
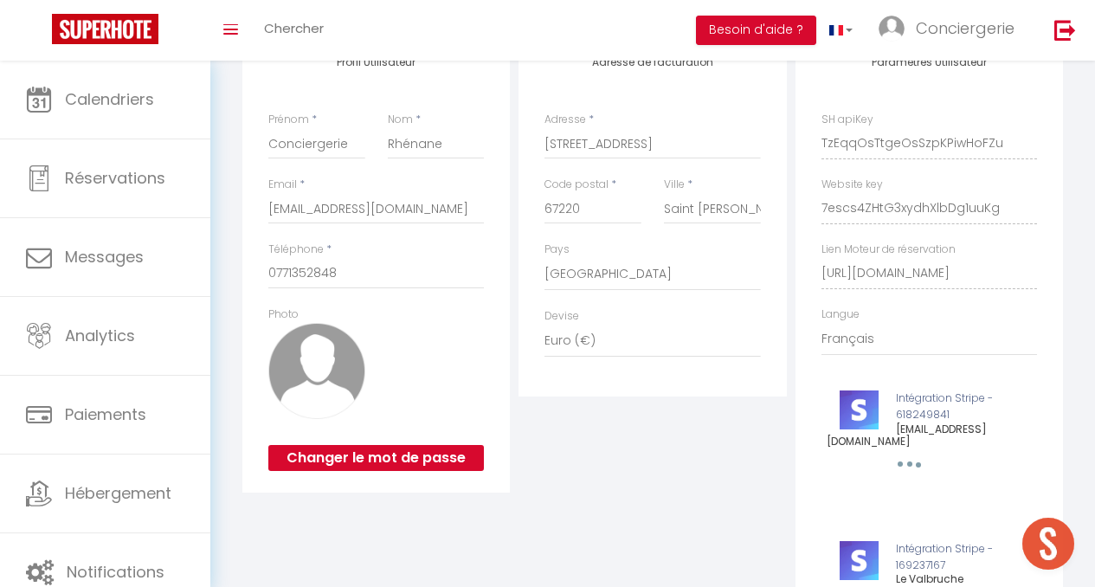
scroll to position [217, 0]
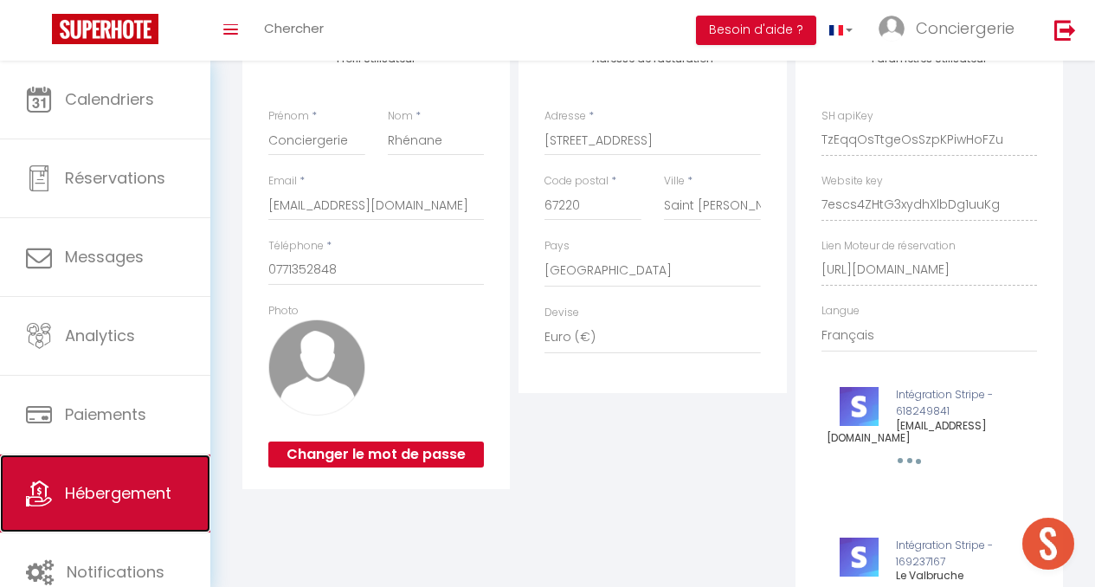
click at [93, 476] on link "Hébergement" at bounding box center [105, 494] width 210 height 78
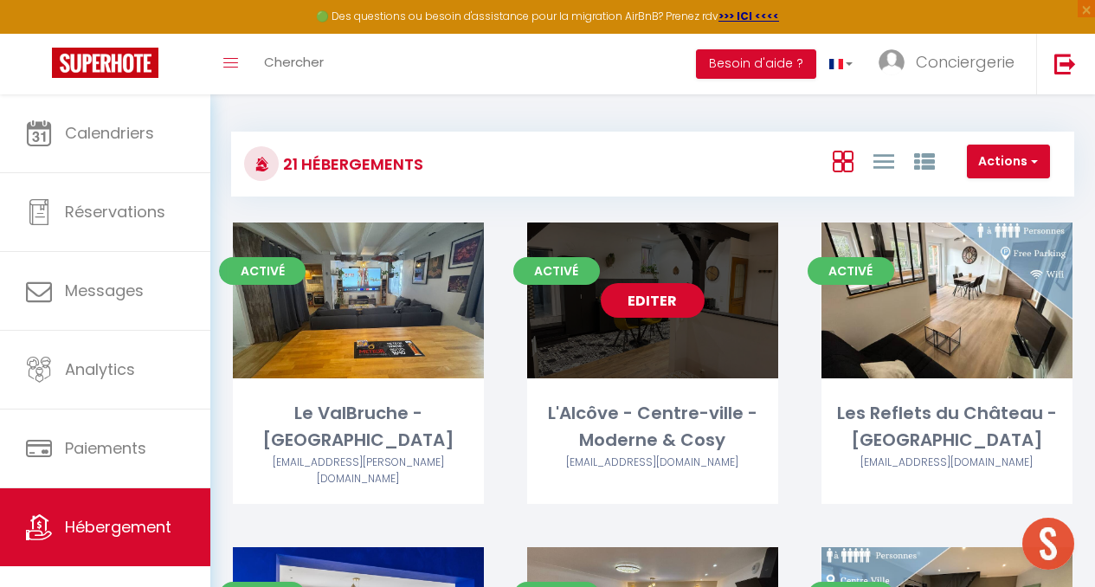
click at [654, 294] on link "Editer" at bounding box center [653, 300] width 104 height 35
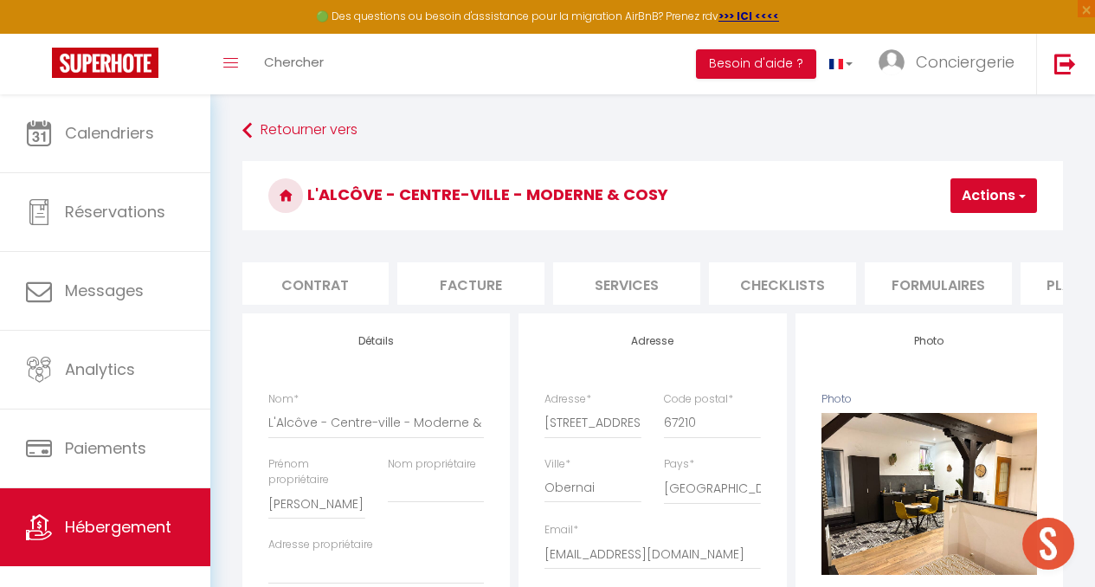
scroll to position [0, 325]
click at [874, 274] on li "Plateformes" at bounding box center [926, 283] width 147 height 42
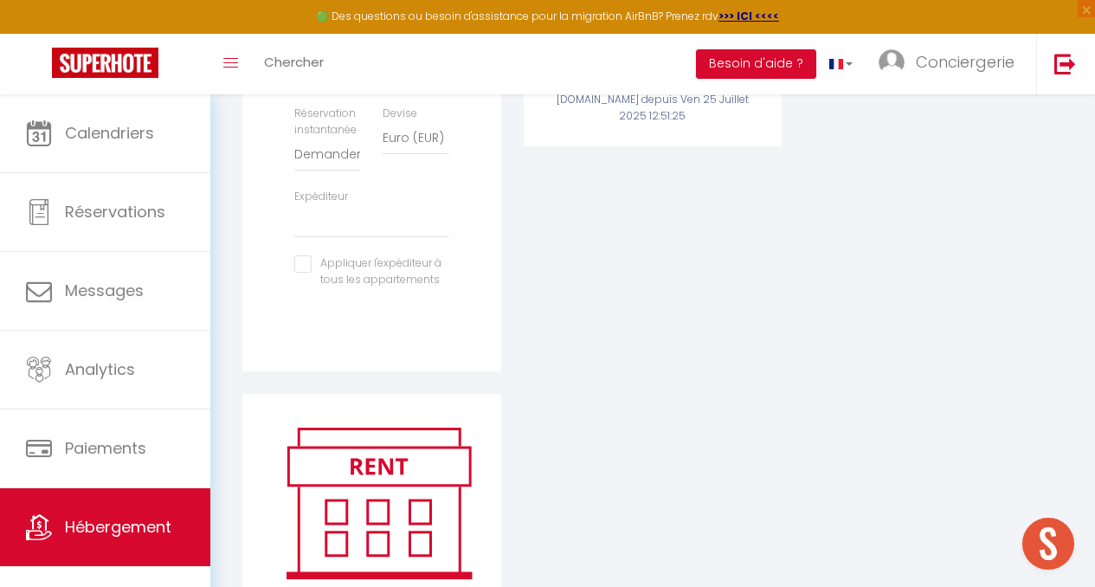
scroll to position [618, 0]
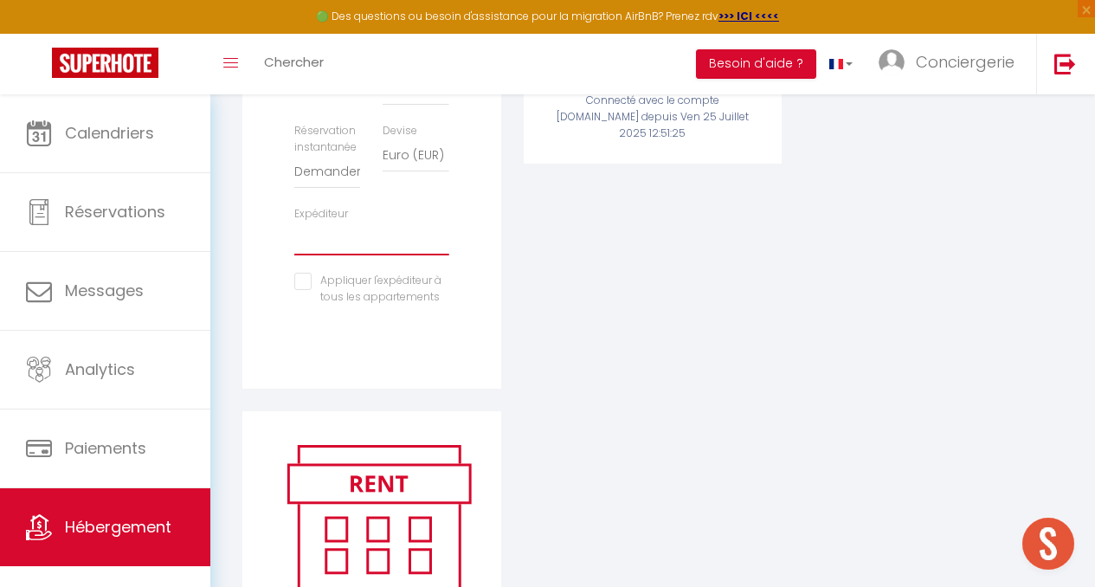
click at [299, 241] on select "[EMAIL_ADDRESS][DOMAIN_NAME] [EMAIL_ADDRESS][DOMAIN_NAME] [EMAIL_ADDRESS][DOMAI…" at bounding box center [371, 239] width 154 height 33
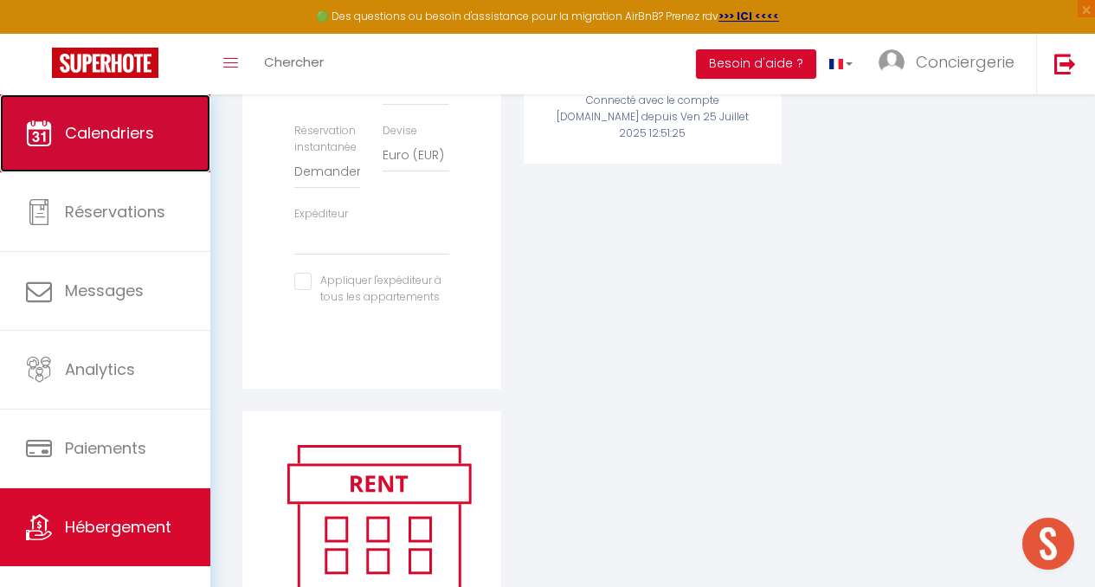
click at [81, 141] on span "Calendriers" at bounding box center [109, 133] width 89 height 22
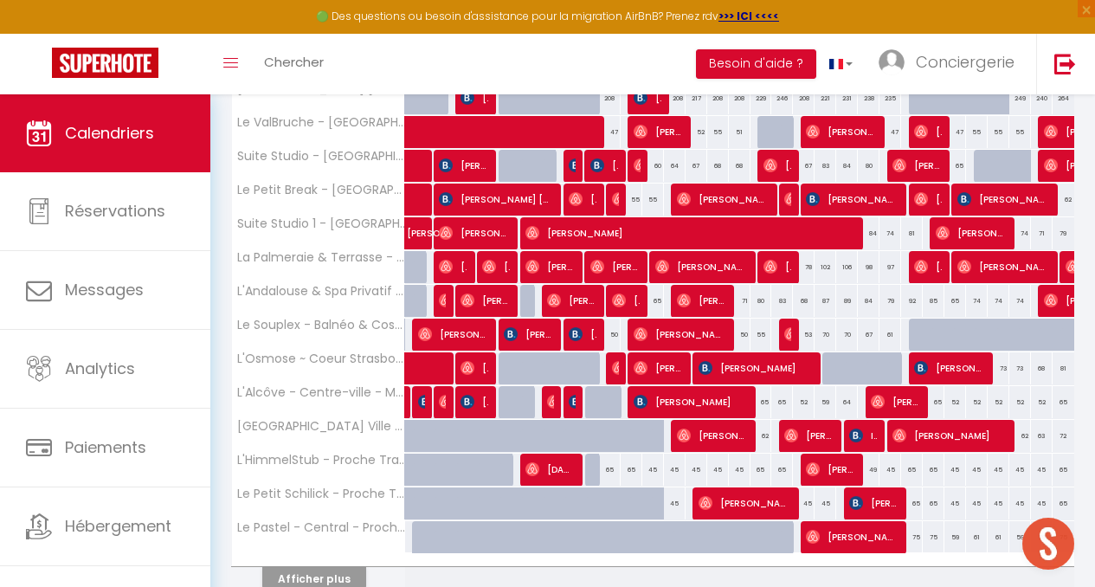
scroll to position [610, 0]
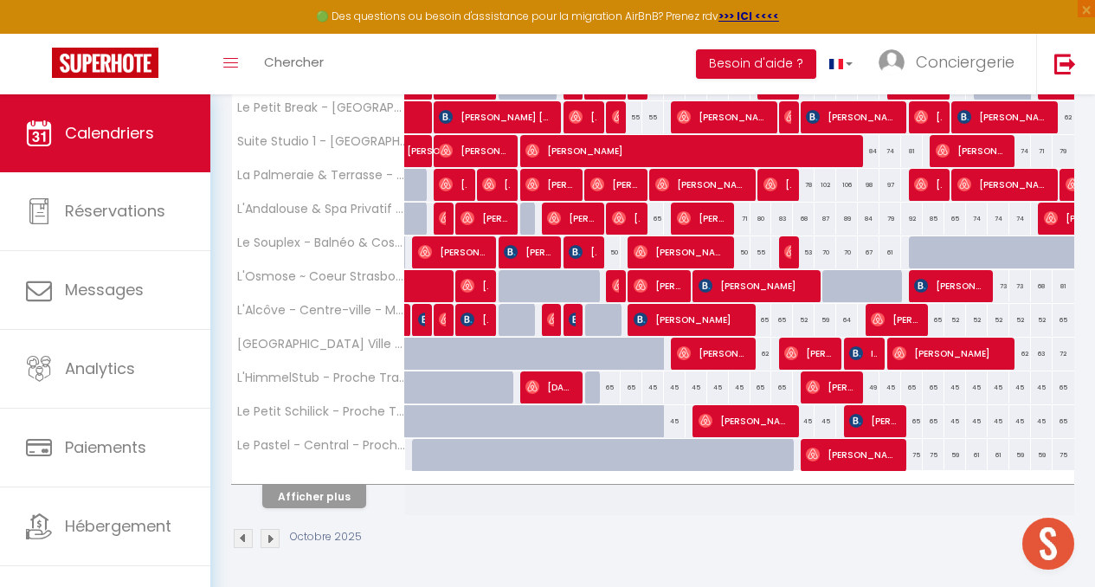
click at [586, 314] on div at bounding box center [596, 320] width 22 height 33
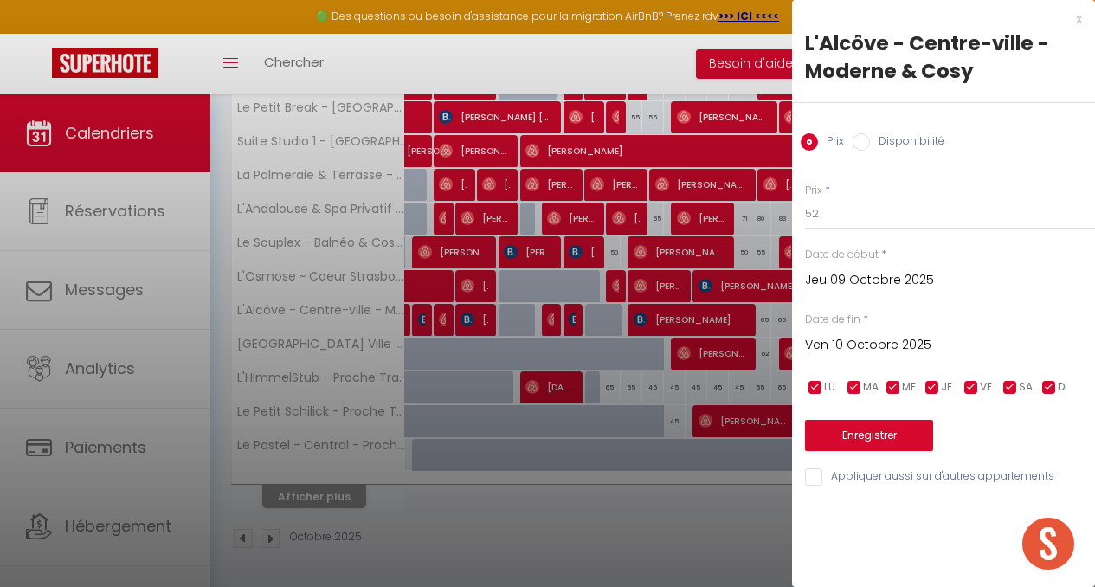
click at [855, 342] on input "Ven 10 Octobre 2025" at bounding box center [950, 345] width 290 height 23
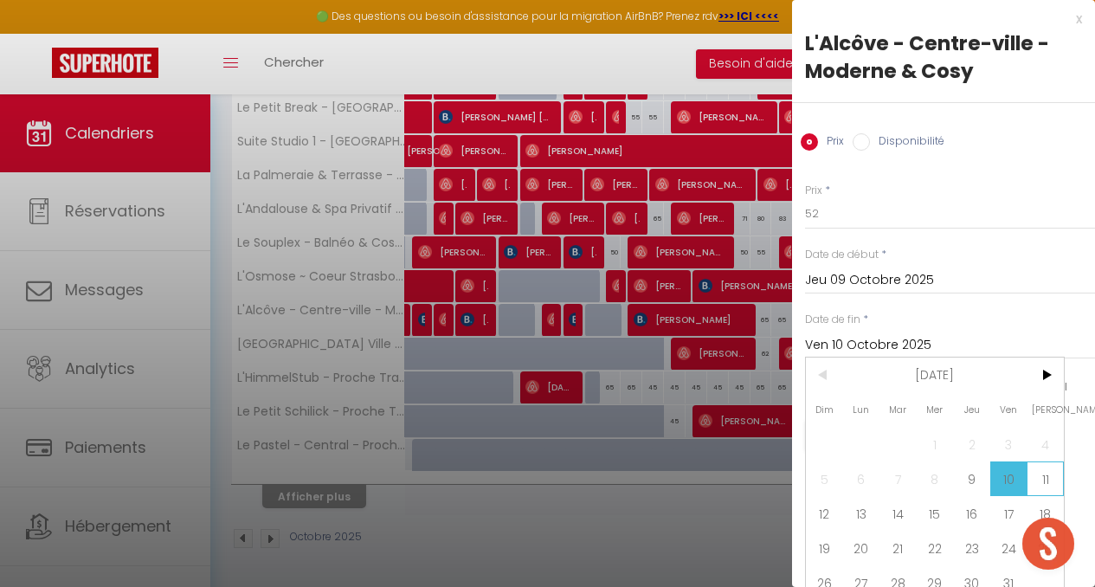
click at [1042, 492] on span "11" at bounding box center [1045, 478] width 37 height 35
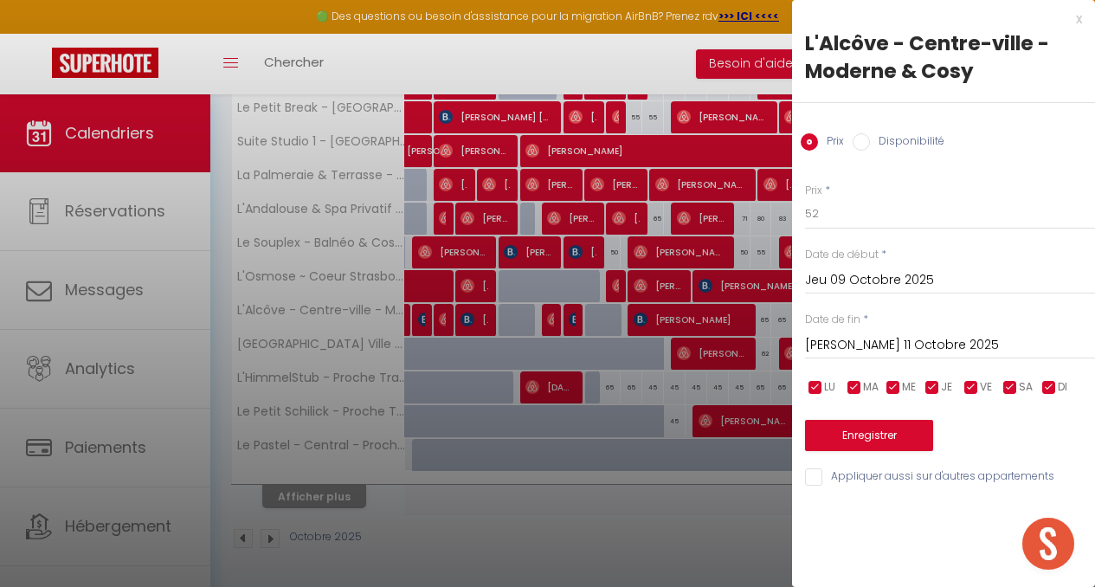
click at [900, 141] on label "Disponibilité" at bounding box center [907, 142] width 74 height 19
click at [870, 141] on input "Disponibilité" at bounding box center [861, 141] width 17 height 17
click at [875, 443] on button "Enregistrer" at bounding box center [869, 437] width 128 height 31
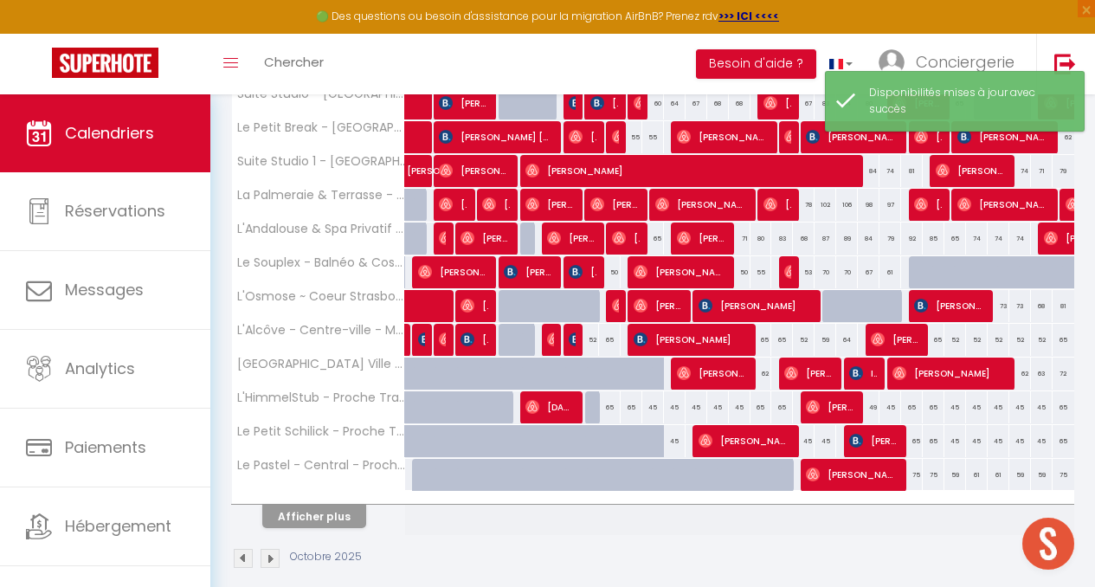
scroll to position [577, 0]
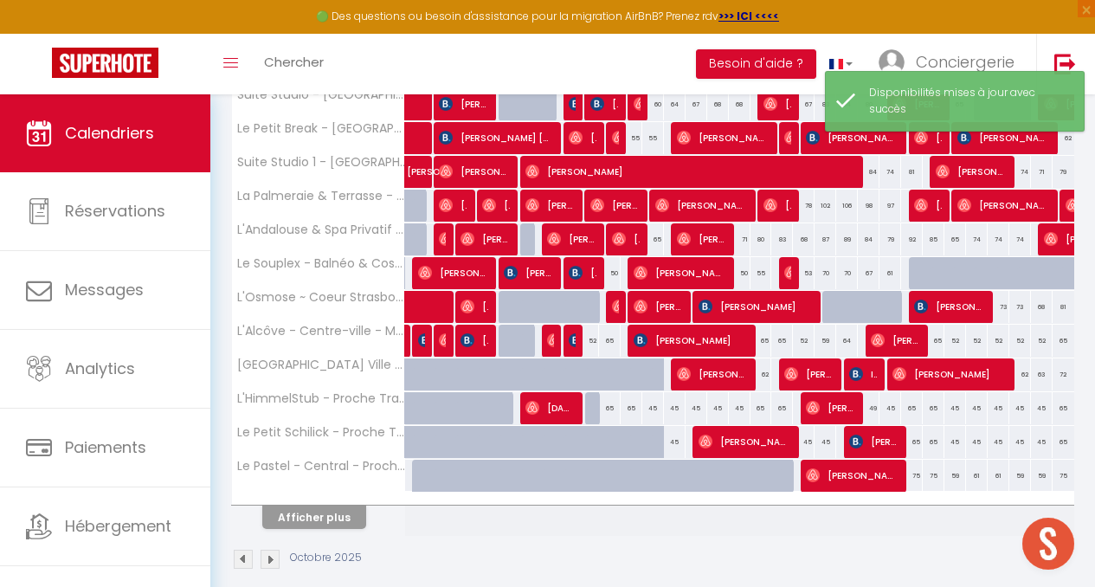
click at [606, 276] on div "50" at bounding box center [610, 273] width 22 height 32
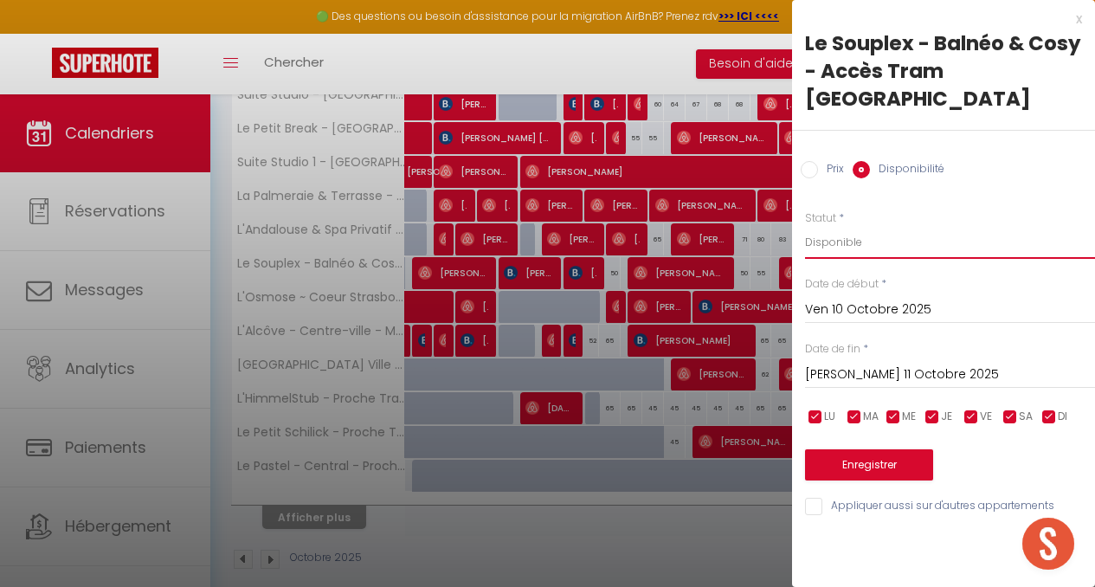
click at [846, 226] on select "Disponible Indisponible" at bounding box center [950, 242] width 290 height 33
click at [805, 226] on select "Disponible Indisponible" at bounding box center [950, 242] width 290 height 33
click at [868, 449] on button "Enregistrer" at bounding box center [869, 464] width 128 height 31
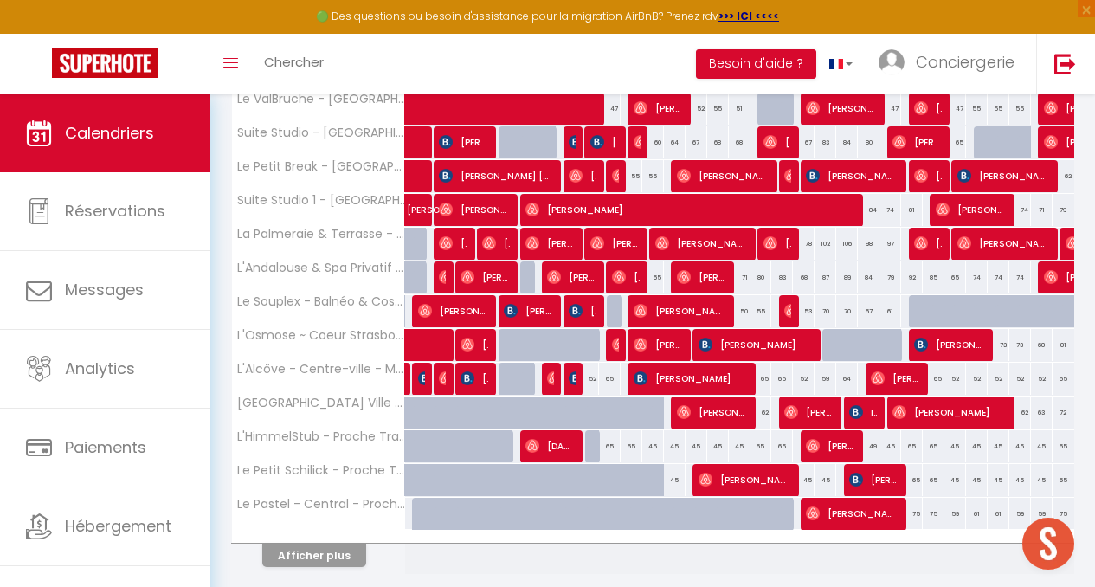
scroll to position [539, 0]
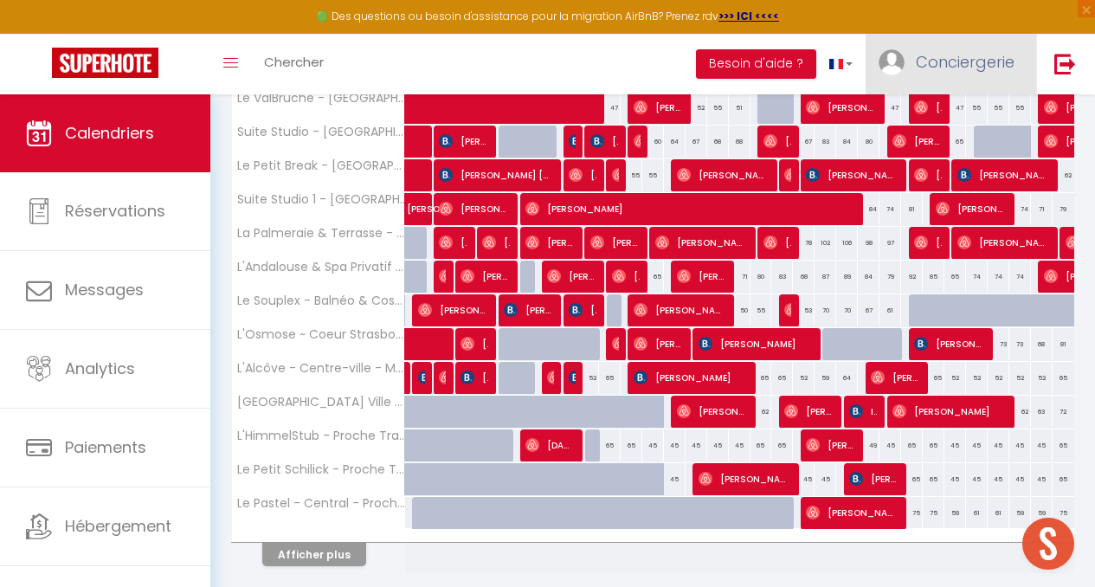
click at [951, 51] on span "Conciergerie" at bounding box center [965, 62] width 99 height 22
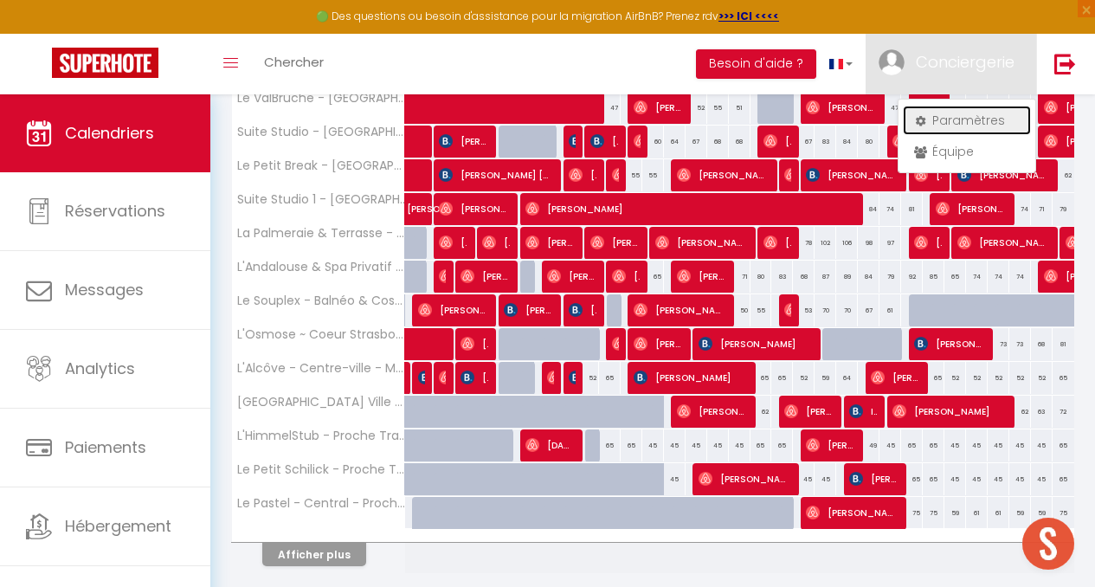
click at [925, 125] on icon at bounding box center [920, 121] width 12 height 12
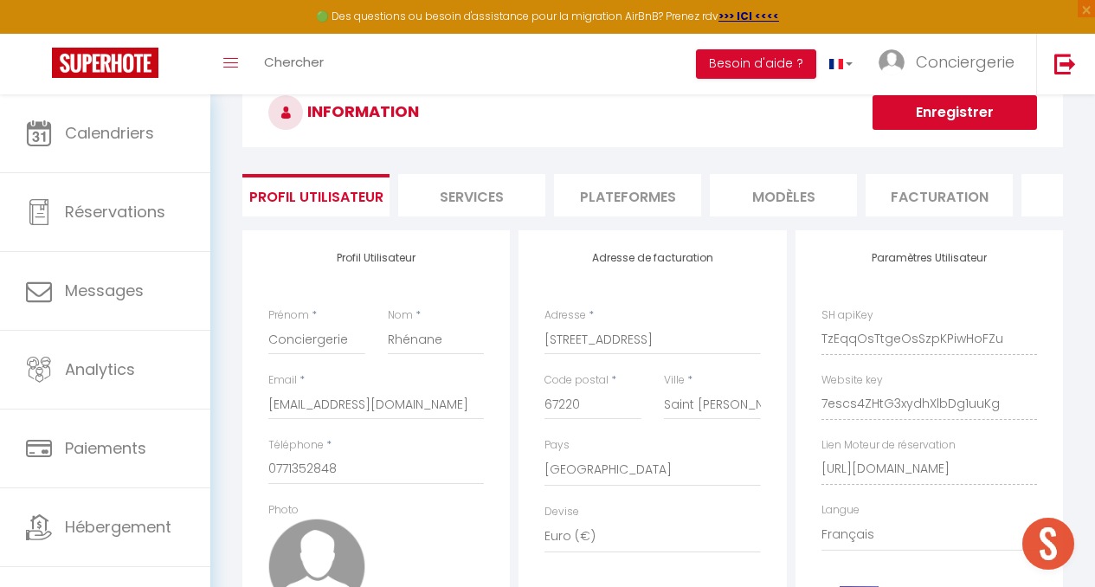
click at [635, 187] on li "Plateformes" at bounding box center [627, 195] width 147 height 42
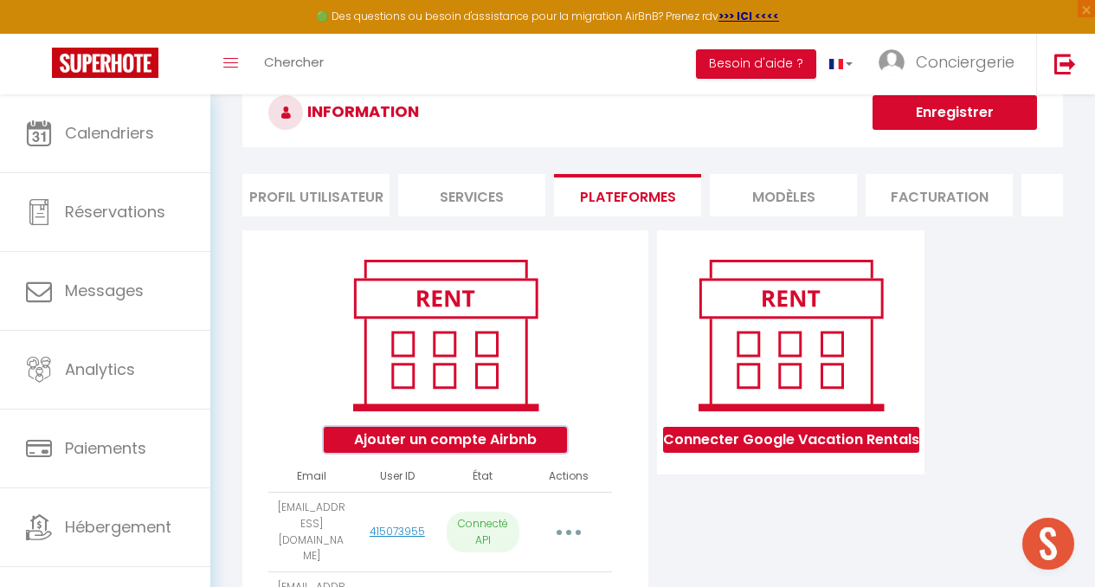
click at [460, 442] on button "Ajouter un compte Airbnb" at bounding box center [445, 440] width 243 height 26
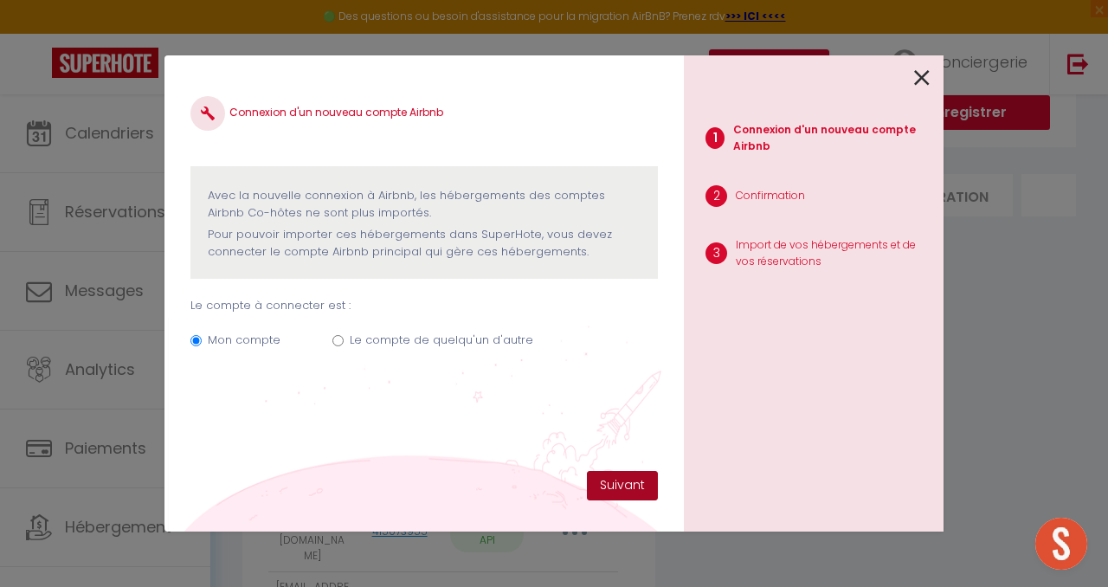
click at [623, 481] on button "Suivant" at bounding box center [622, 485] width 71 height 29
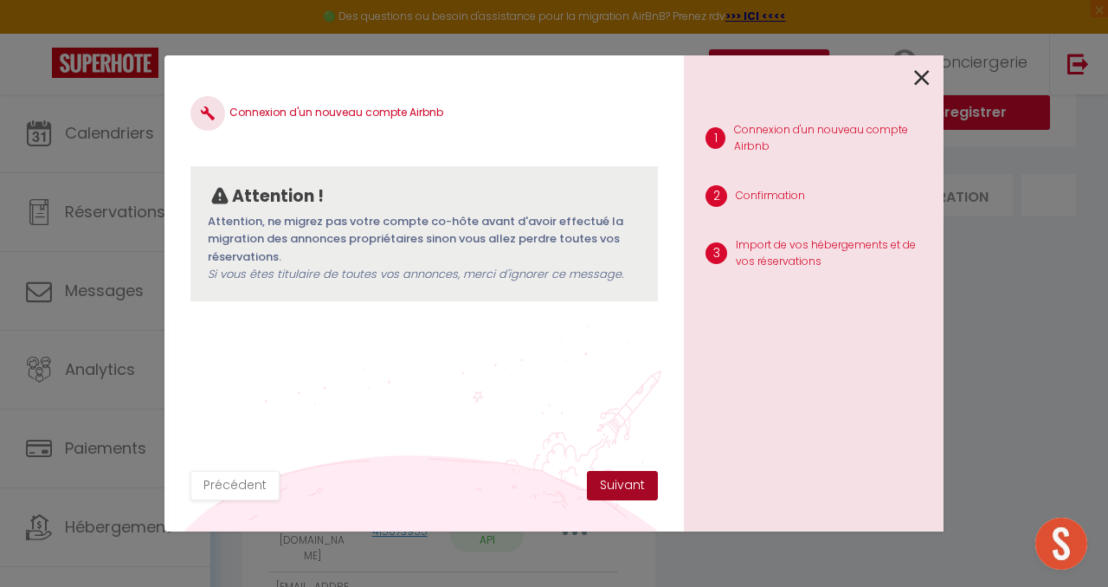
click at [623, 481] on button "Suivant" at bounding box center [622, 485] width 71 height 29
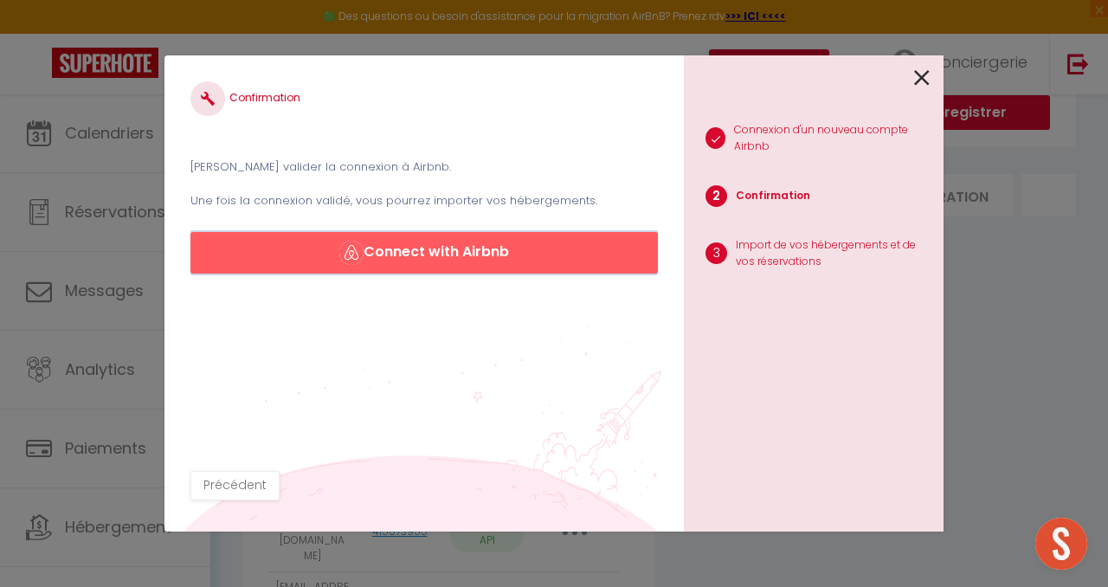
click at [436, 244] on button "Connect with Airbnb" at bounding box center [424, 253] width 468 height 42
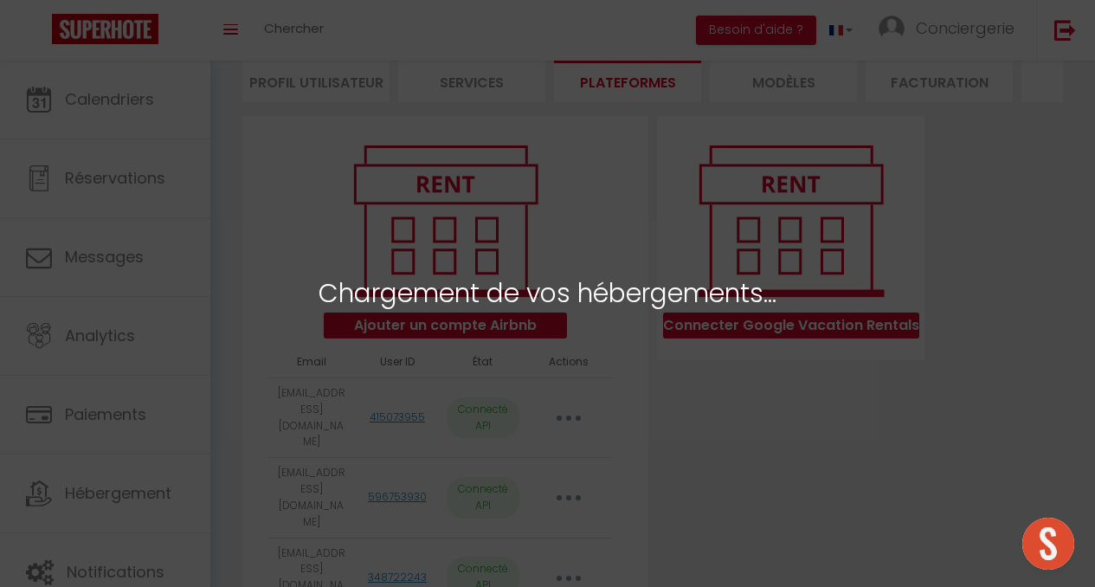
select select "62441"
select select "62443"
select select "66868"
select select "66869"
select select "62442"
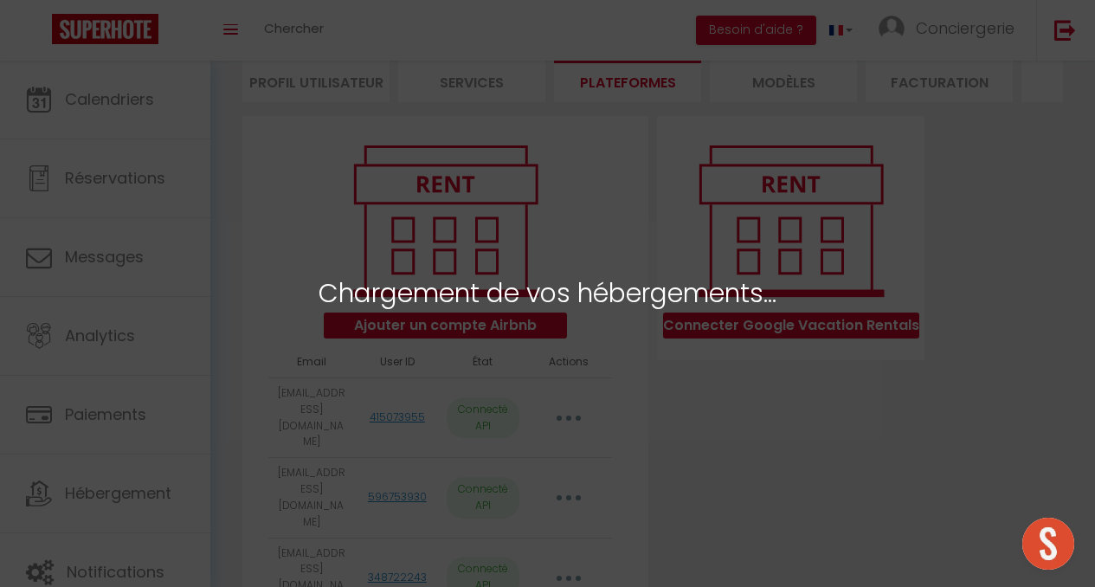
select select
select select "73238"
select select "71584"
select select "60932"
select select "69304"
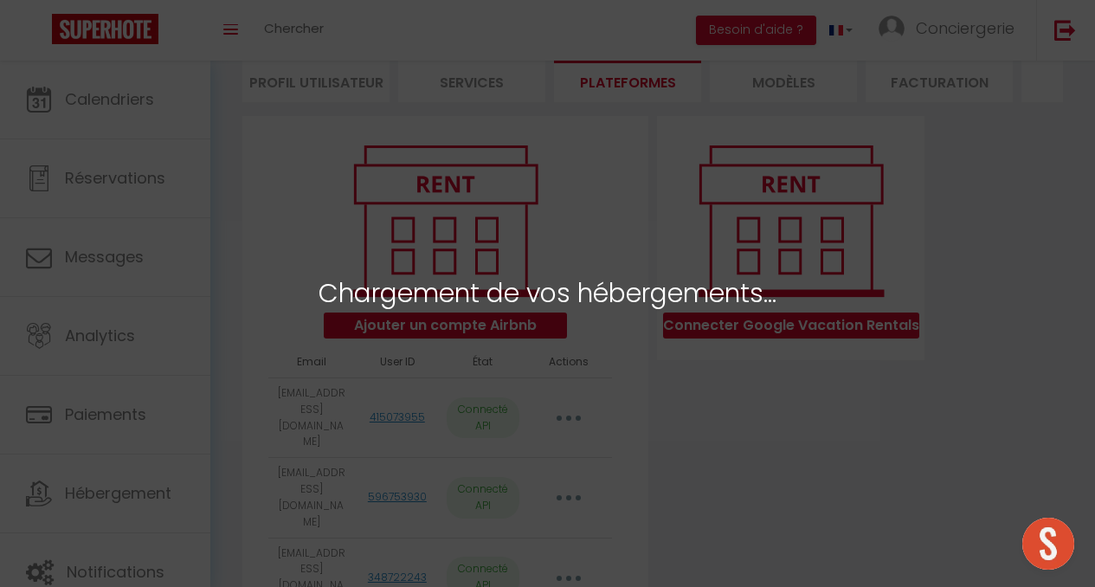
select select "57910"
select select "57911"
select select "60472"
select select "57906"
select select "57909"
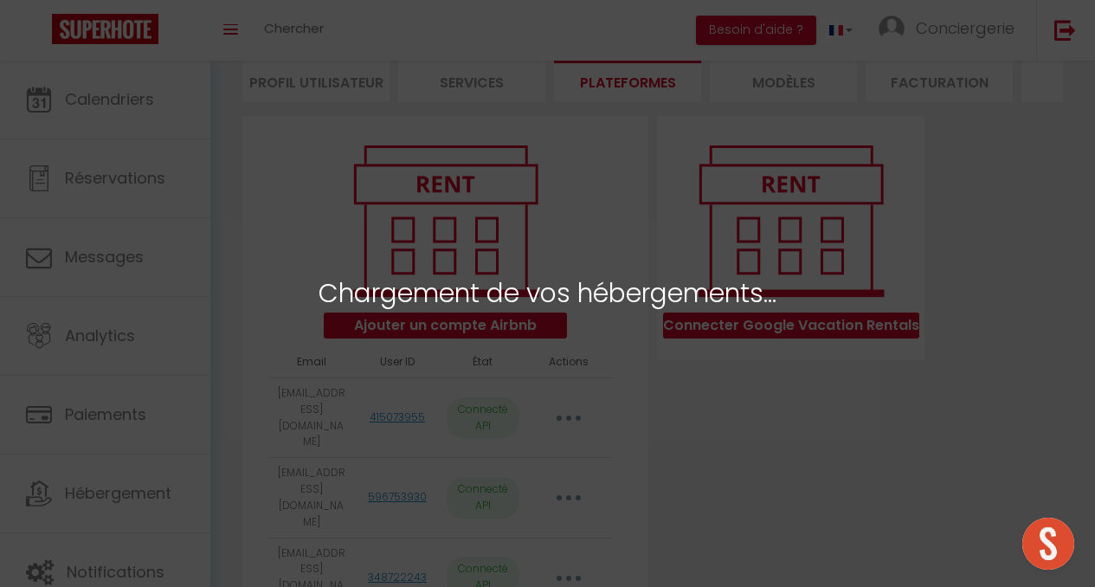
select select "74638"
select select "77951"
select select "57912"
select select "57913"
select select
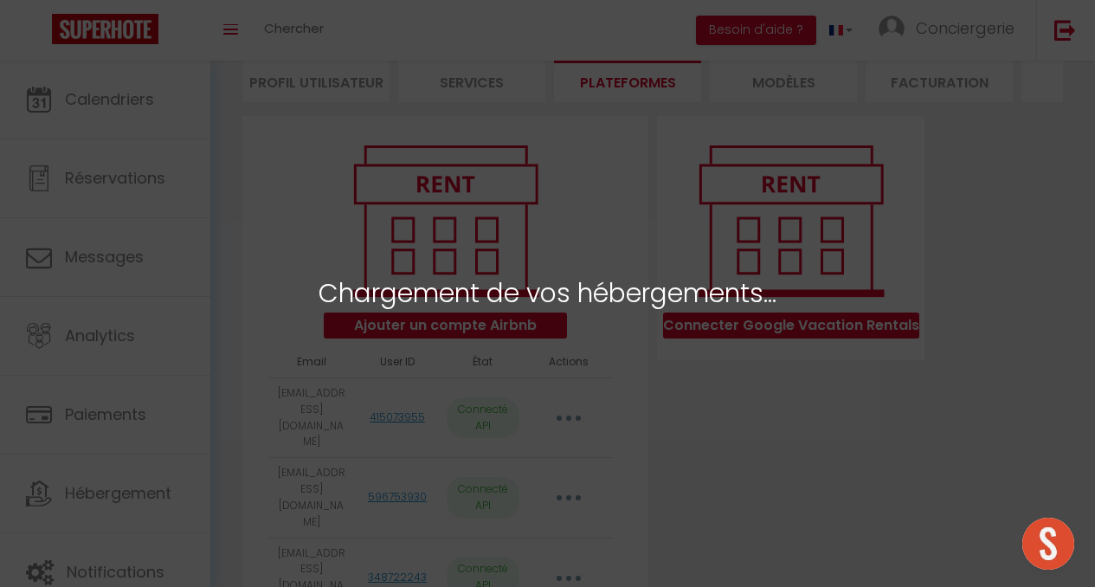
select select "77956"
select select "78141"
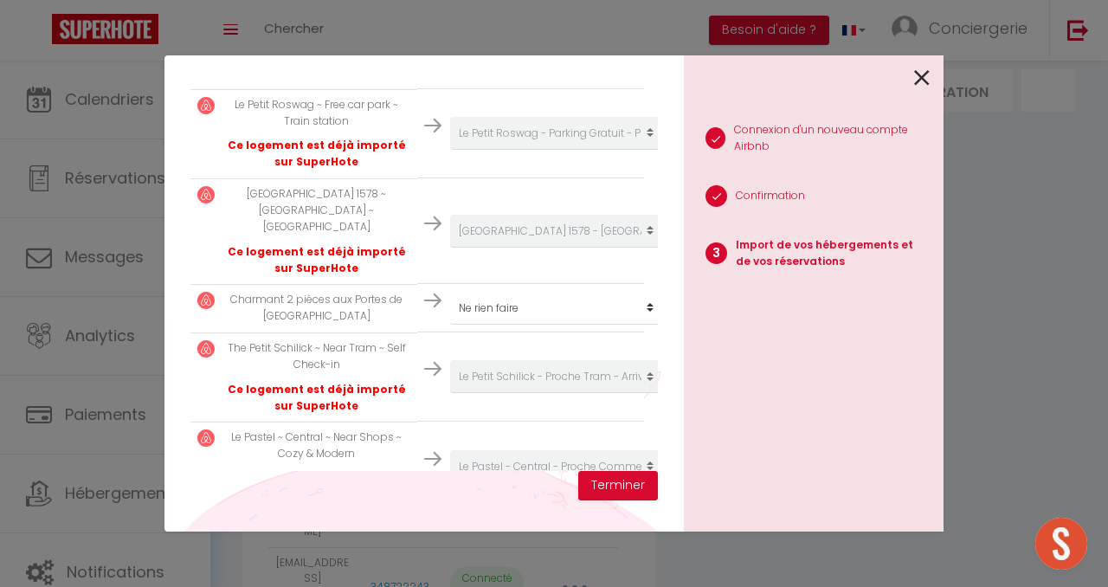
scroll to position [1879, 0]
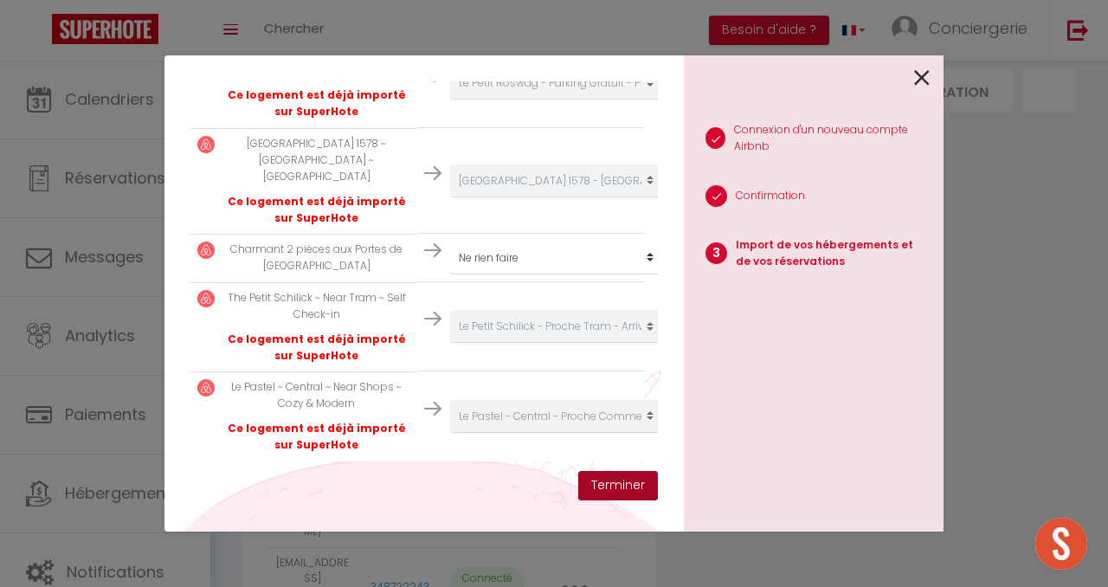
click at [605, 496] on button "Terminer" at bounding box center [618, 485] width 80 height 29
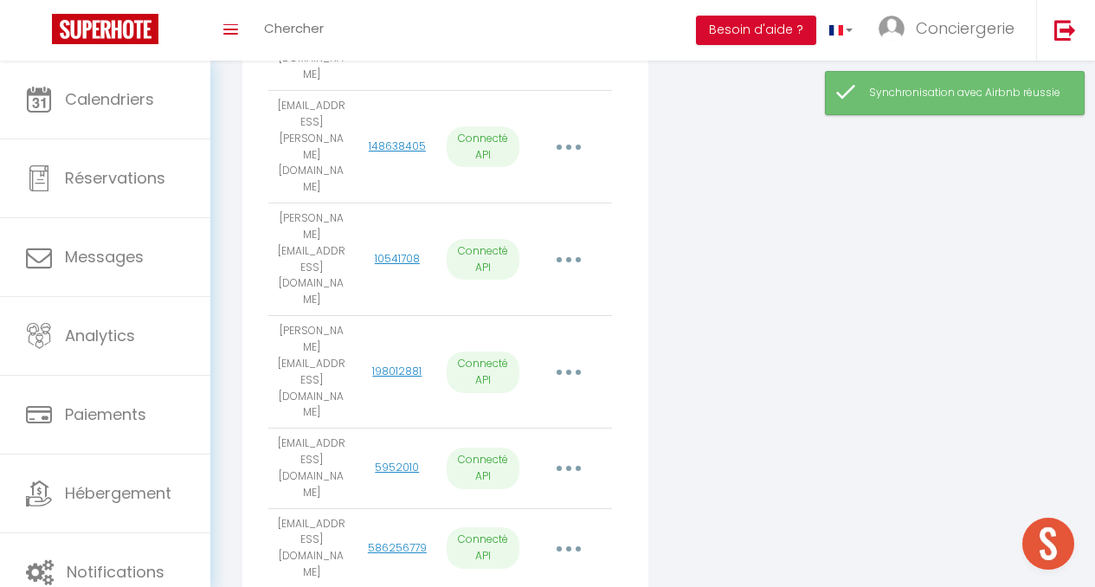
scroll to position [988, 0]
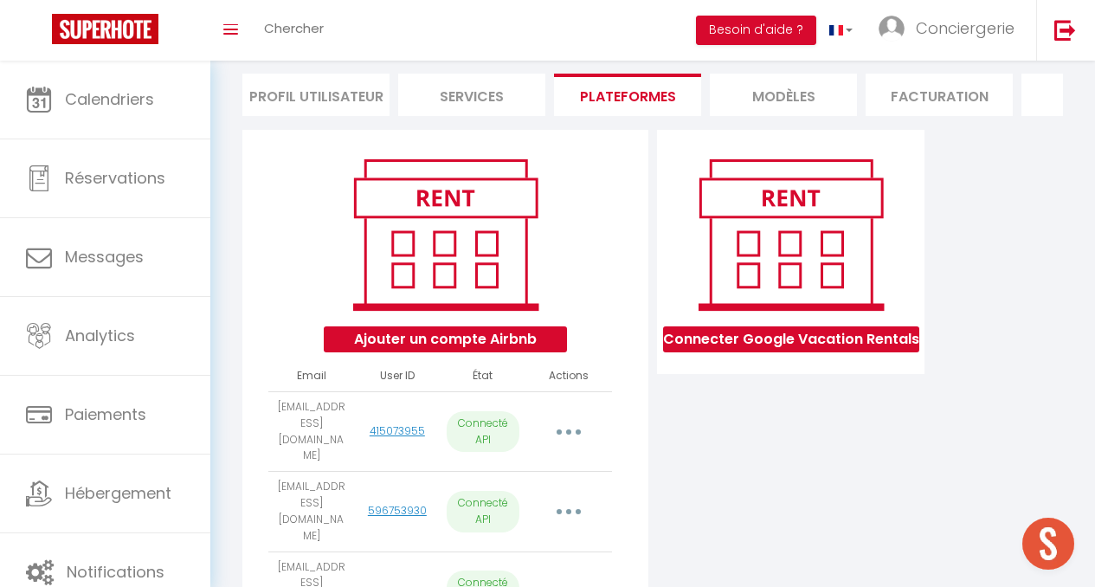
scroll to position [0, 0]
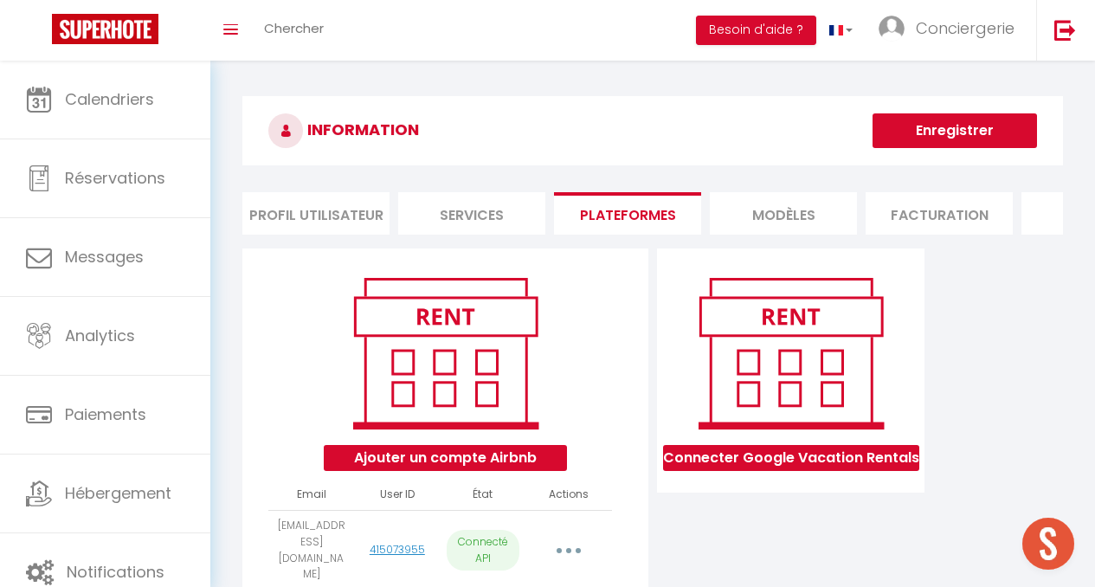
click at [941, 132] on button "Enregistrer" at bounding box center [955, 130] width 165 height 35
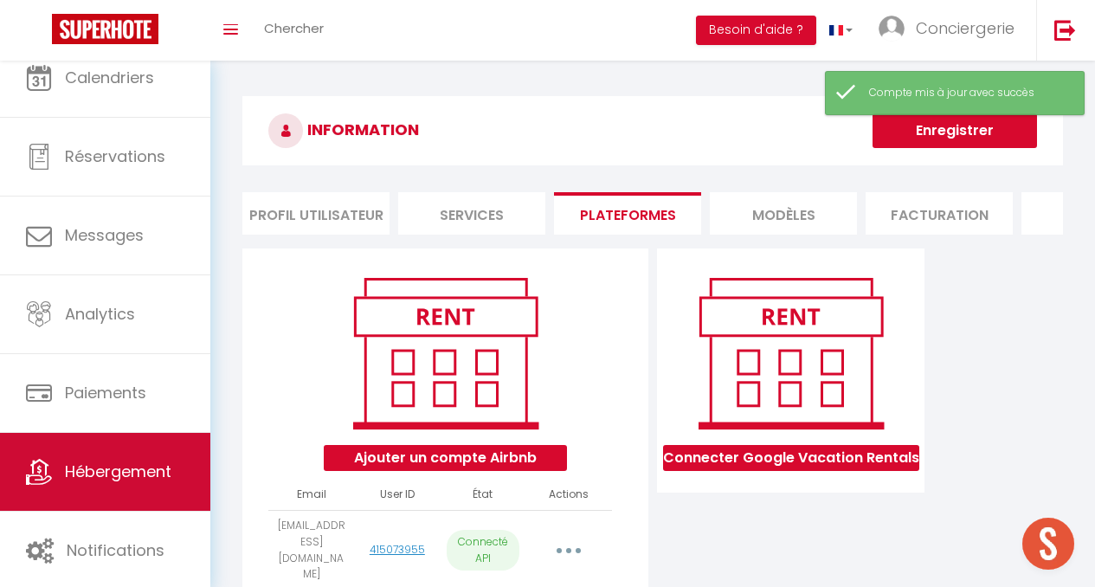
click at [124, 463] on span "Hébergement" at bounding box center [118, 472] width 106 height 22
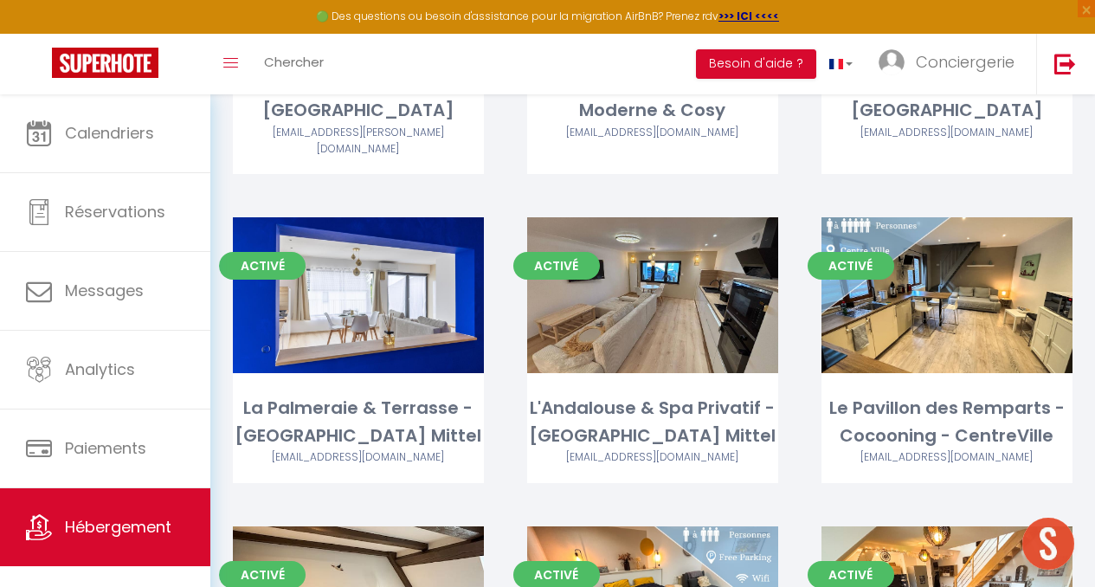
scroll to position [331, 0]
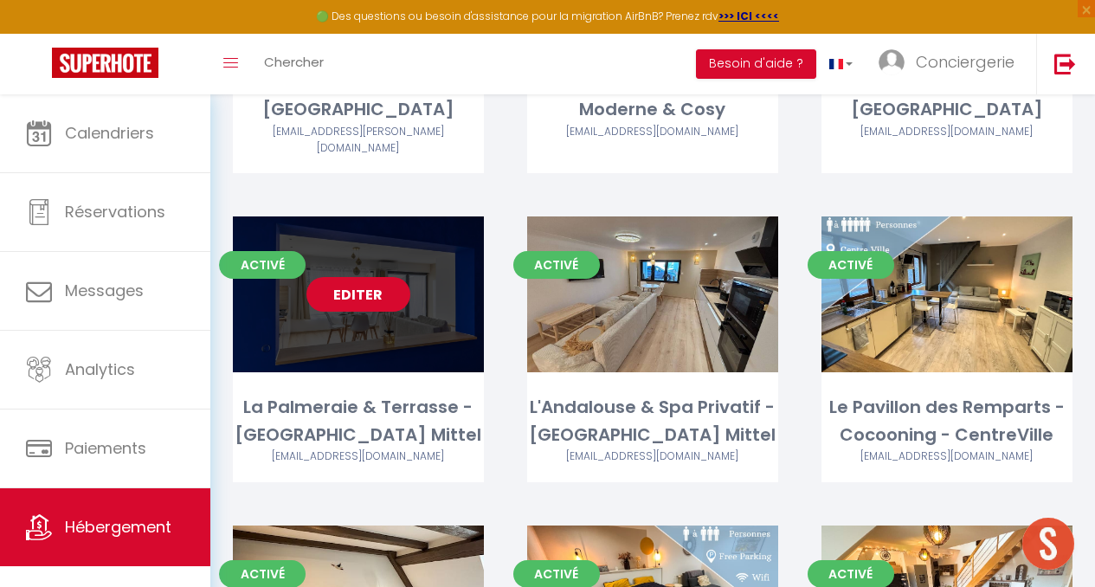
click at [361, 289] on link "Editer" at bounding box center [358, 294] width 104 height 35
select select "3"
select select "2"
select select "1"
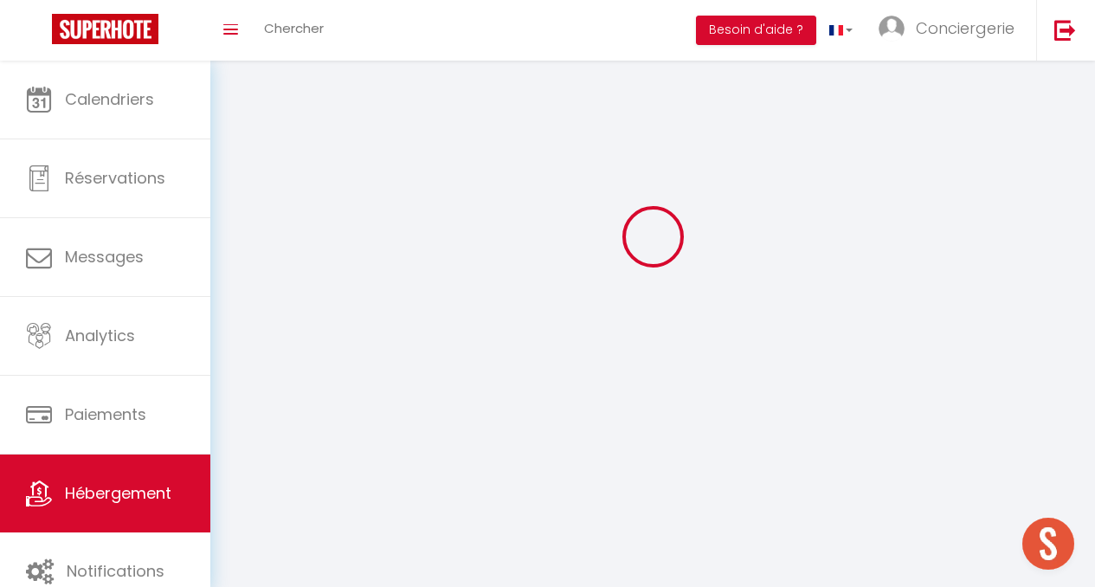
select select
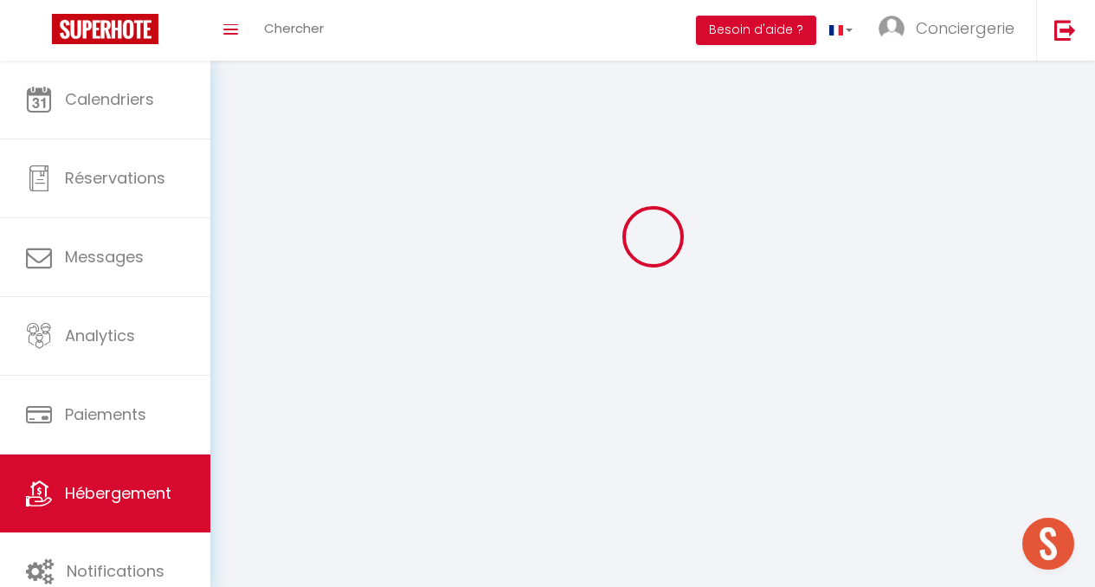
select select
checkbox input "false"
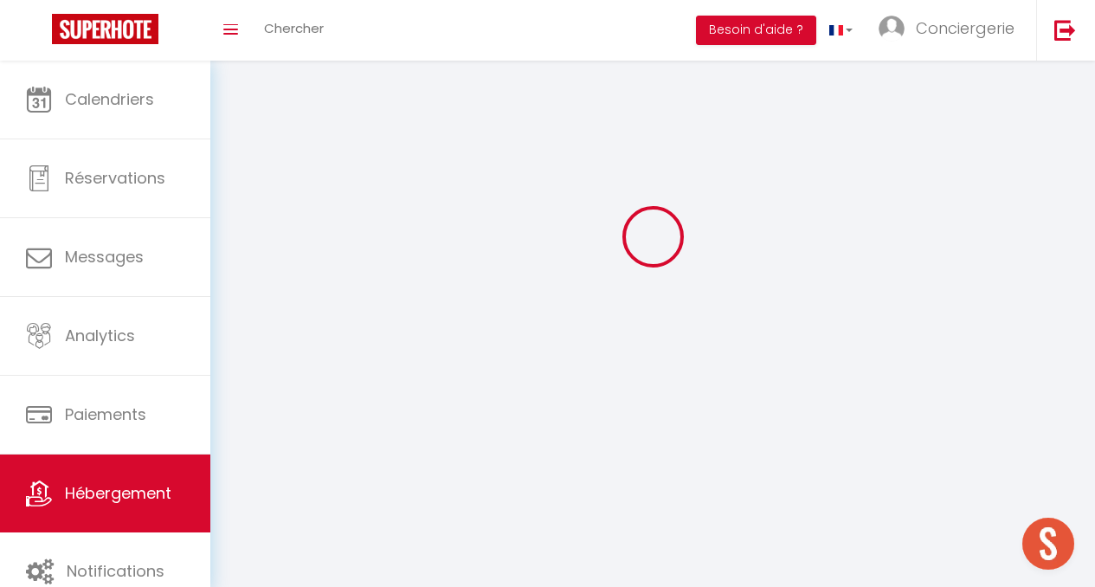
select select
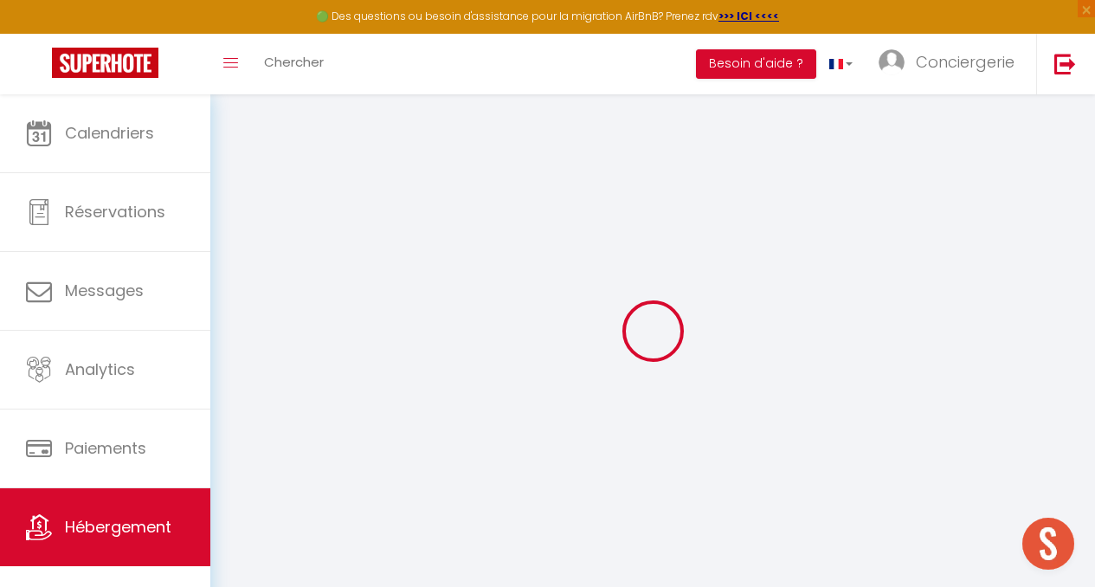
select select "+ 20 %"
select select "+ 18 %"
select select "13233-1402182737337899078"
select select
checkbox input "false"
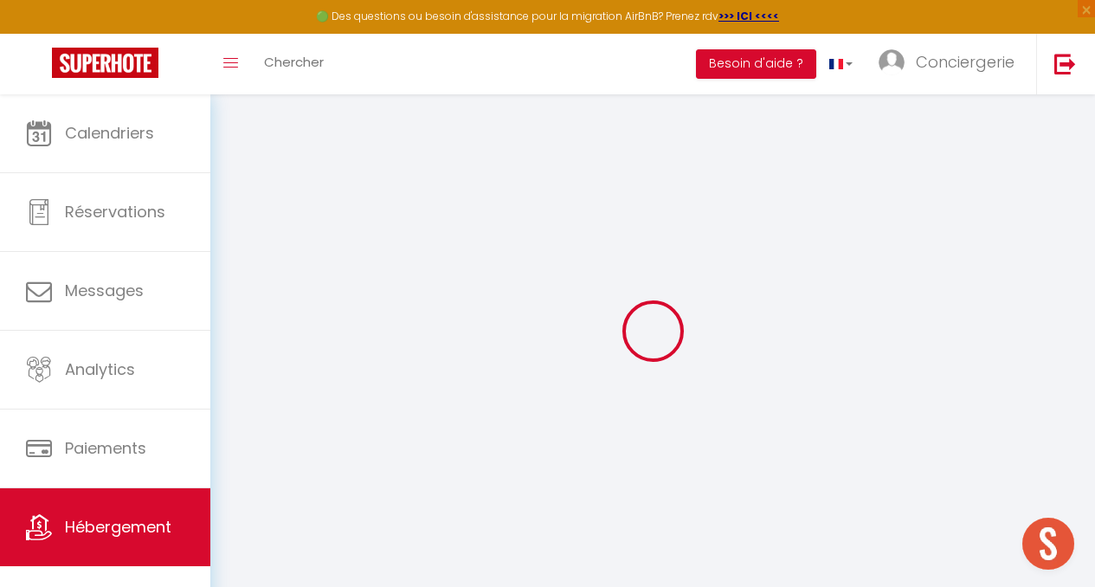
checkbox input "false"
select select "EUR"
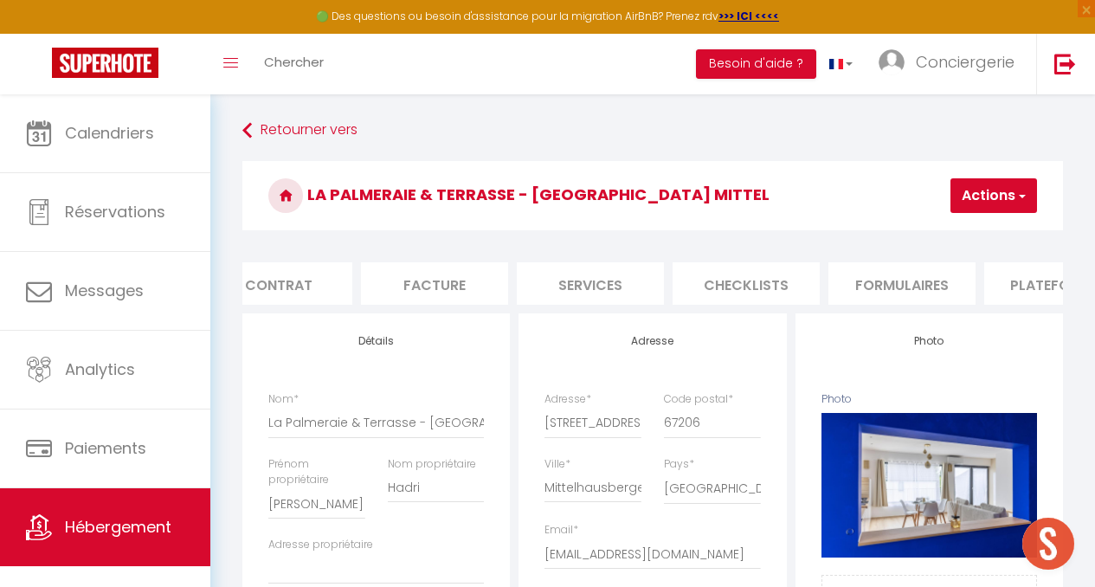
scroll to position [0, 194]
click at [1009, 271] on li "Plateformes" at bounding box center [1057, 283] width 147 height 42
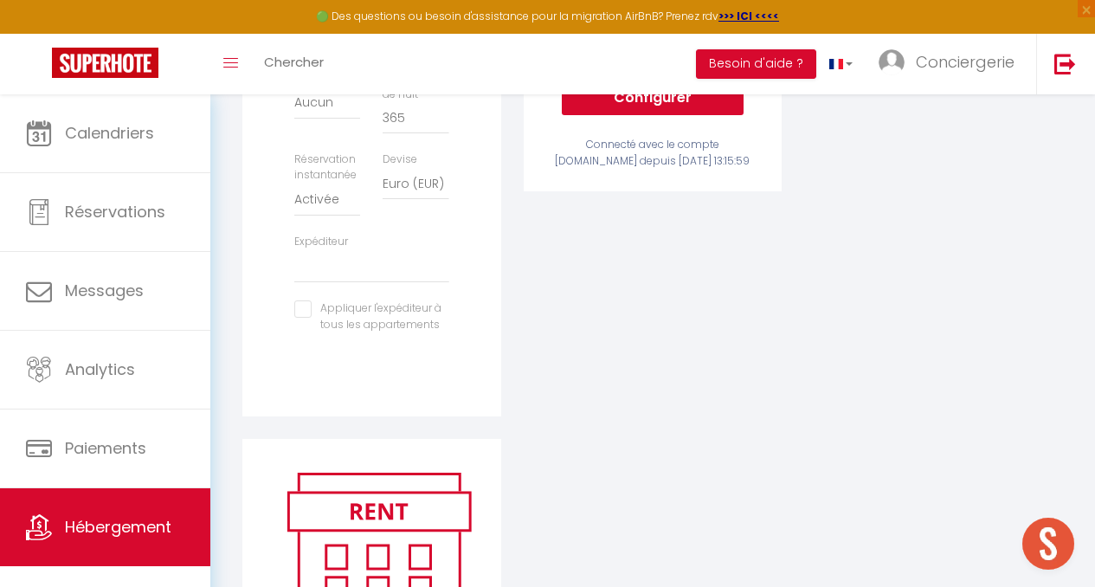
scroll to position [577, 0]
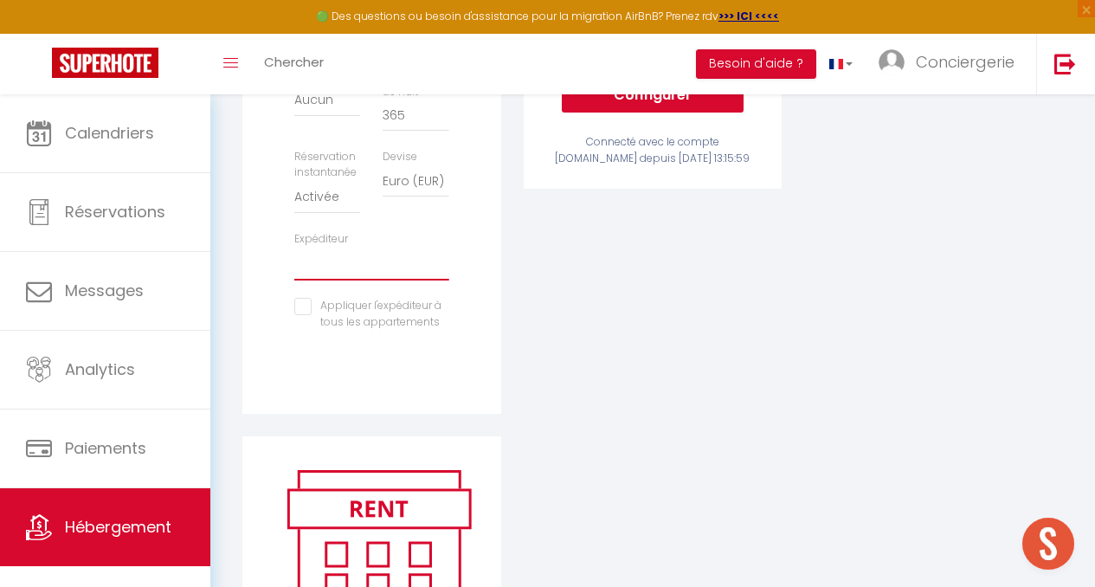
click at [325, 268] on select "[EMAIL_ADDRESS][DOMAIN_NAME] [EMAIL_ADDRESS][DOMAIN_NAME] [EMAIL_ADDRESS][DOMAI…" at bounding box center [371, 264] width 154 height 33
select select "22803"
click at [294, 261] on select "[EMAIL_ADDRESS][DOMAIN_NAME] [EMAIL_ADDRESS][DOMAIN_NAME] [EMAIL_ADDRESS][DOMAI…" at bounding box center [371, 264] width 154 height 33
click at [294, 315] on input "checkbox" at bounding box center [371, 306] width 154 height 17
checkbox input "true"
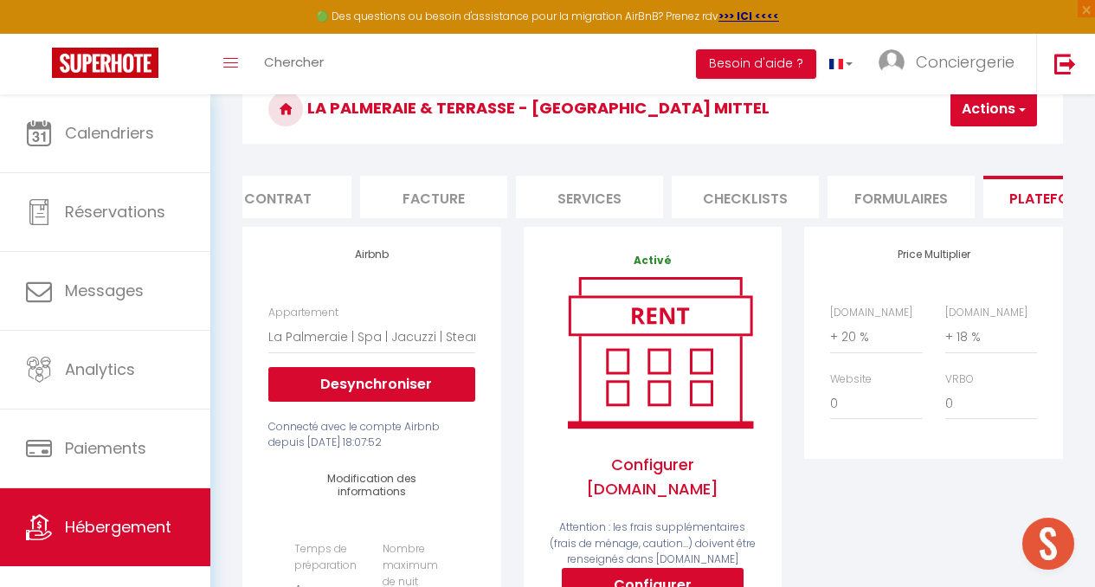
scroll to position [0, 0]
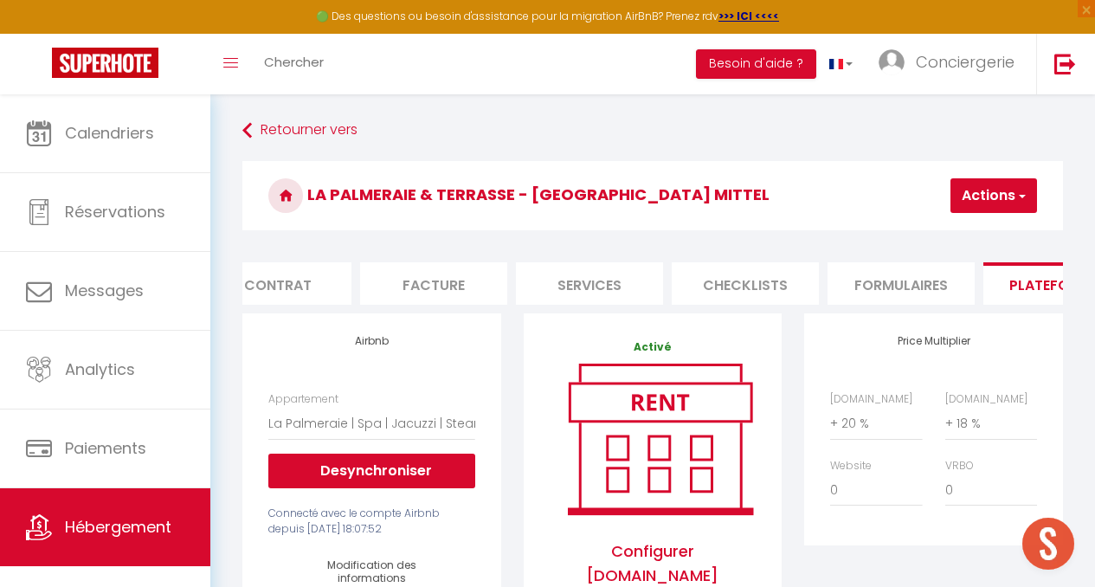
click at [977, 206] on button "Actions" at bounding box center [994, 195] width 87 height 35
click at [944, 231] on link "Enregistrer" at bounding box center [968, 234] width 137 height 23
select select "EUR"
select select "22803"
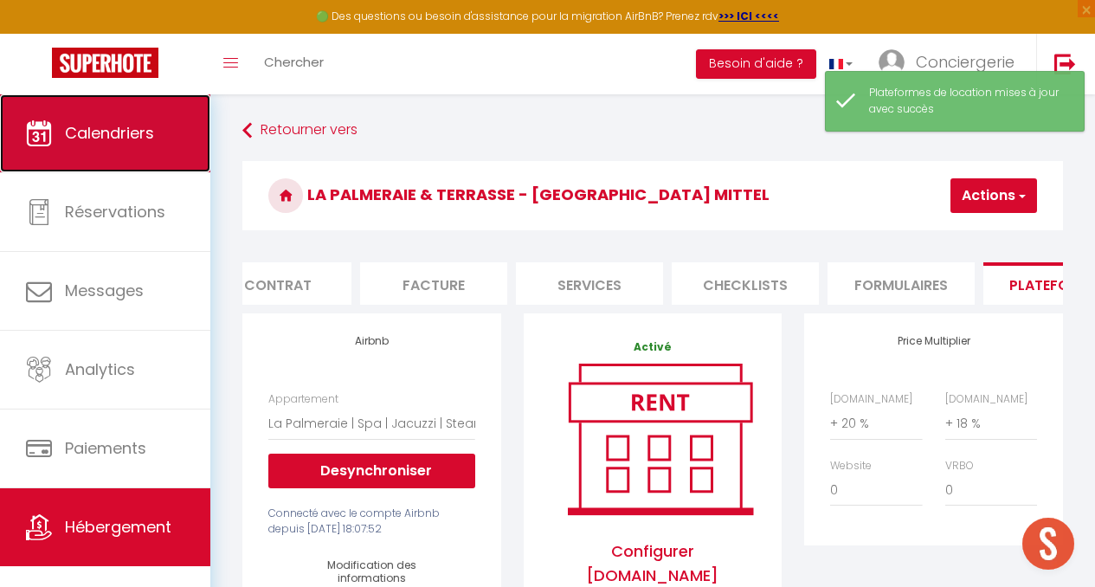
click at [141, 133] on span "Calendriers" at bounding box center [109, 133] width 89 height 22
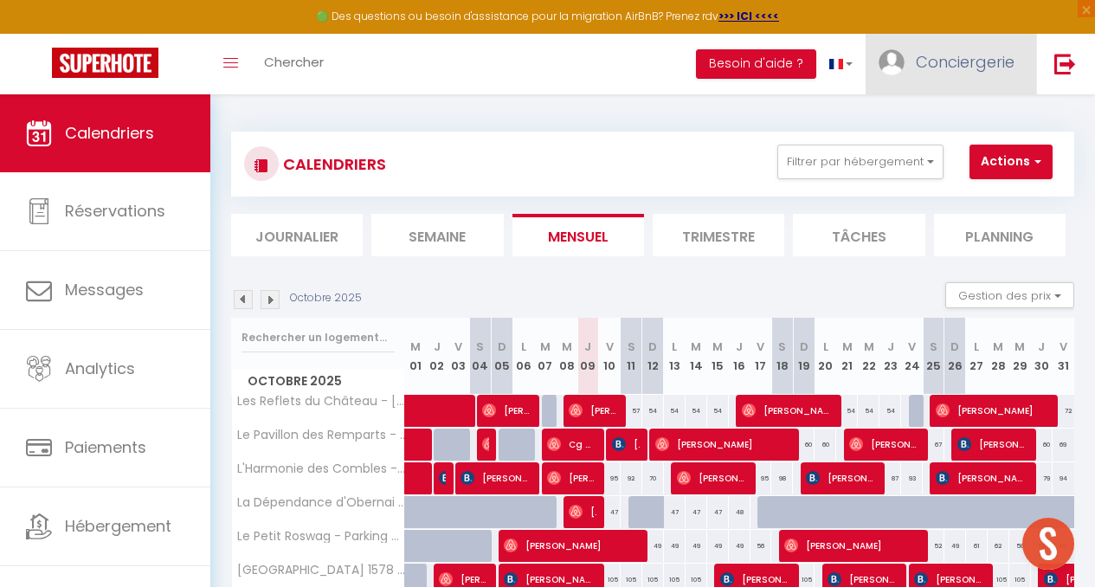
click at [926, 67] on span "Conciergerie" at bounding box center [965, 62] width 99 height 22
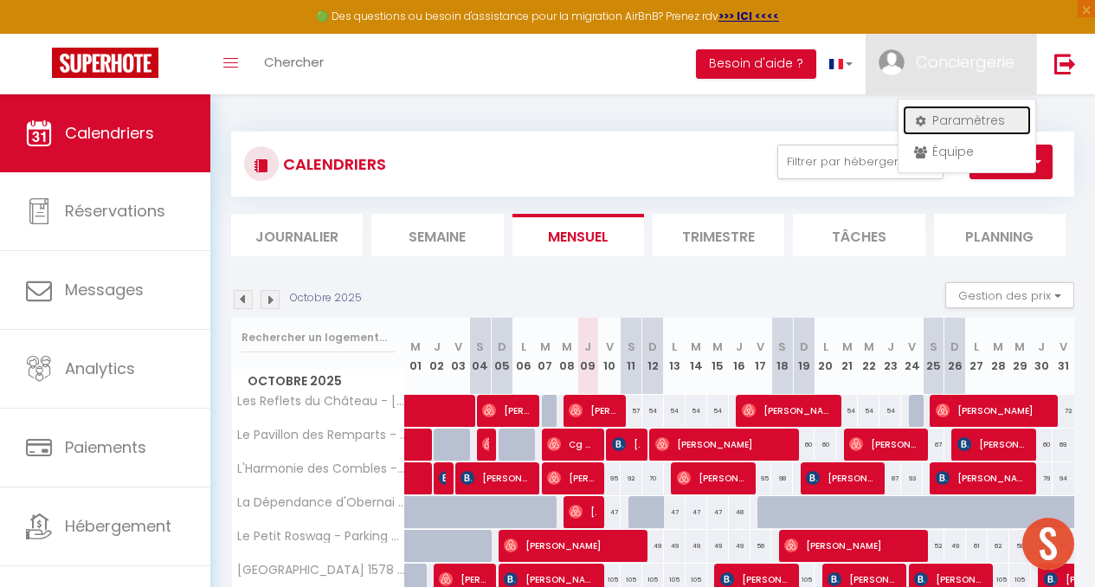
click at [933, 120] on link "Paramètres" at bounding box center [967, 120] width 128 height 29
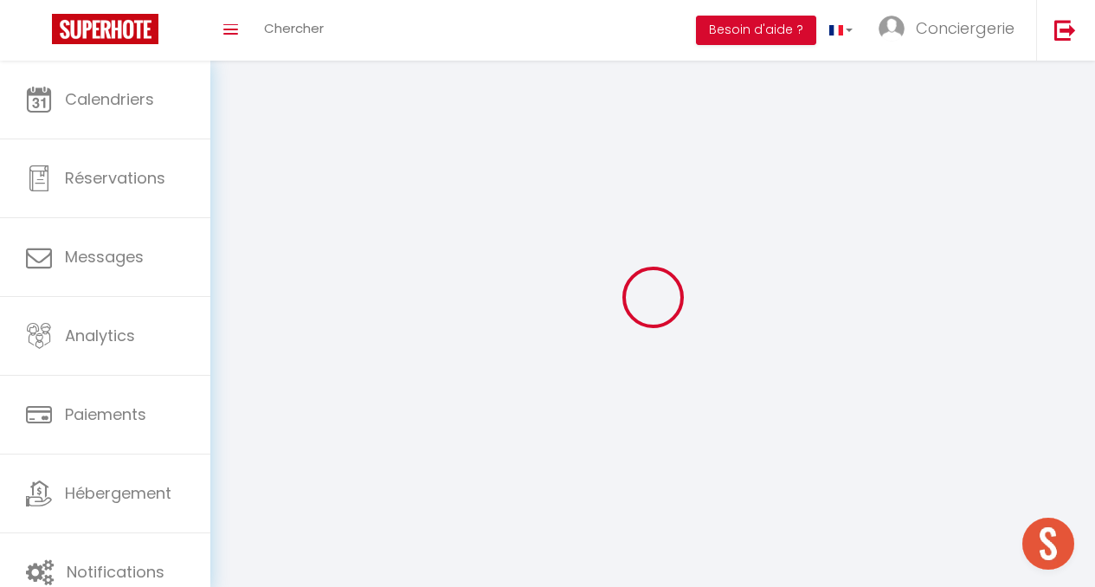
type input "Conciergerie"
type input "Rhénane"
type input "0771352848"
type input "[STREET_ADDRESS]"
type input "67220"
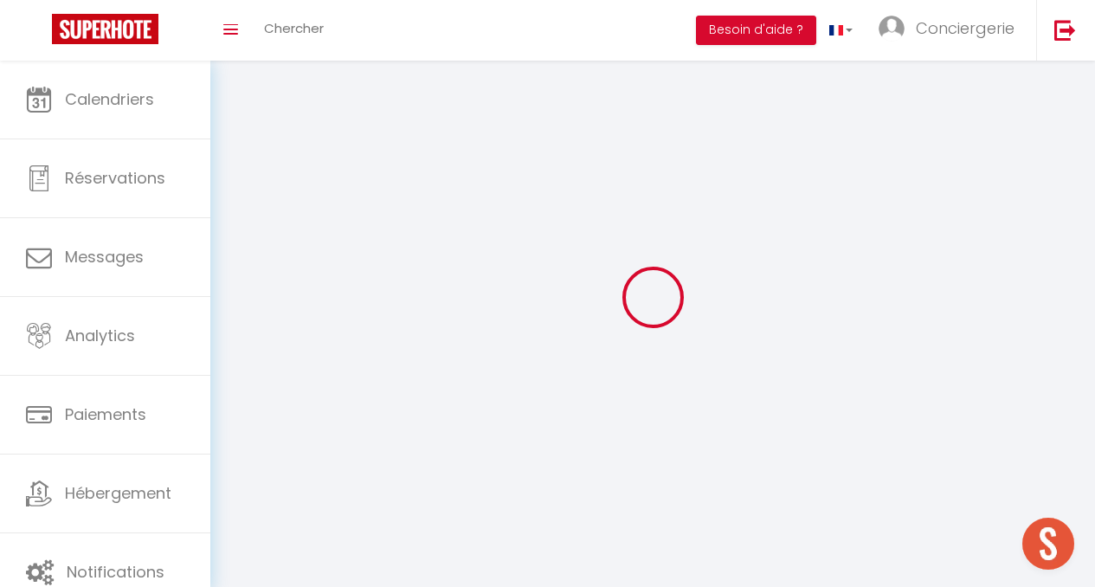
type input "Saint [PERSON_NAME]"
select select "28"
type input "TzEqqOsTtgeOsSzpKPiwHoFZu"
type input "7escs4ZHtG3xydhXlbDg1uuKg"
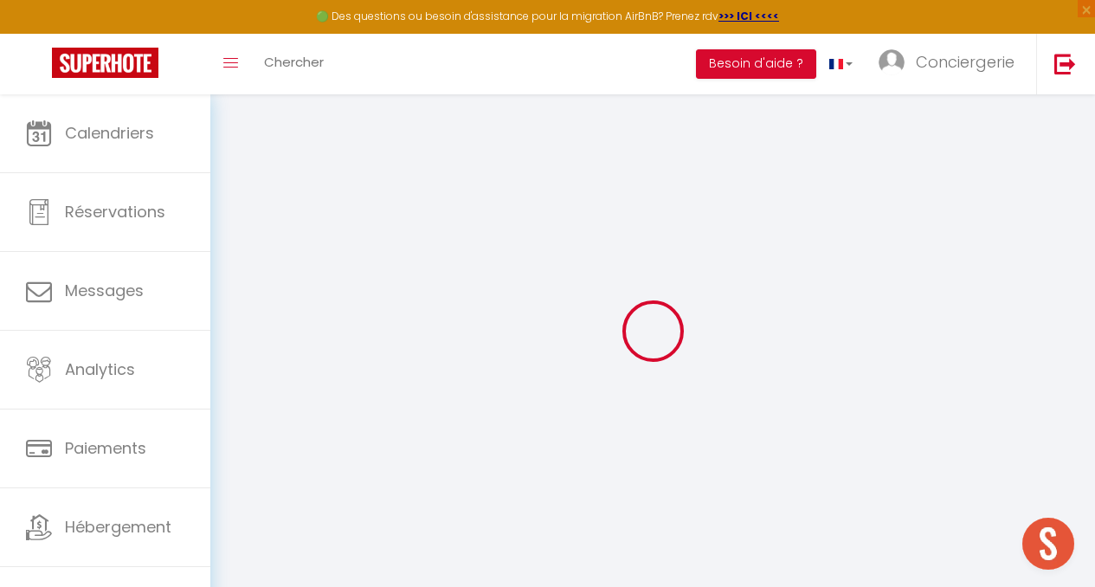
type input "TzEqqOsTtgeOsSzpKPiwHoFZu"
type input "7escs4ZHtG3xydhXlbDg1uuKg"
type input "[URL][DOMAIN_NAME]"
select select "fr"
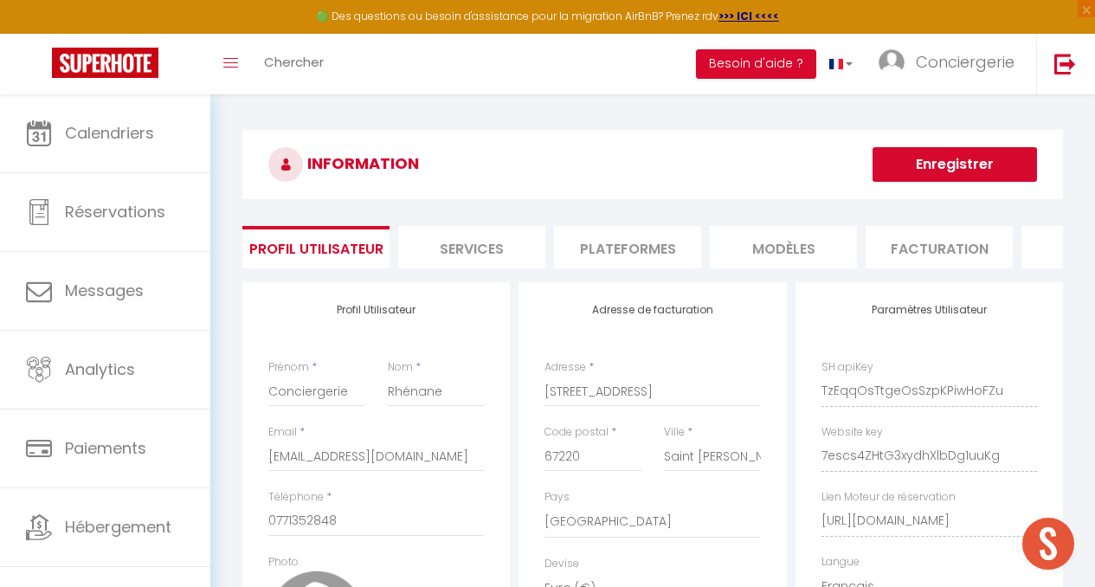
click at [645, 255] on li "Plateformes" at bounding box center [627, 247] width 147 height 42
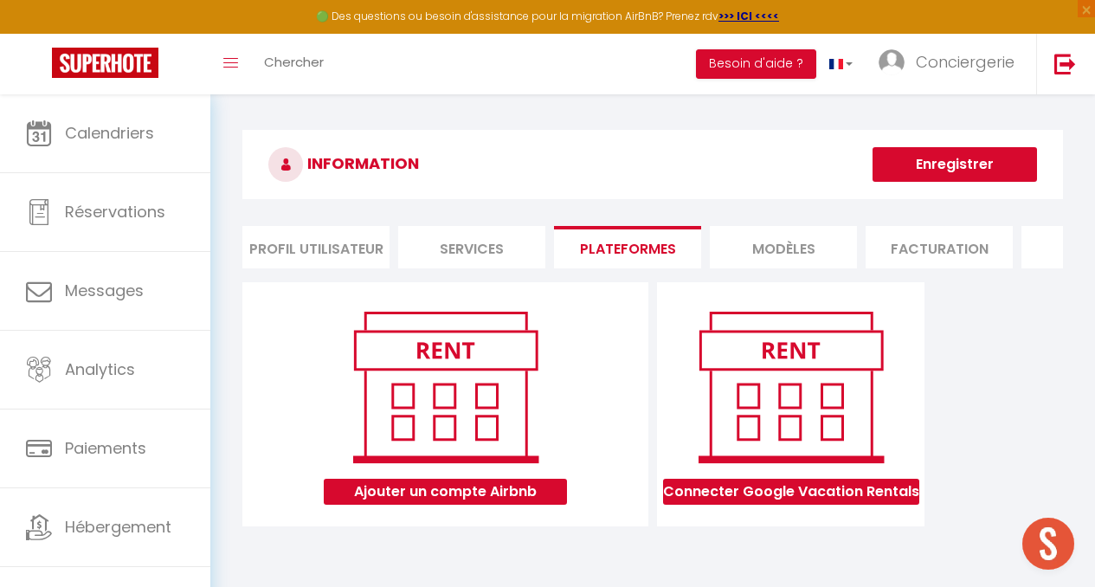
scroll to position [94, 0]
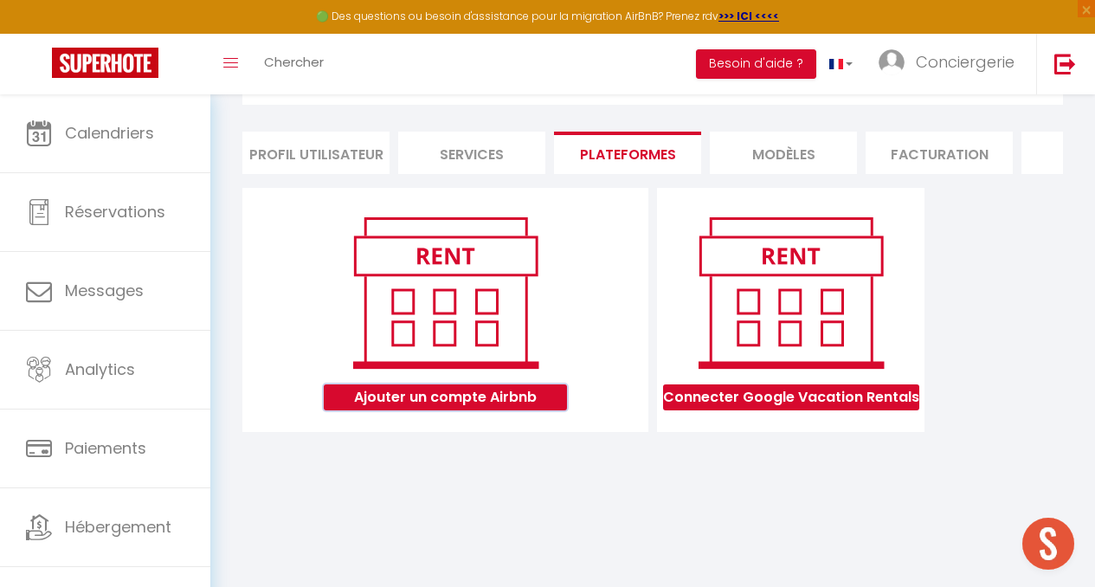
click at [470, 410] on button "Ajouter un compte Airbnb" at bounding box center [445, 397] width 243 height 26
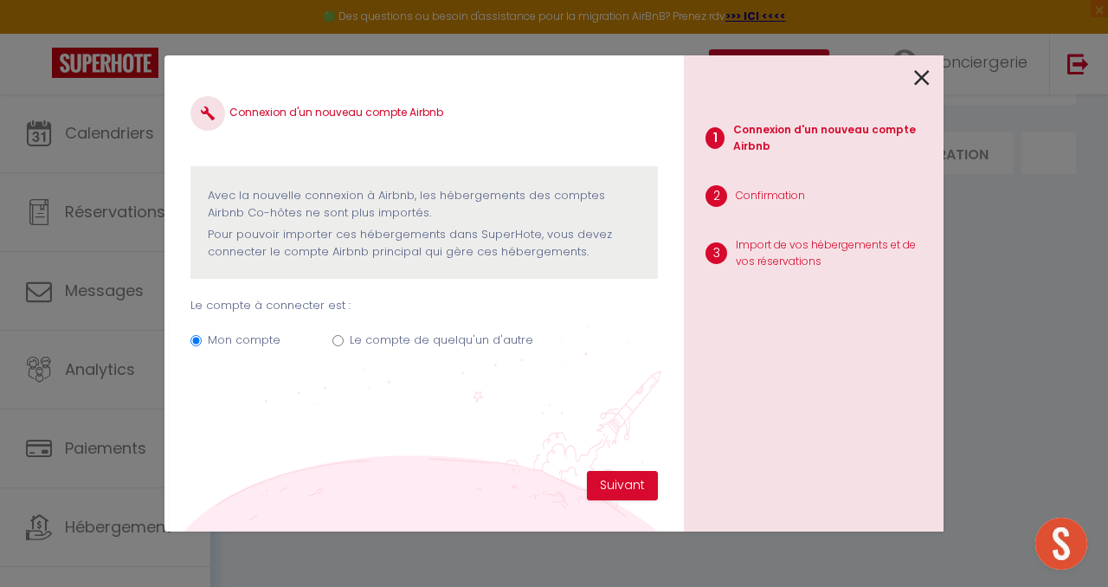
click at [921, 80] on icon at bounding box center [922, 78] width 16 height 26
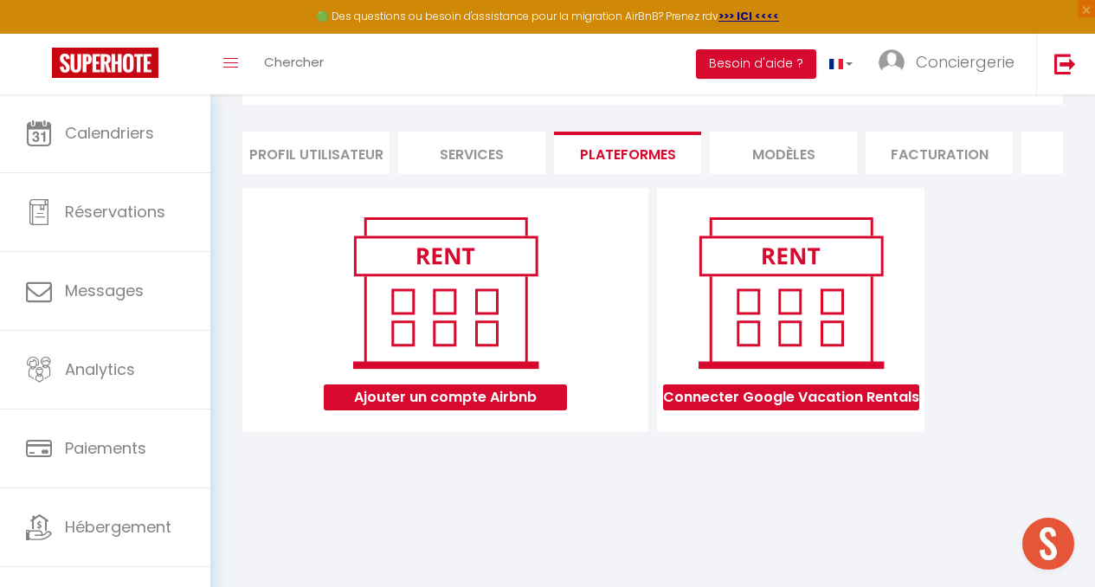
scroll to position [0, 0]
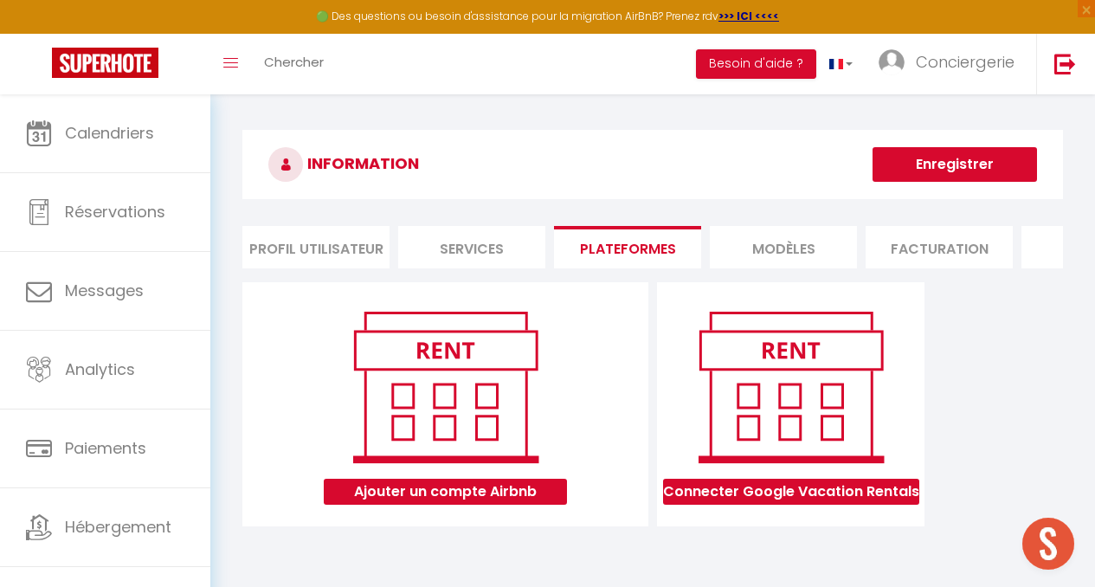
click at [443, 362] on img at bounding box center [445, 387] width 221 height 166
click at [470, 250] on li "Services" at bounding box center [471, 247] width 147 height 42
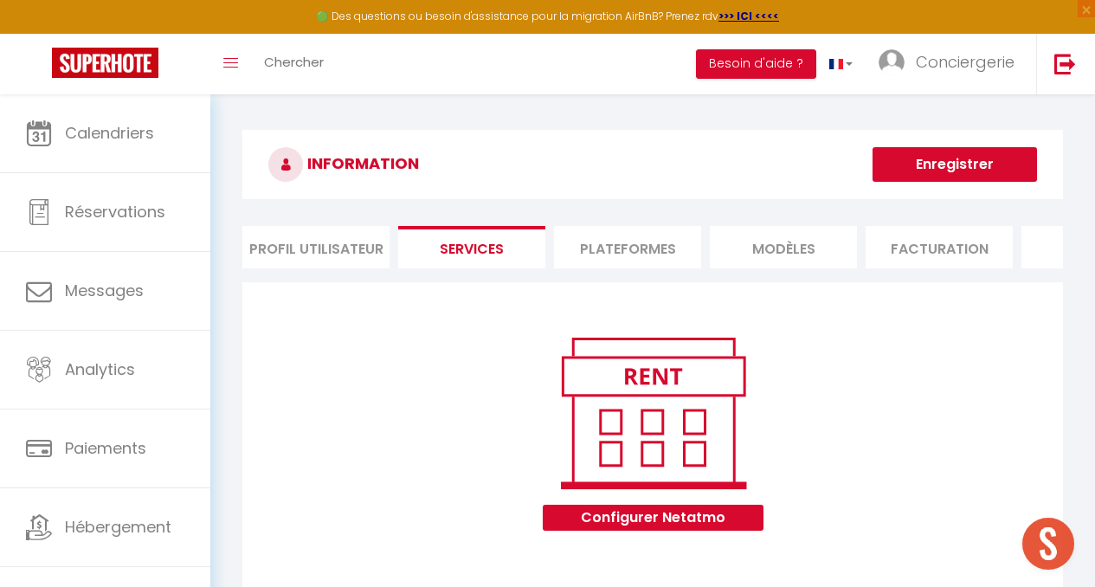
click at [592, 237] on li "Plateformes" at bounding box center [627, 247] width 147 height 42
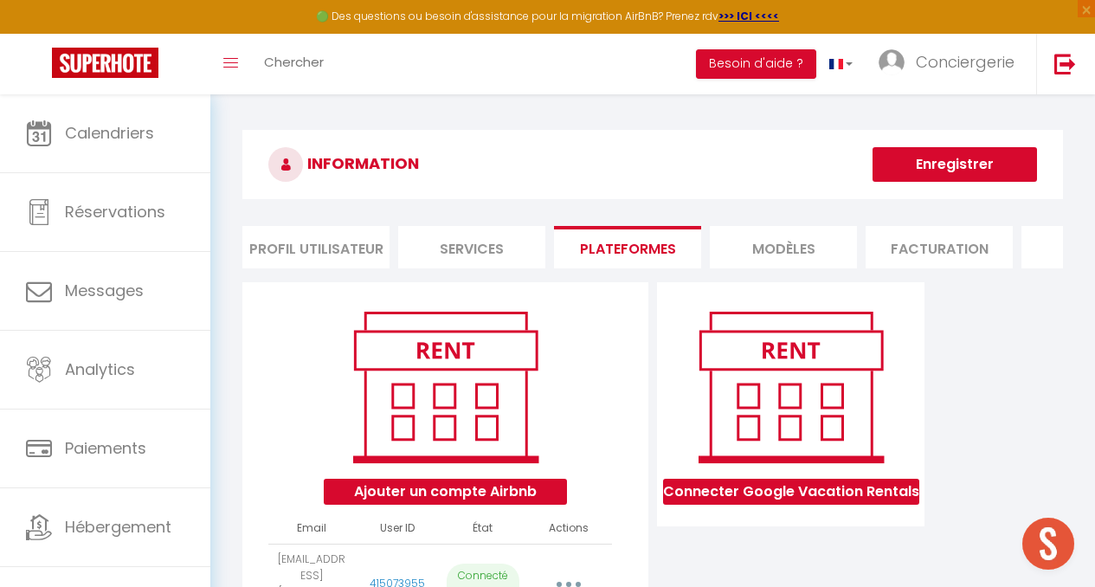
click at [592, 237] on li "Plateformes" at bounding box center [627, 247] width 147 height 42
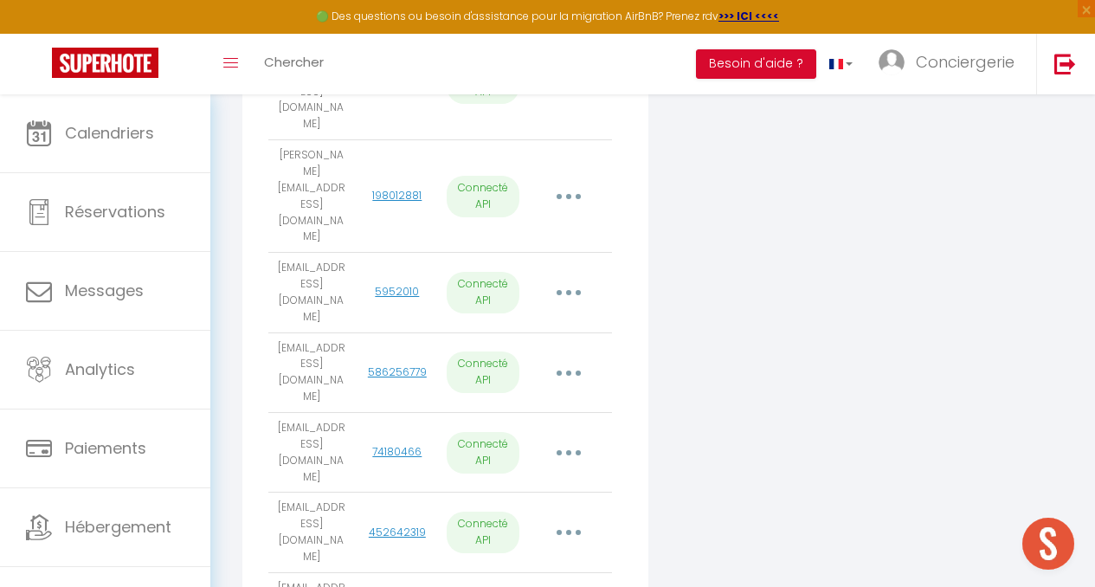
scroll to position [1022, 0]
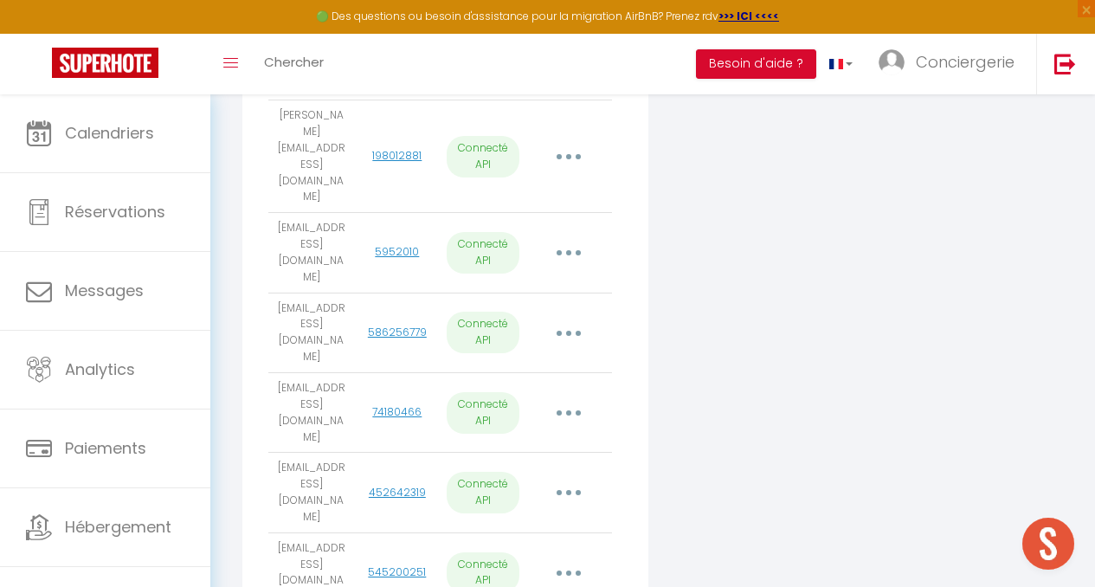
click at [689, 429] on div "Connecter Google Vacation Rentals" at bounding box center [791, 152] width 276 height 1782
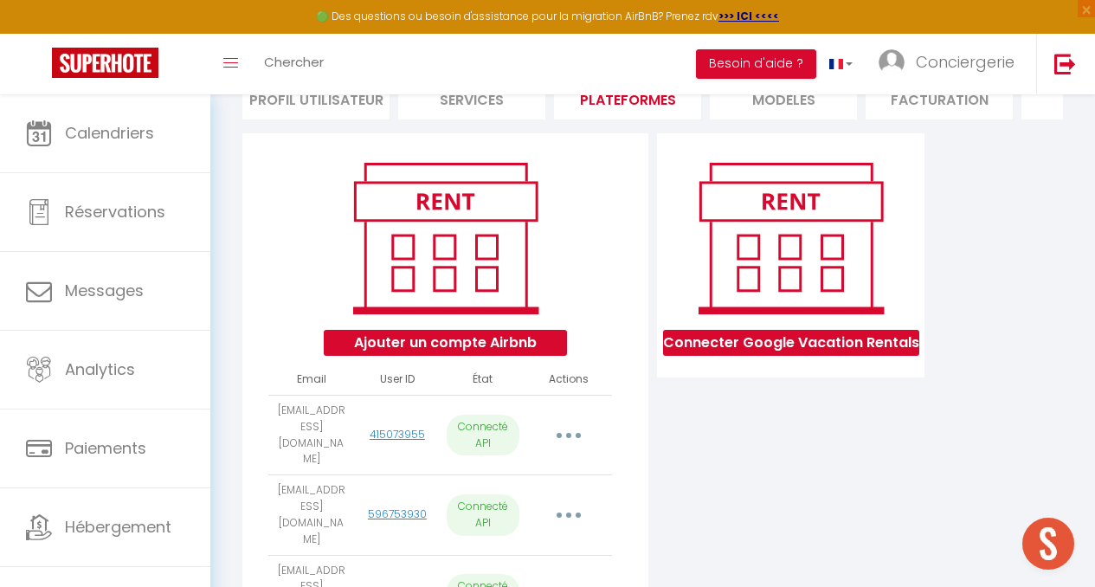
scroll to position [0, 0]
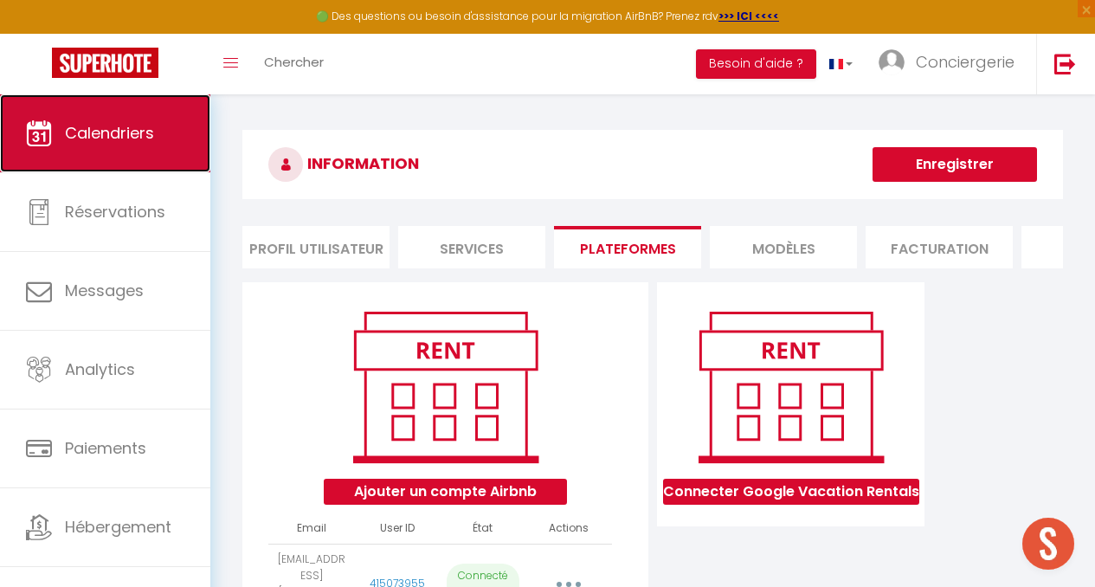
click at [89, 152] on link "Calendriers" at bounding box center [105, 133] width 210 height 78
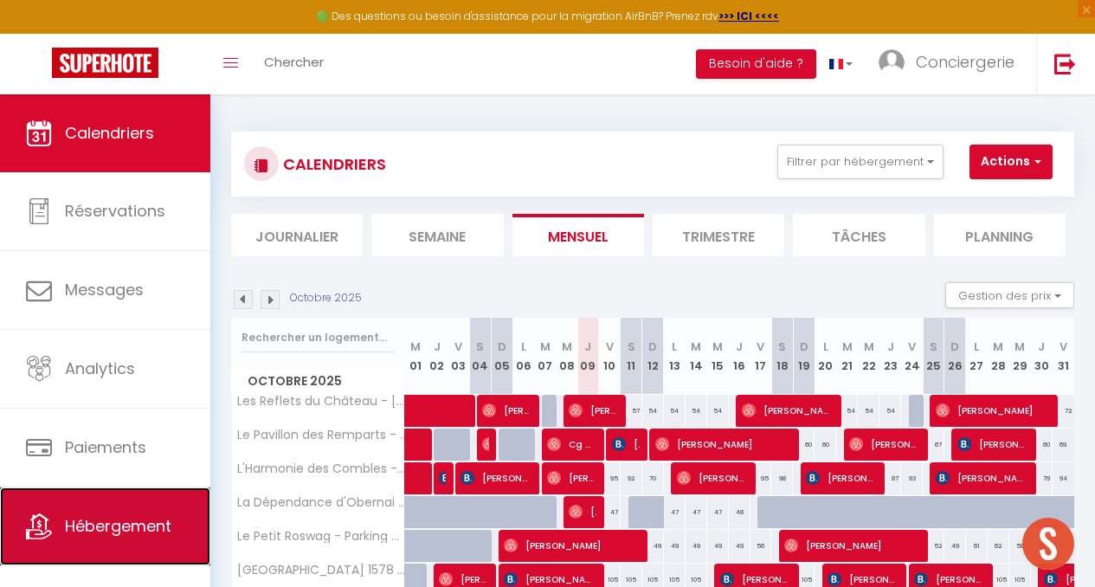
click at [81, 494] on link "Hébergement" at bounding box center [105, 526] width 210 height 78
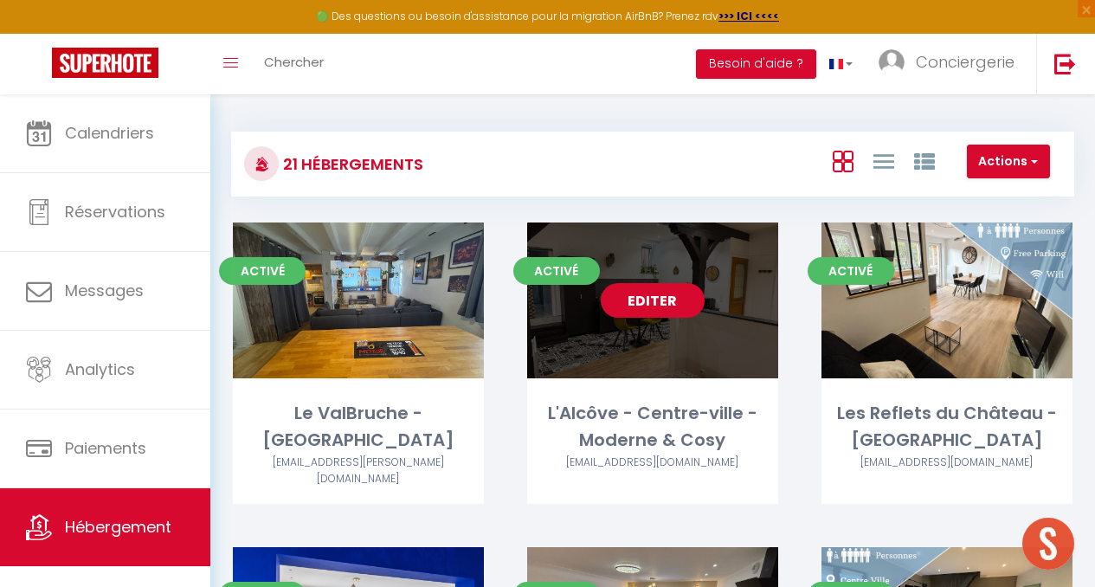
click at [659, 307] on link "Editer" at bounding box center [653, 300] width 104 height 35
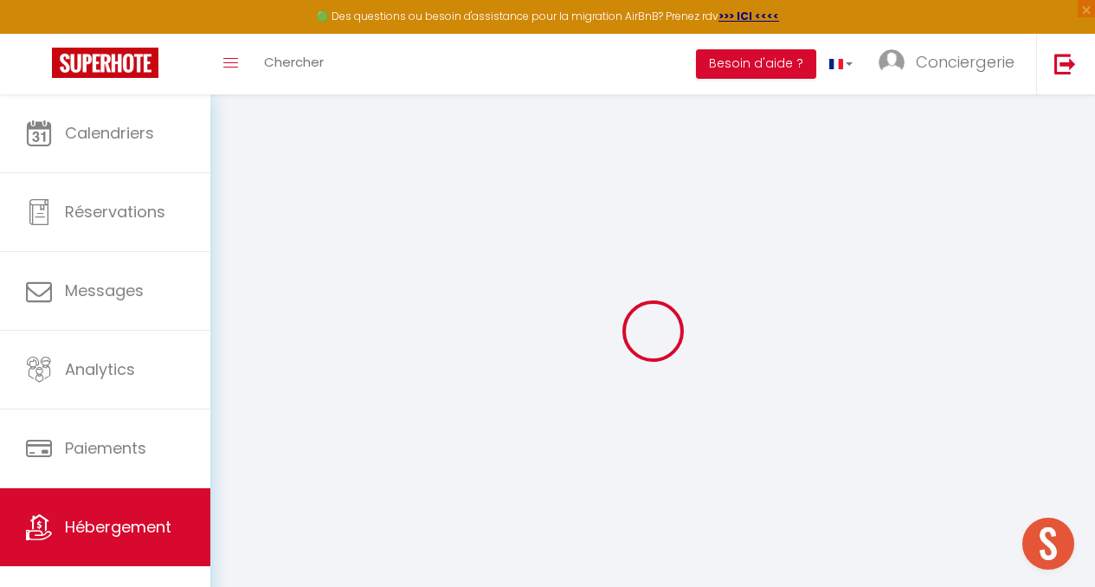
type input "L'Alcôve - Centre-ville - Moderne & Cosy"
type input "[PERSON_NAME]"
select select "2"
type input "65"
type input "30"
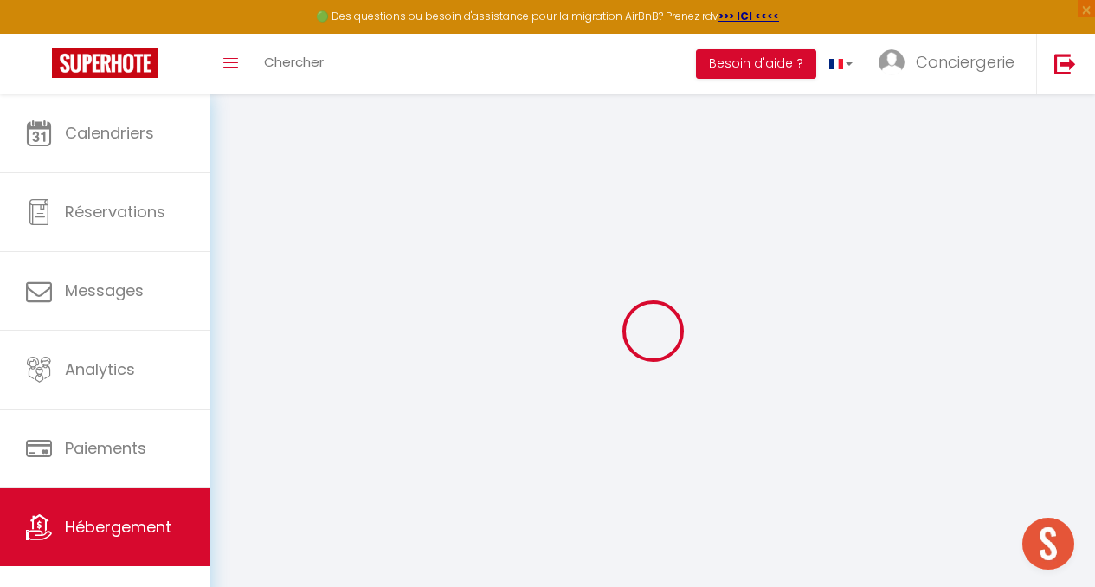
select select
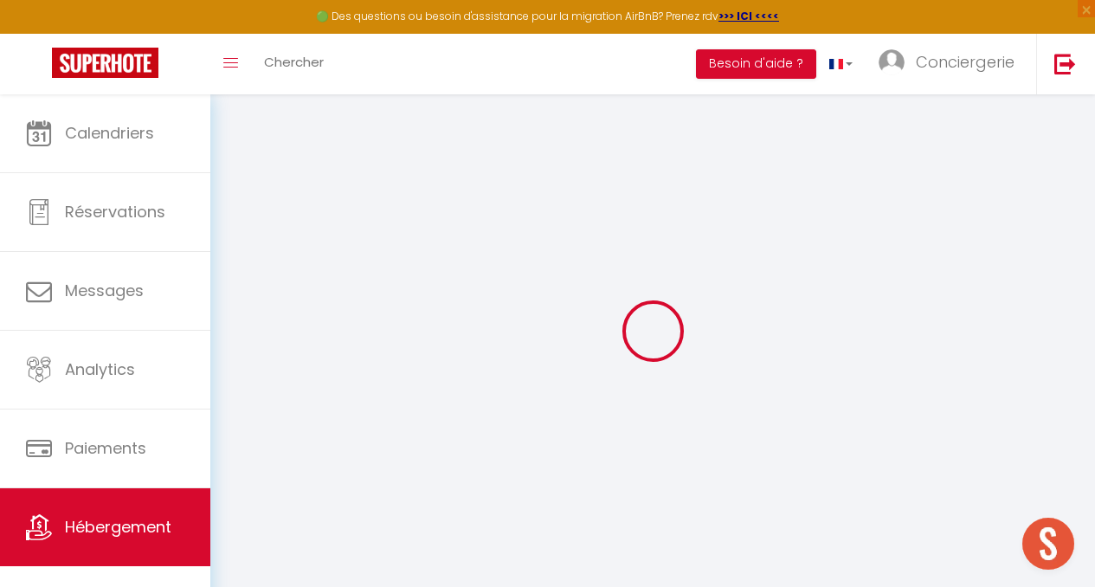
select select
type input "[STREET_ADDRESS]"
type input "67210"
type input "Obernai"
type input "[EMAIL_ADDRESS][DOMAIN_NAME]"
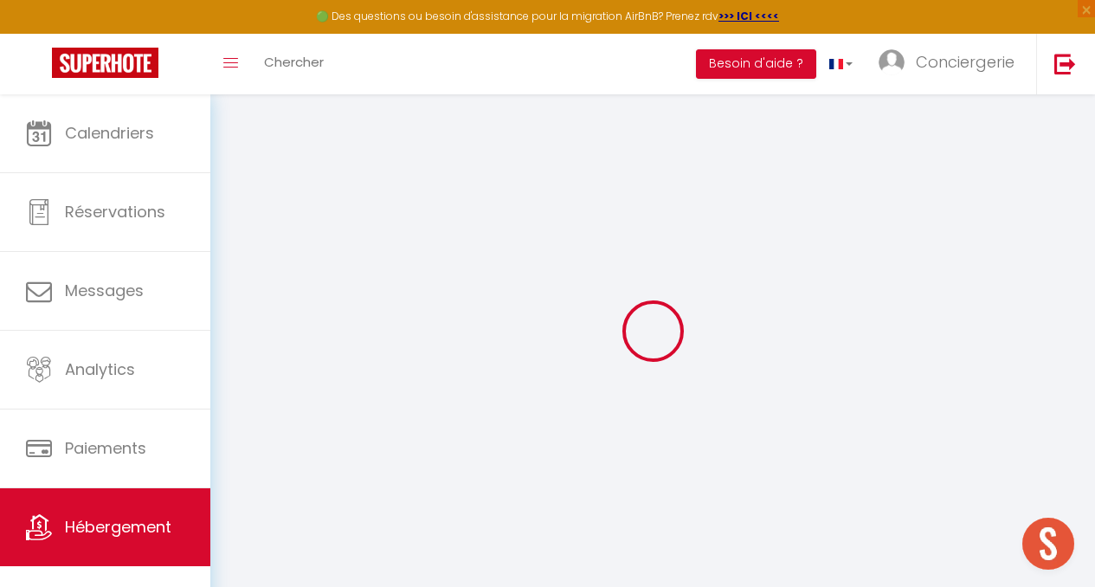
select select
checkbox input "false"
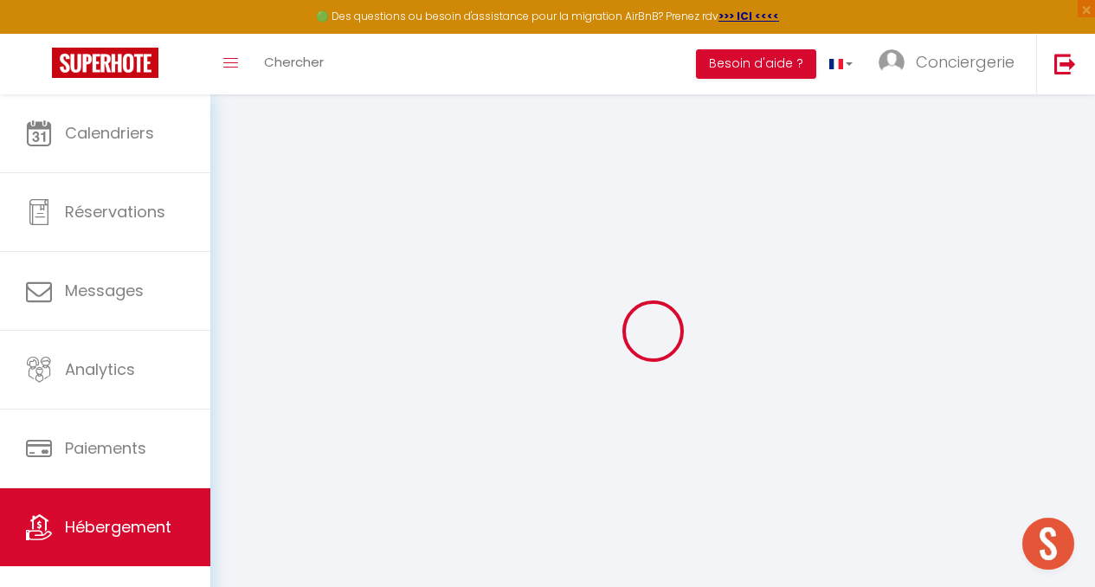
type input "35"
type input "0"
select select
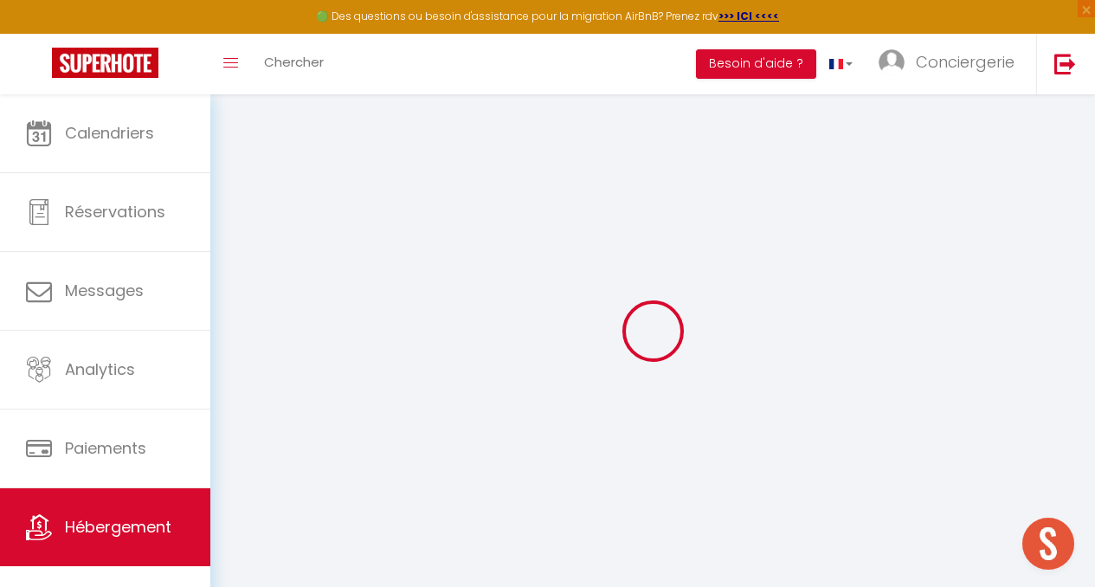
select select
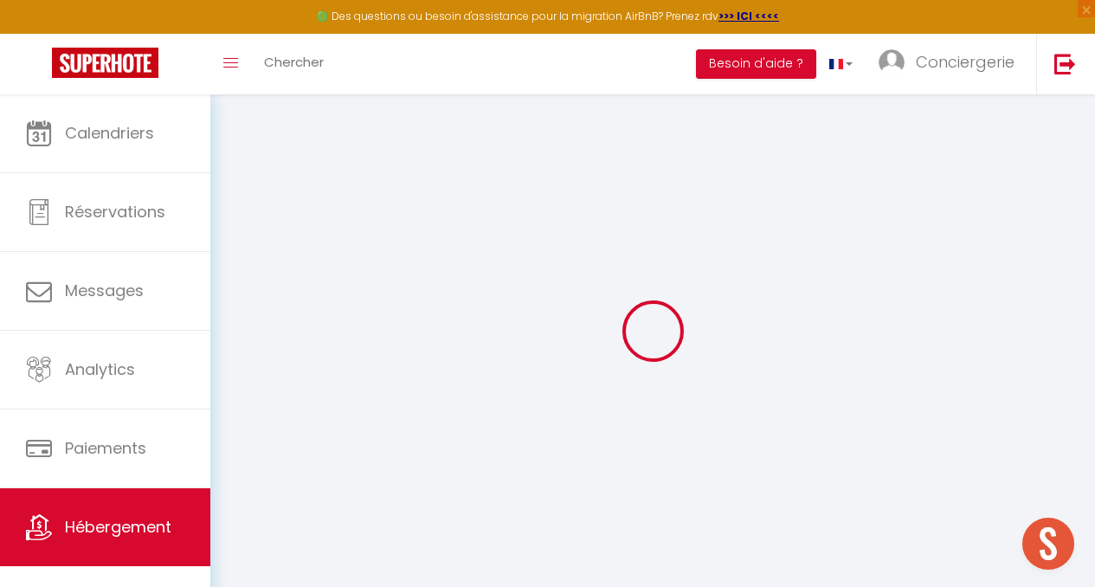
select select
checkbox input "false"
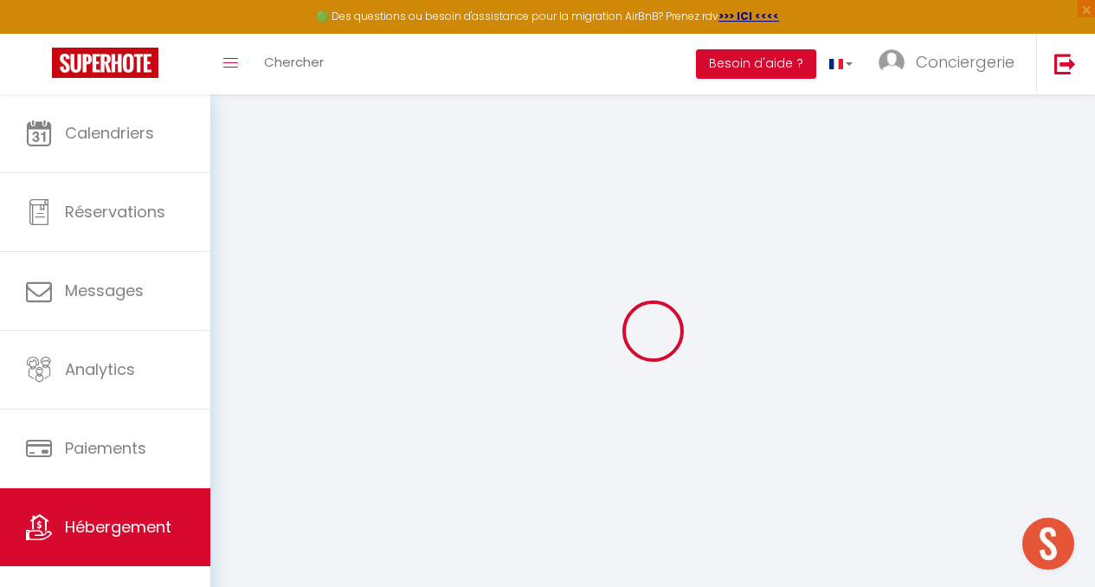
select select
checkbox input "false"
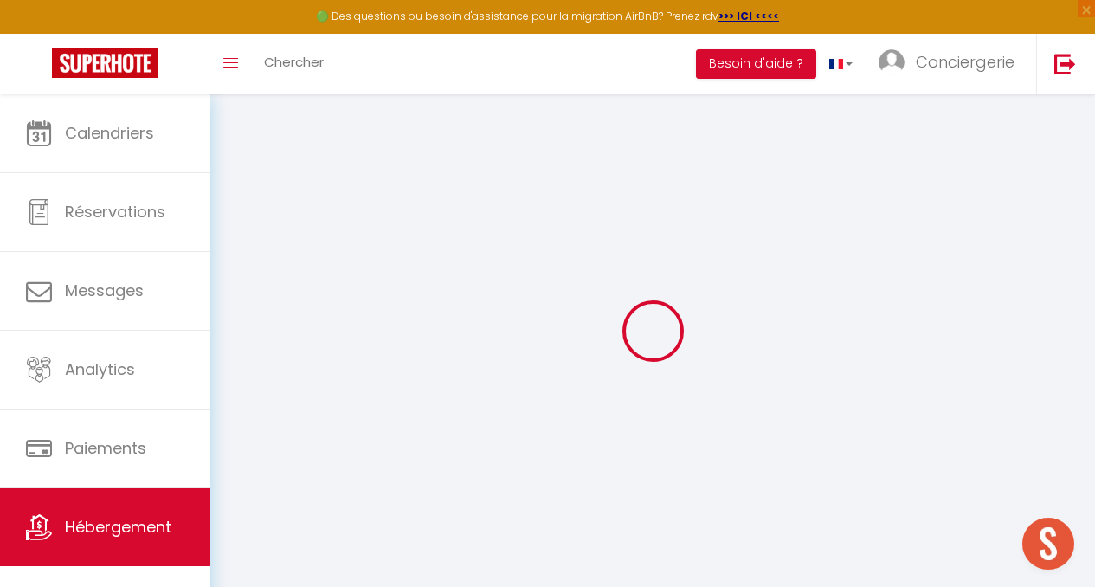
select select
checkbox input "false"
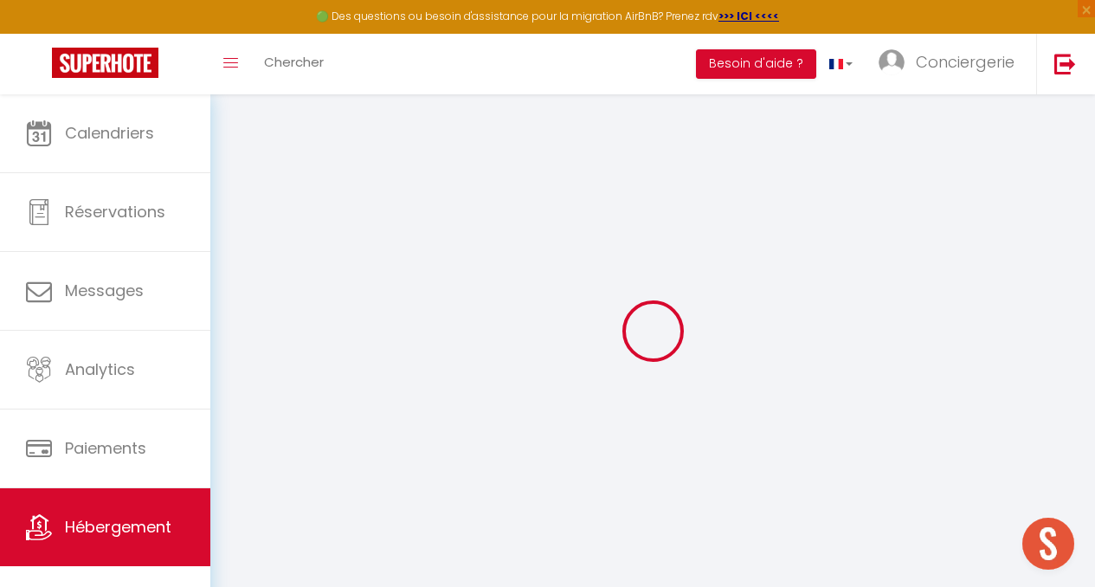
checkbox input "false"
select select "well_reviewed_guests"
select select "EUR"
select select "22803"
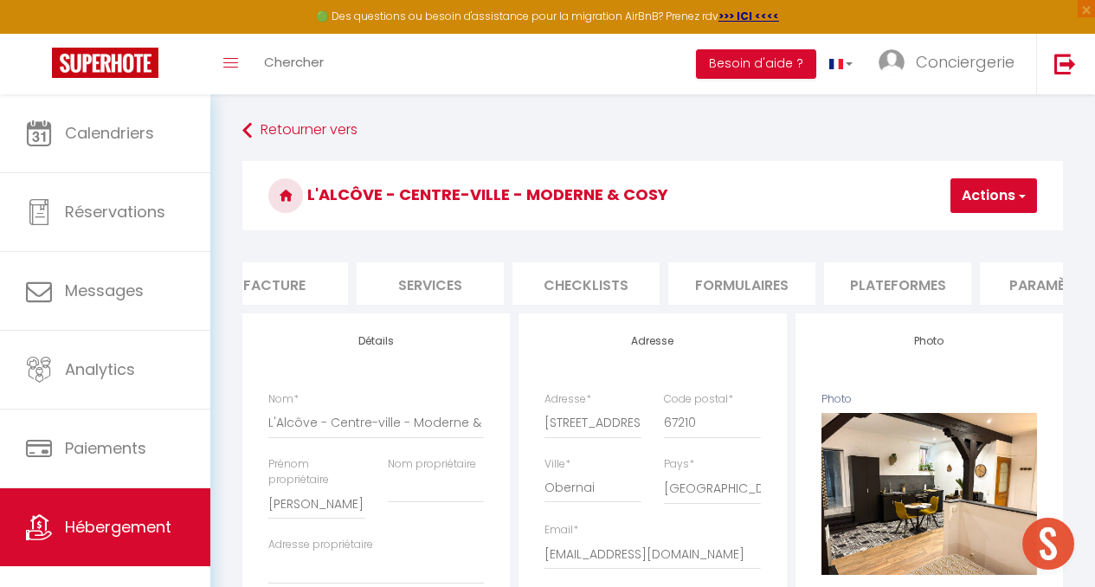
scroll to position [0, 354]
click at [849, 292] on li "Plateformes" at bounding box center [896, 283] width 147 height 42
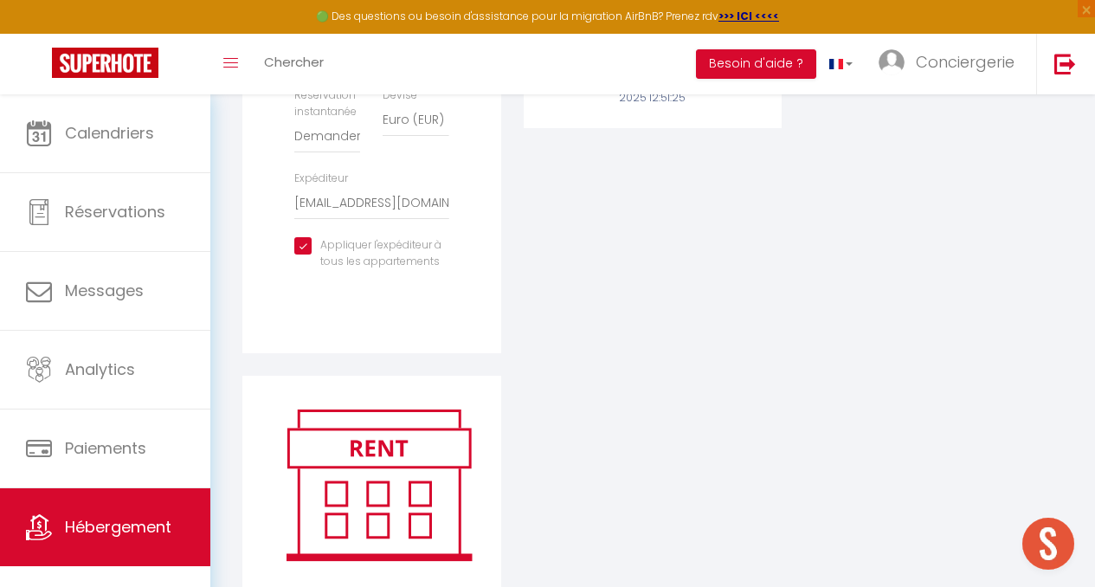
scroll to position [655, 0]
